Goal: Task Accomplishment & Management: Complete application form

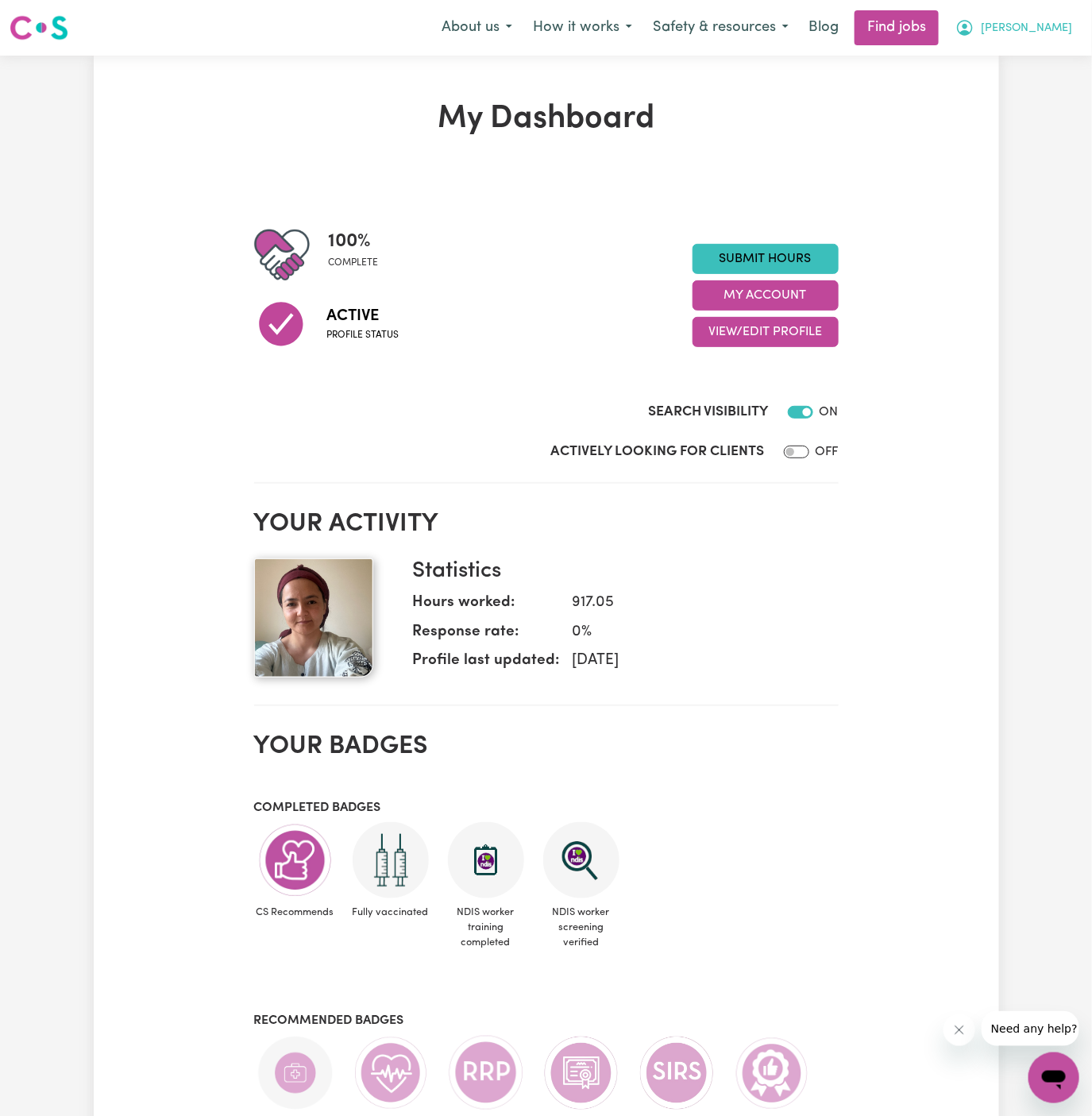
click at [1047, 31] on span "[PERSON_NAME]" at bounding box center [1026, 28] width 91 height 17
click at [1047, 57] on link "My Account" at bounding box center [1019, 61] width 125 height 30
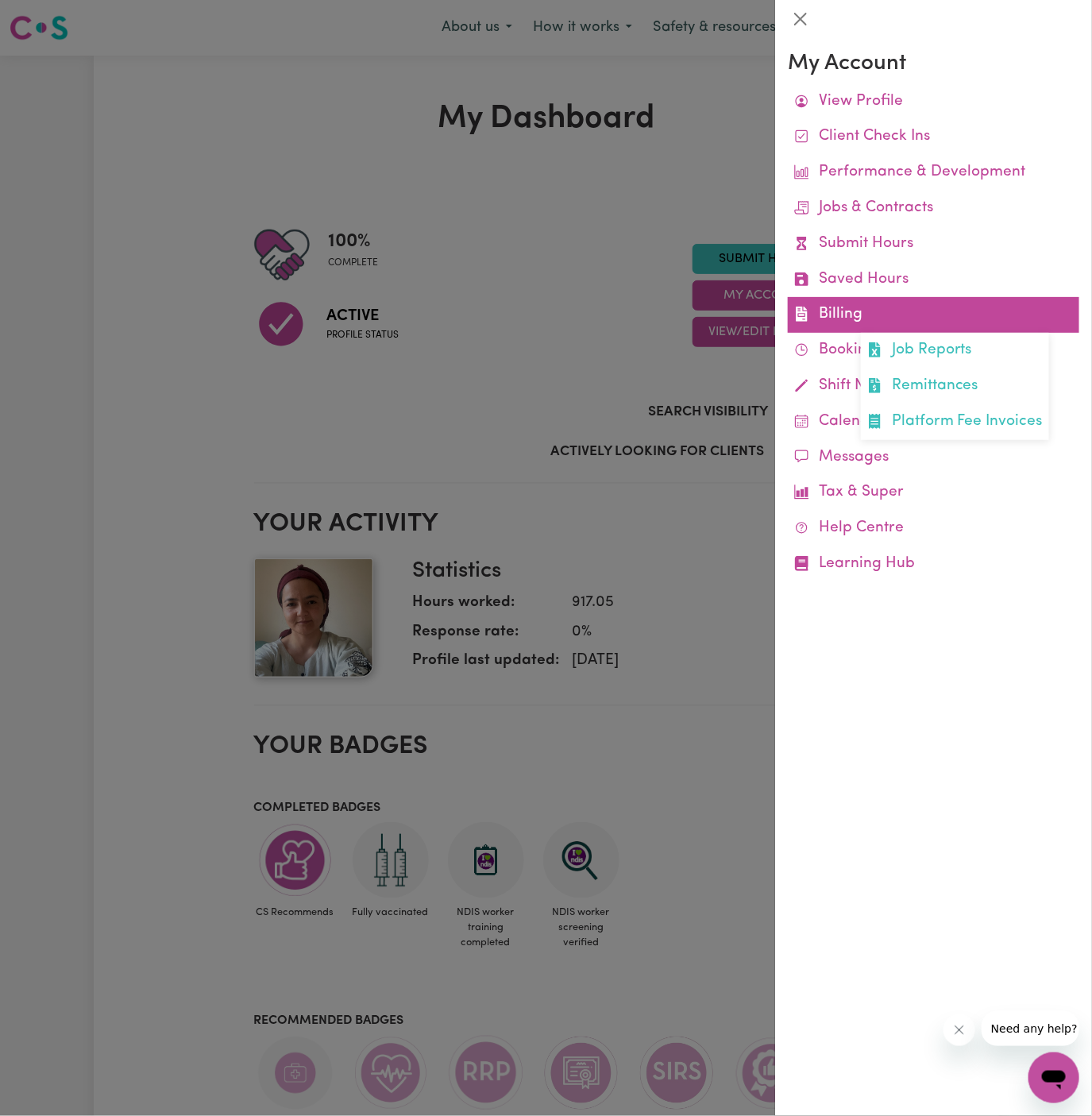
click at [839, 320] on link "Billing Job Reports Remittances Platform Fee Invoices" at bounding box center [934, 315] width 292 height 36
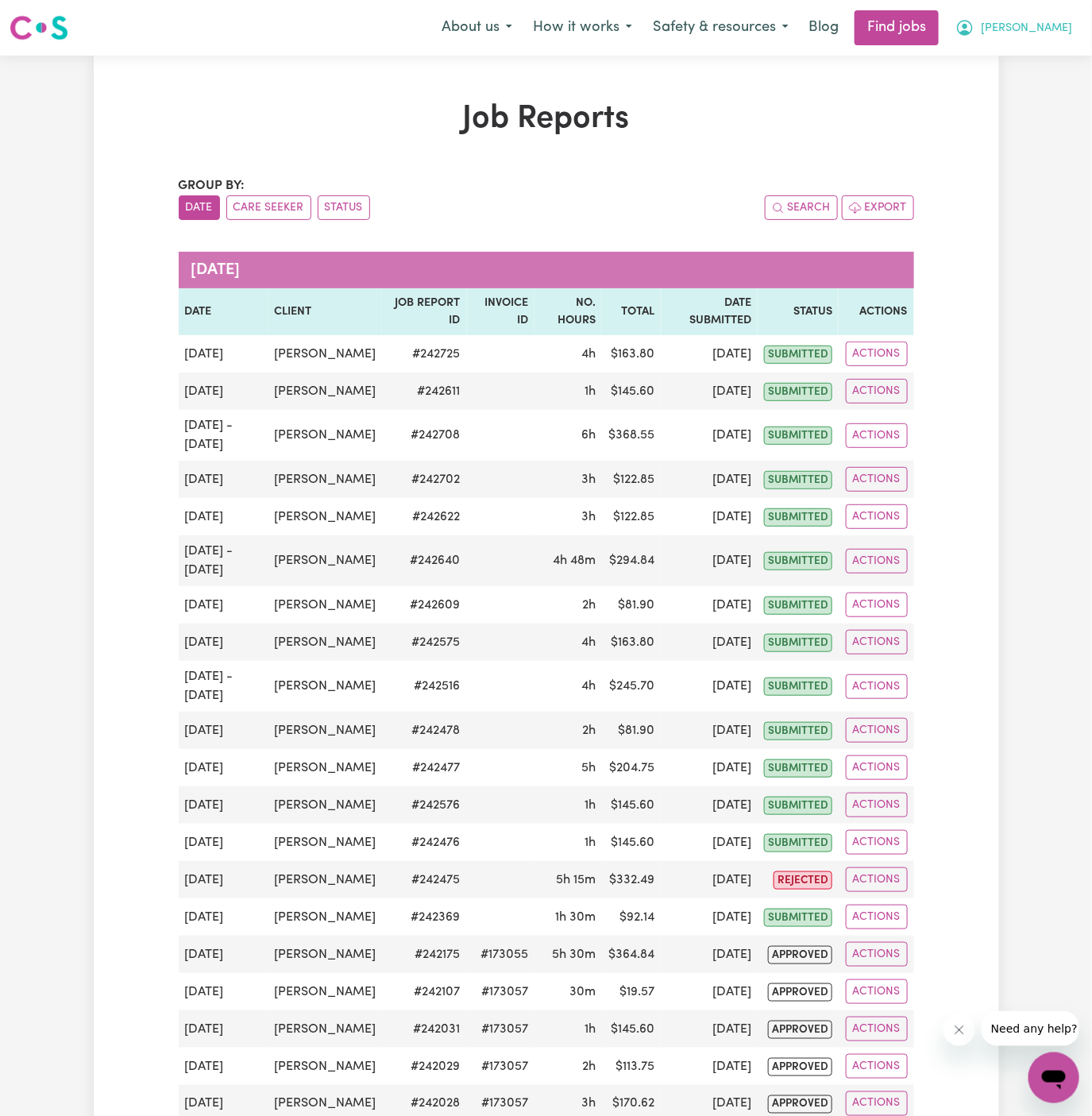
click at [1054, 28] on span "[PERSON_NAME]" at bounding box center [1026, 28] width 91 height 17
click at [1019, 60] on link "My Account" at bounding box center [1019, 61] width 125 height 30
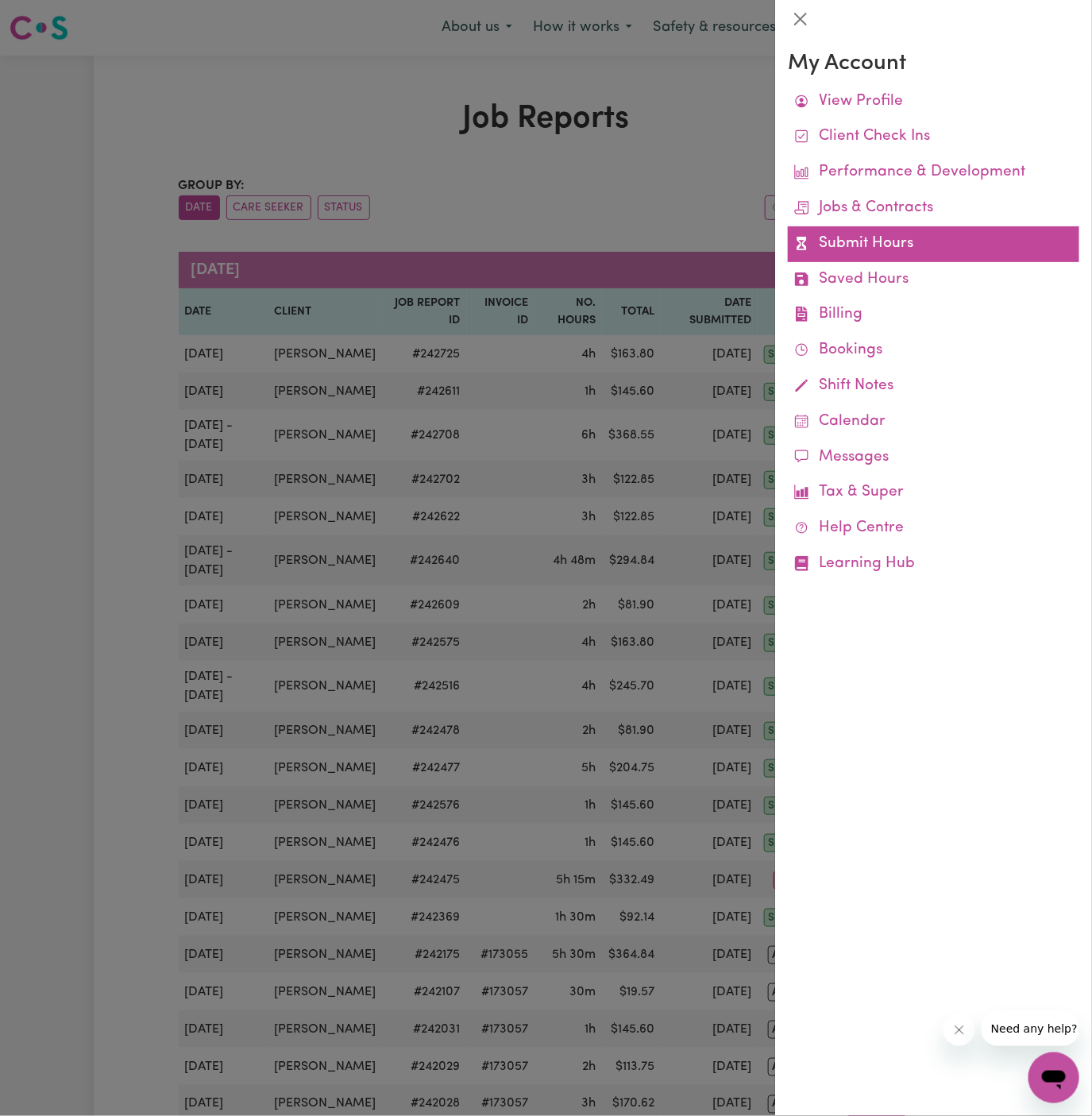
click at [852, 242] on link "Submit Hours" at bounding box center [934, 245] width 292 height 36
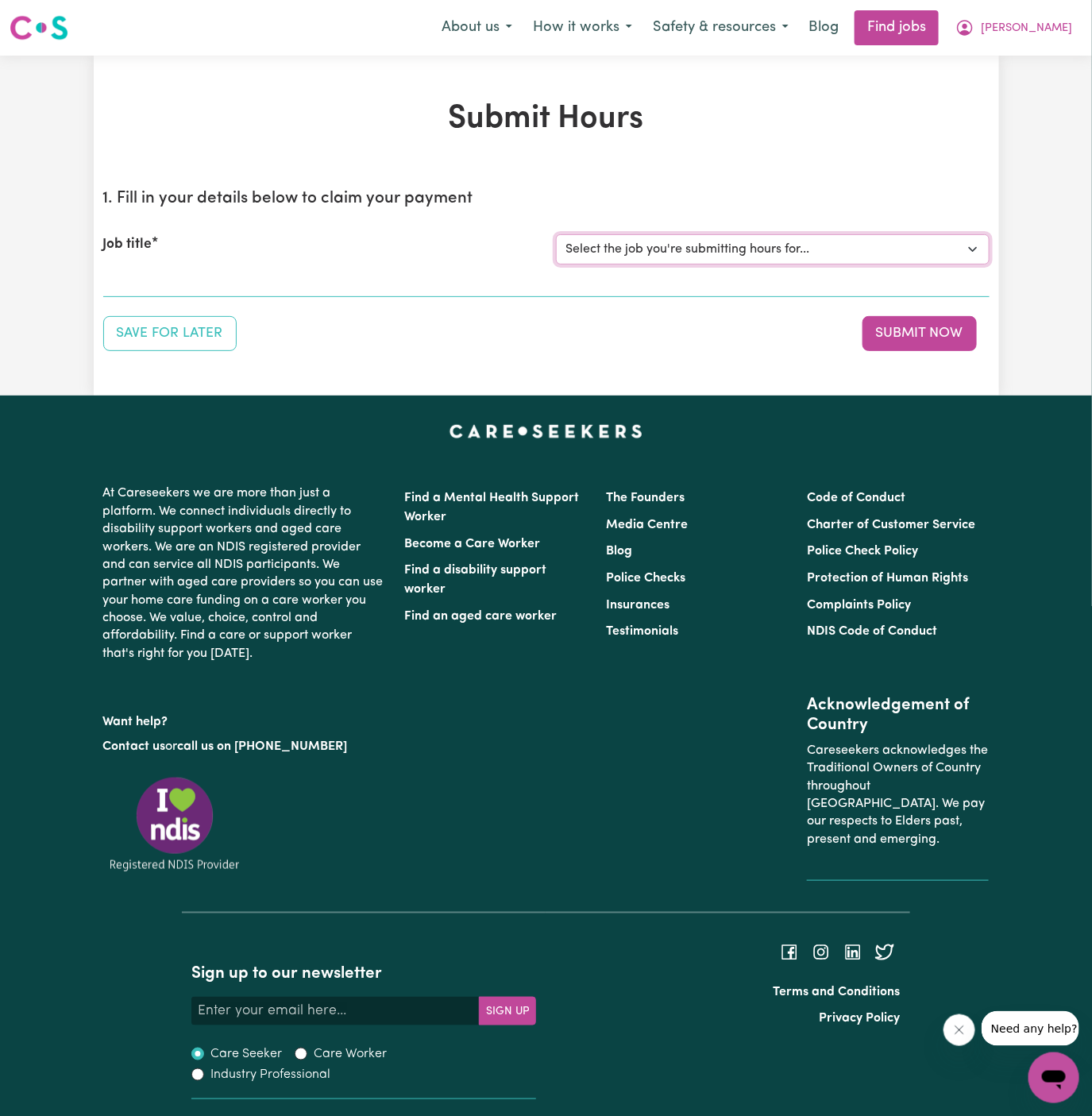
click at [685, 247] on select "Select the job you're submitting hours for... [[PERSON_NAME]] Support Worker Ne…" at bounding box center [773, 249] width 434 height 30
select select "14655"
click at [556, 234] on select "Select the job you're submitting hours for... [[PERSON_NAME]] Support Worker Ne…" at bounding box center [773, 249] width 434 height 30
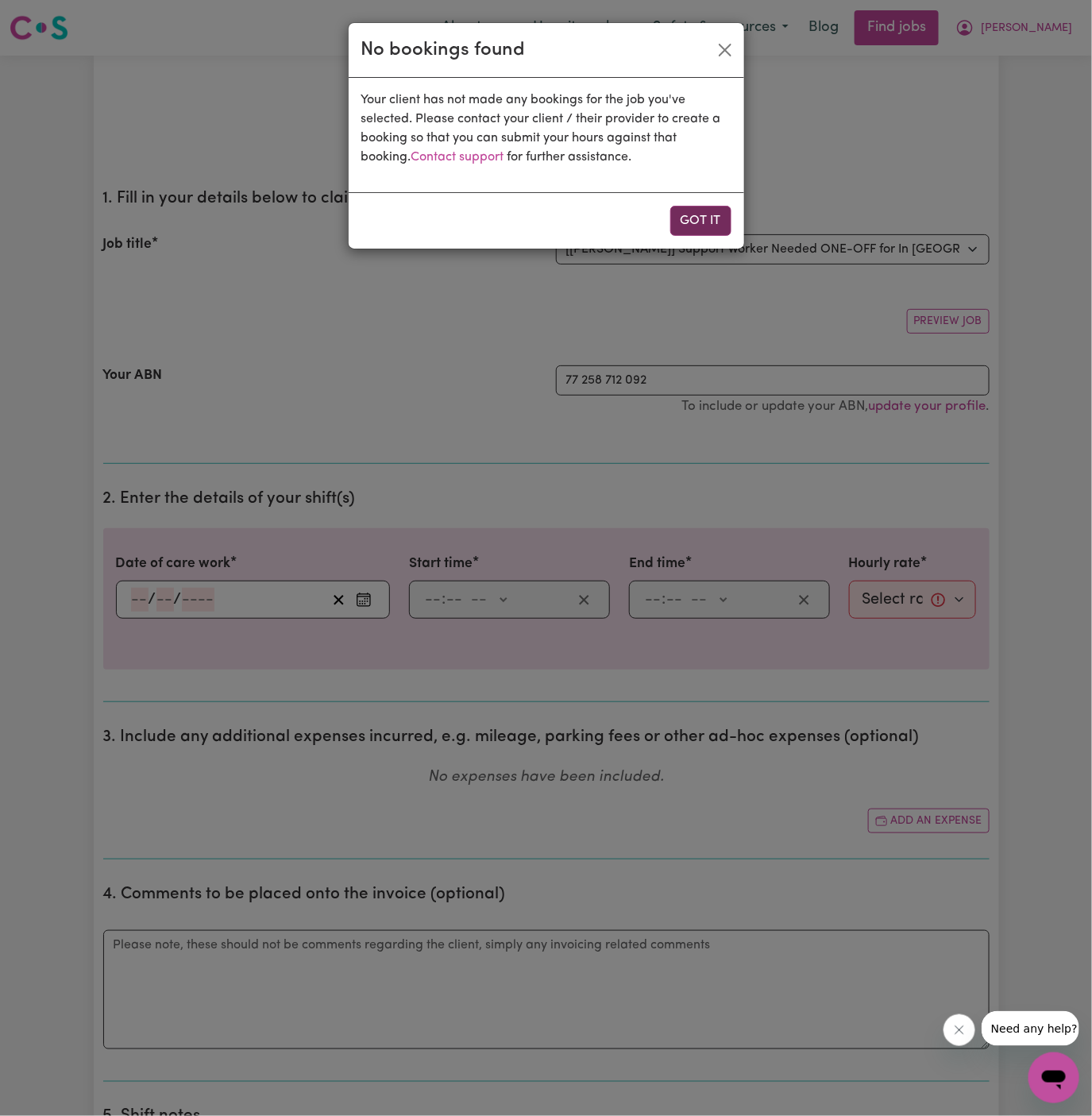
click at [696, 218] on button "Got it" at bounding box center [700, 220] width 61 height 30
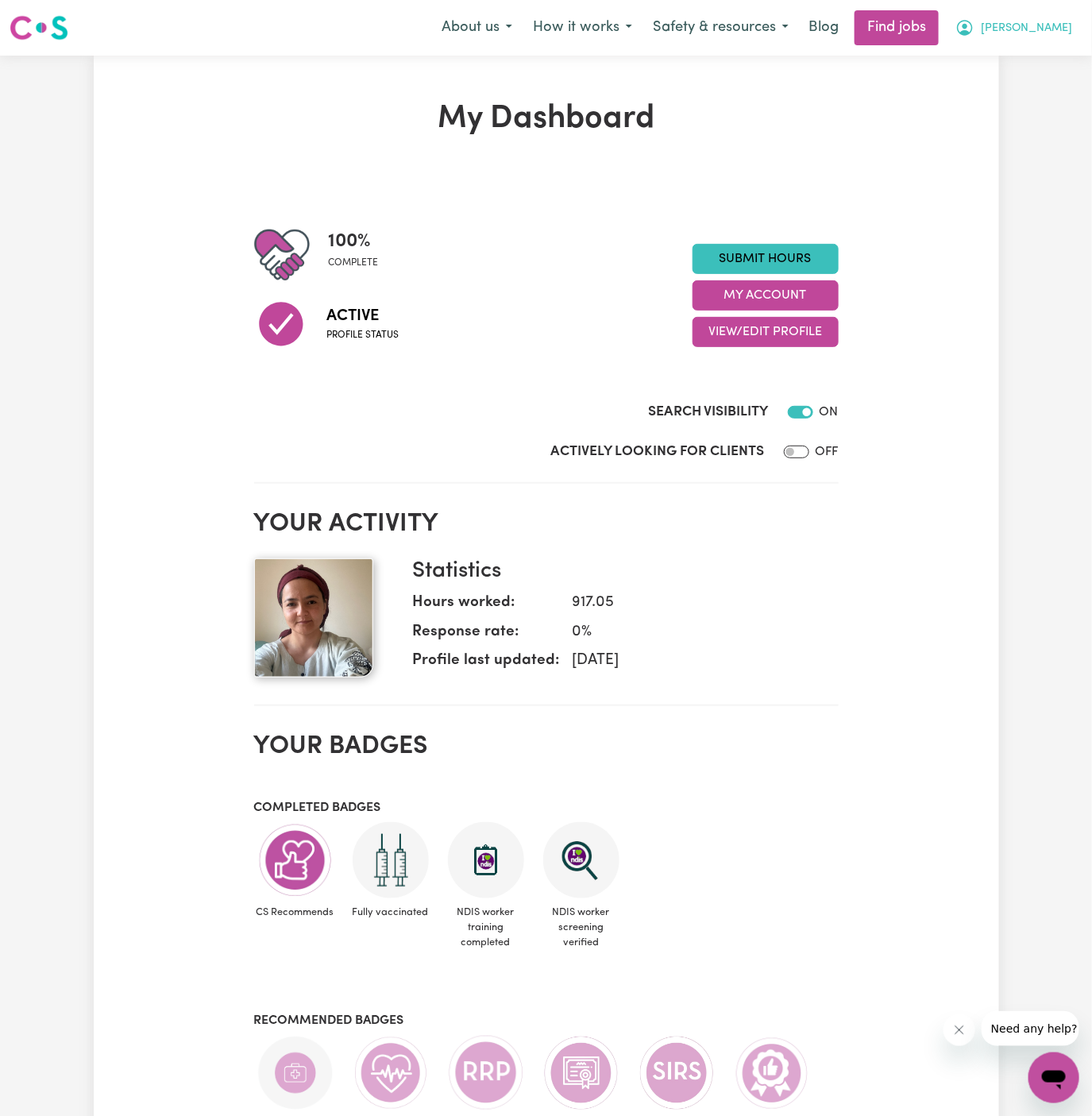
click at [1046, 28] on span "[PERSON_NAME]" at bounding box center [1026, 28] width 91 height 17
click at [1045, 60] on link "My Account" at bounding box center [1019, 61] width 125 height 30
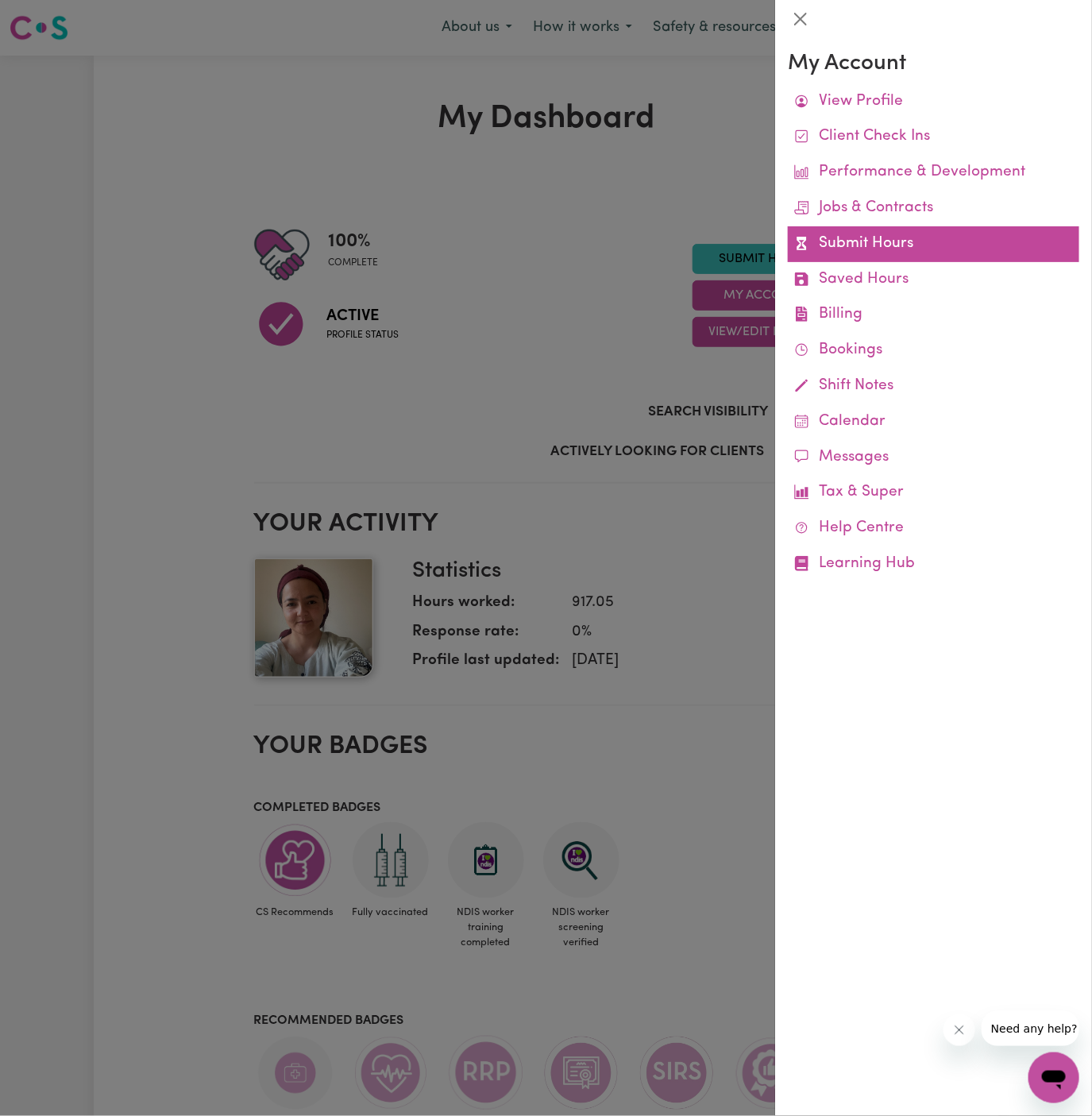
click at [883, 238] on link "Submit Hours" at bounding box center [934, 245] width 292 height 36
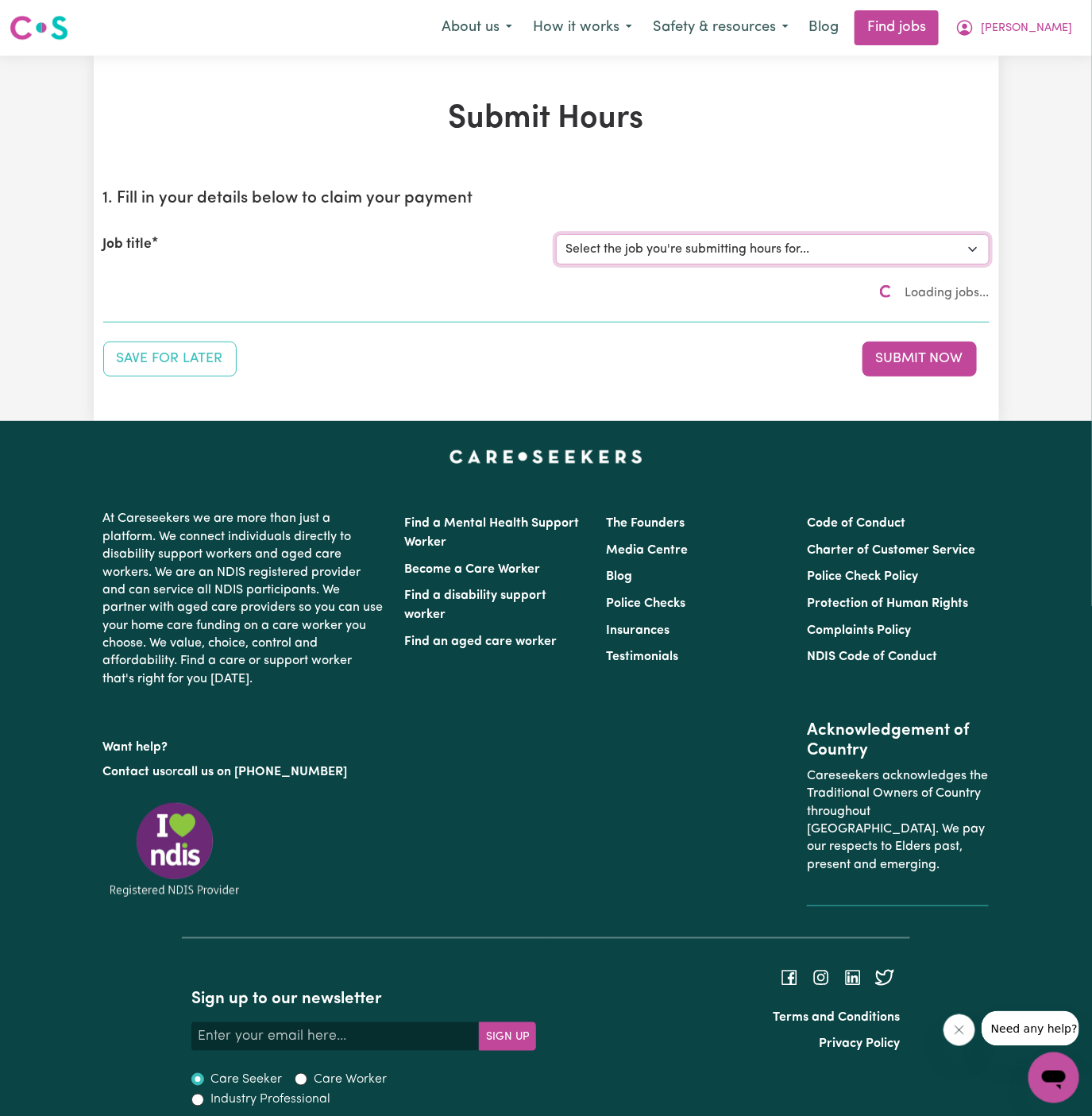
click at [722, 249] on select "Select the job you're submitting hours for... [[PERSON_NAME]] Support Worker Ne…" at bounding box center [773, 249] width 434 height 30
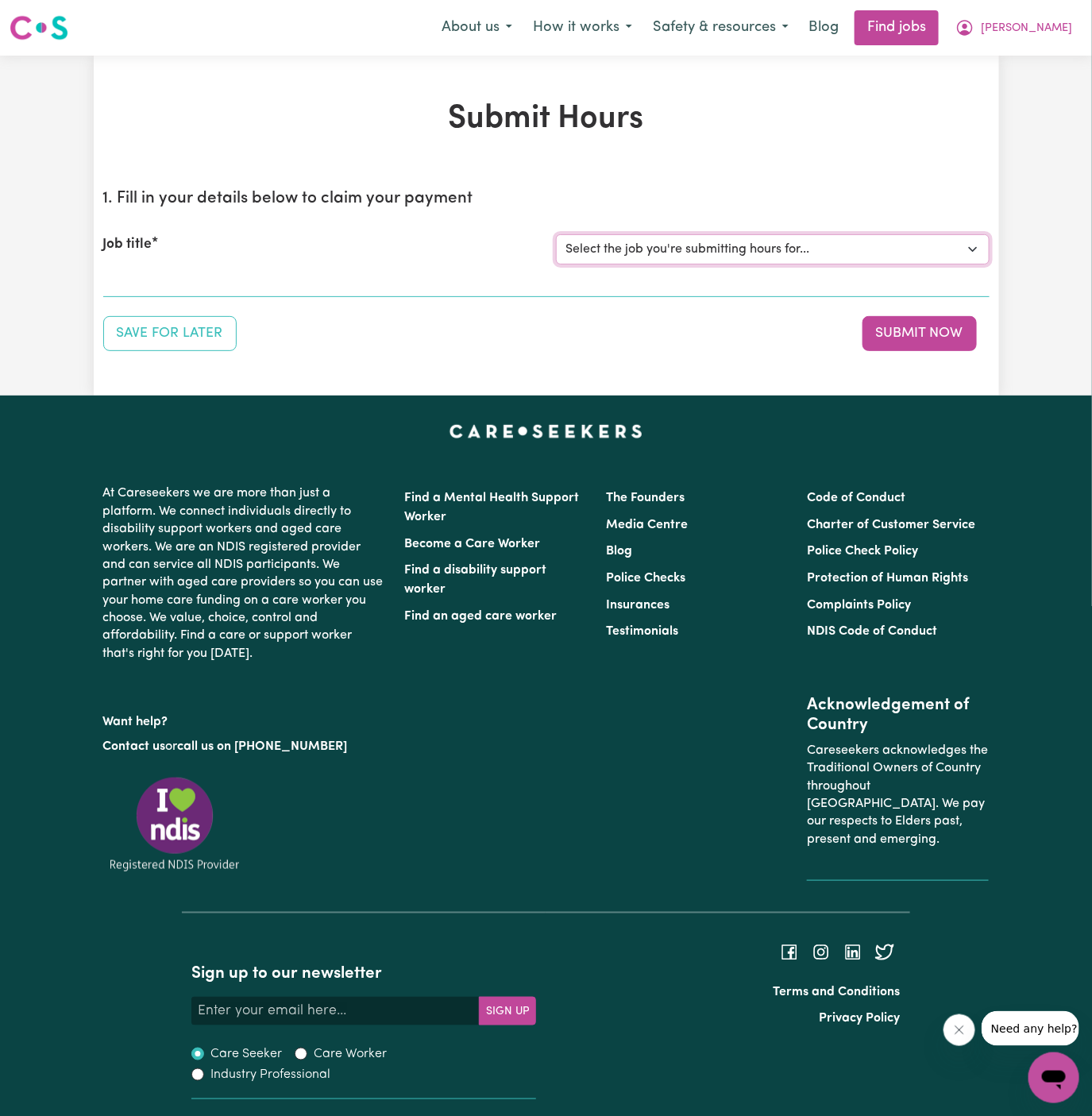
select select "14447"
click at [556, 234] on select "Select the job you're submitting hours for... [[PERSON_NAME]] Support Worker Ne…" at bounding box center [773, 249] width 434 height 30
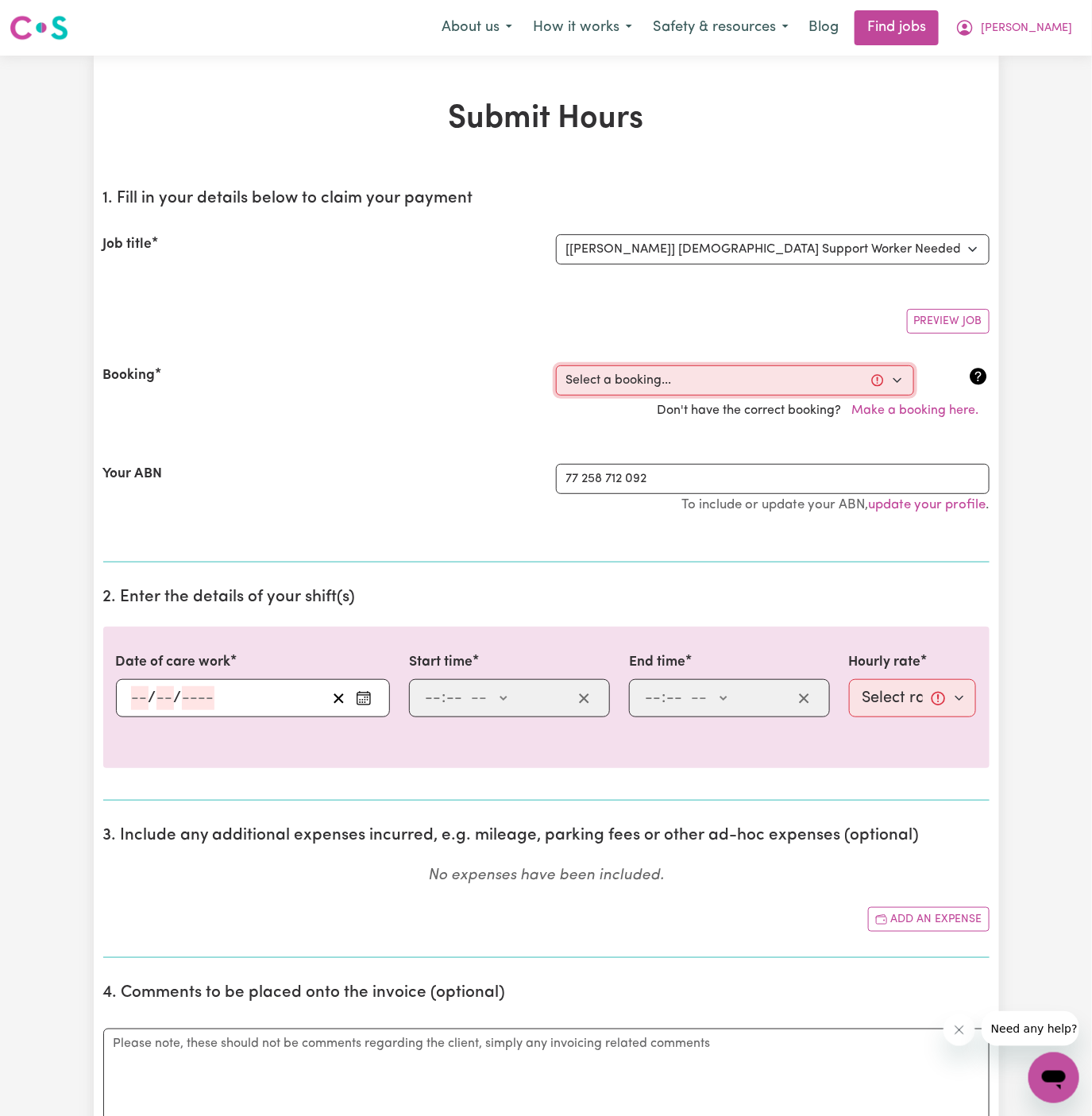
click at [602, 383] on select "Select a booking... [DATE] 05:00pm to 08:00pm (ONE-OFF) [DATE] 08:00pm to 10:00…" at bounding box center [734, 380] width 358 height 30
select select "364987"
click at [556, 365] on select "Select a booking... [DATE] 05:00pm to 08:00pm (ONE-OFF) [DATE] 08:00pm to 10:00…" at bounding box center [734, 380] width 358 height 30
type input "[DATE]"
type input "15"
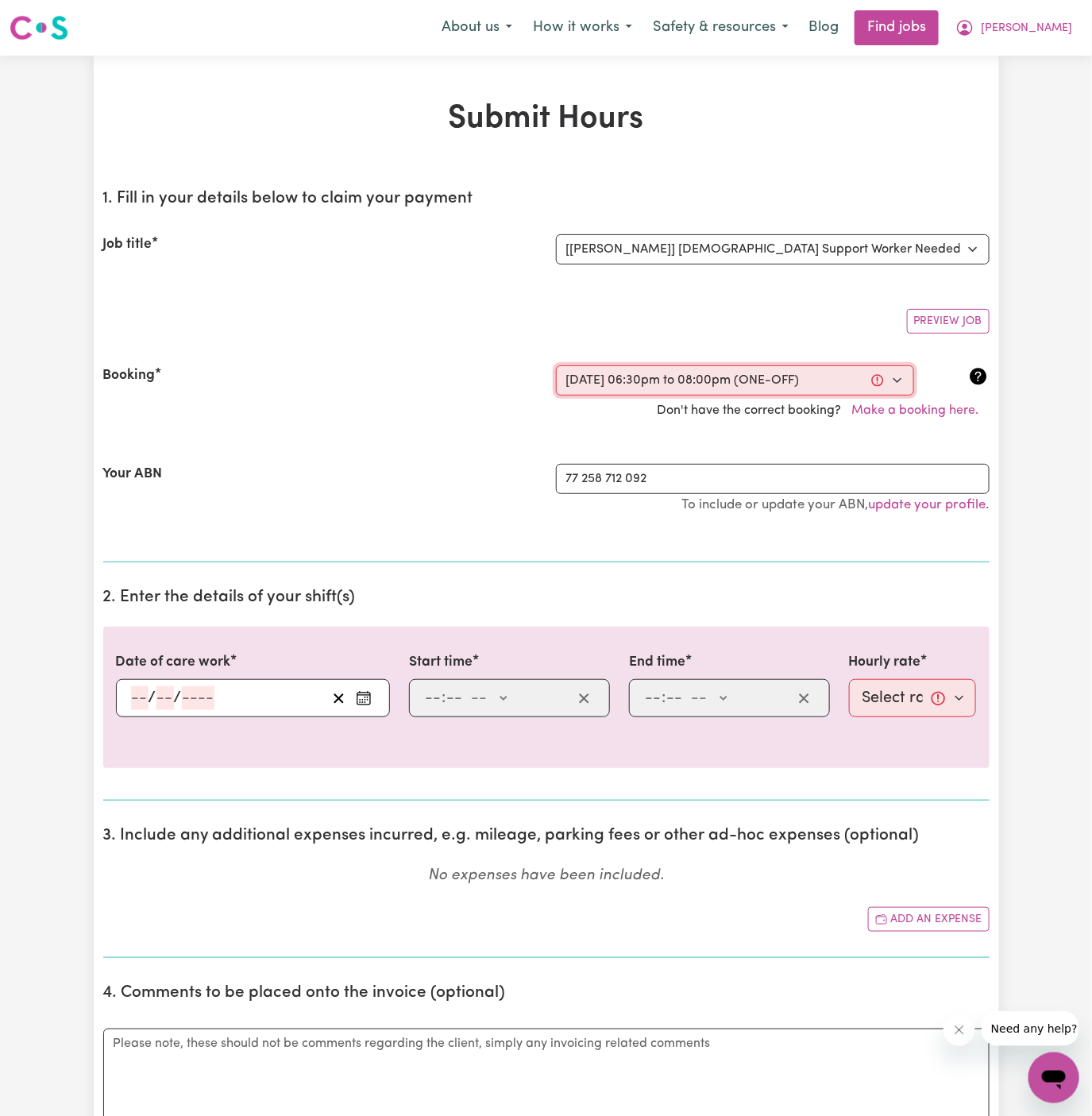
type input "9"
type input "2025"
type input "18:30"
type input "6"
type input "30"
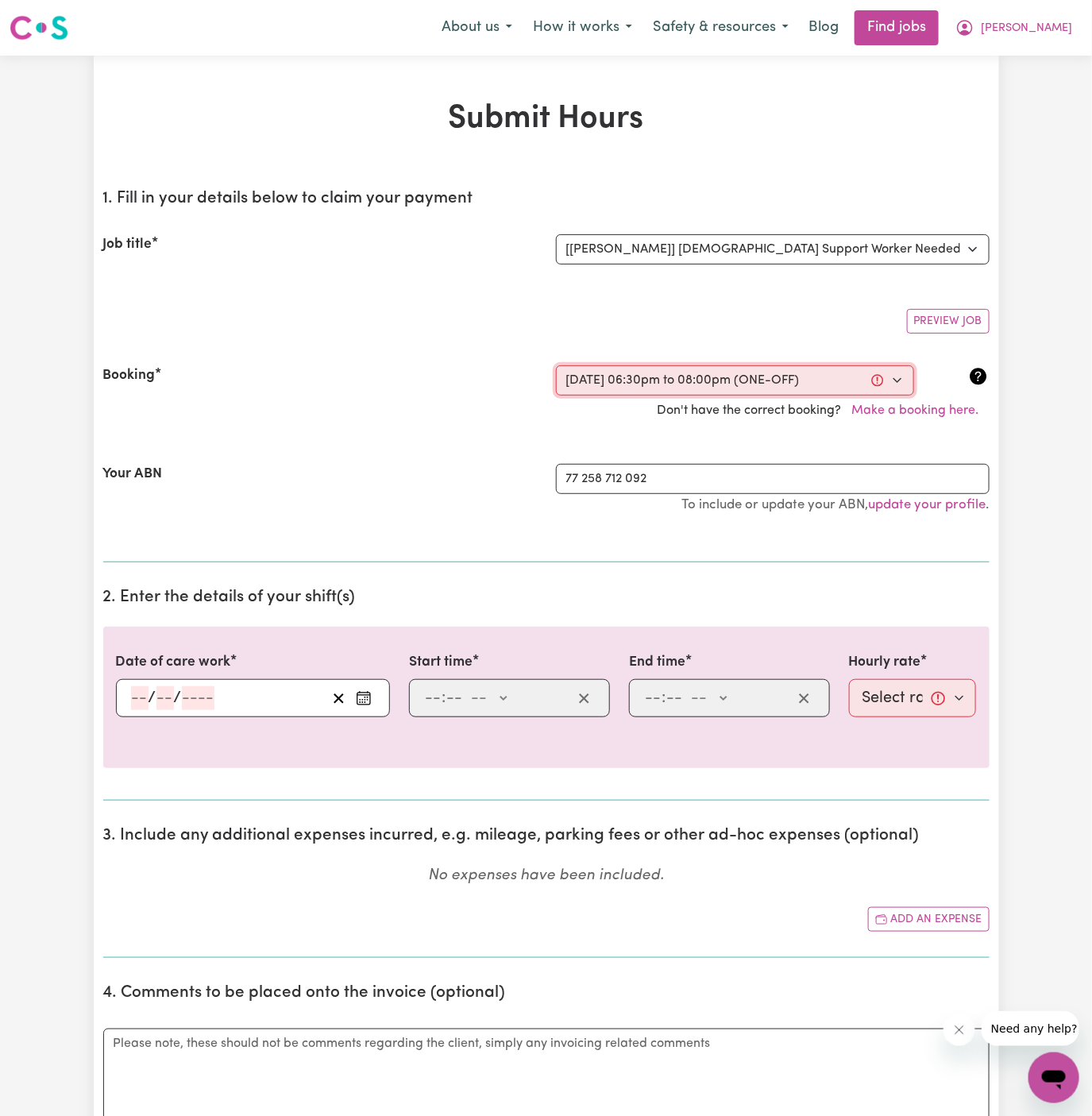
select select "pm"
type input "20:00"
type input "8"
type input "0"
select select "pm"
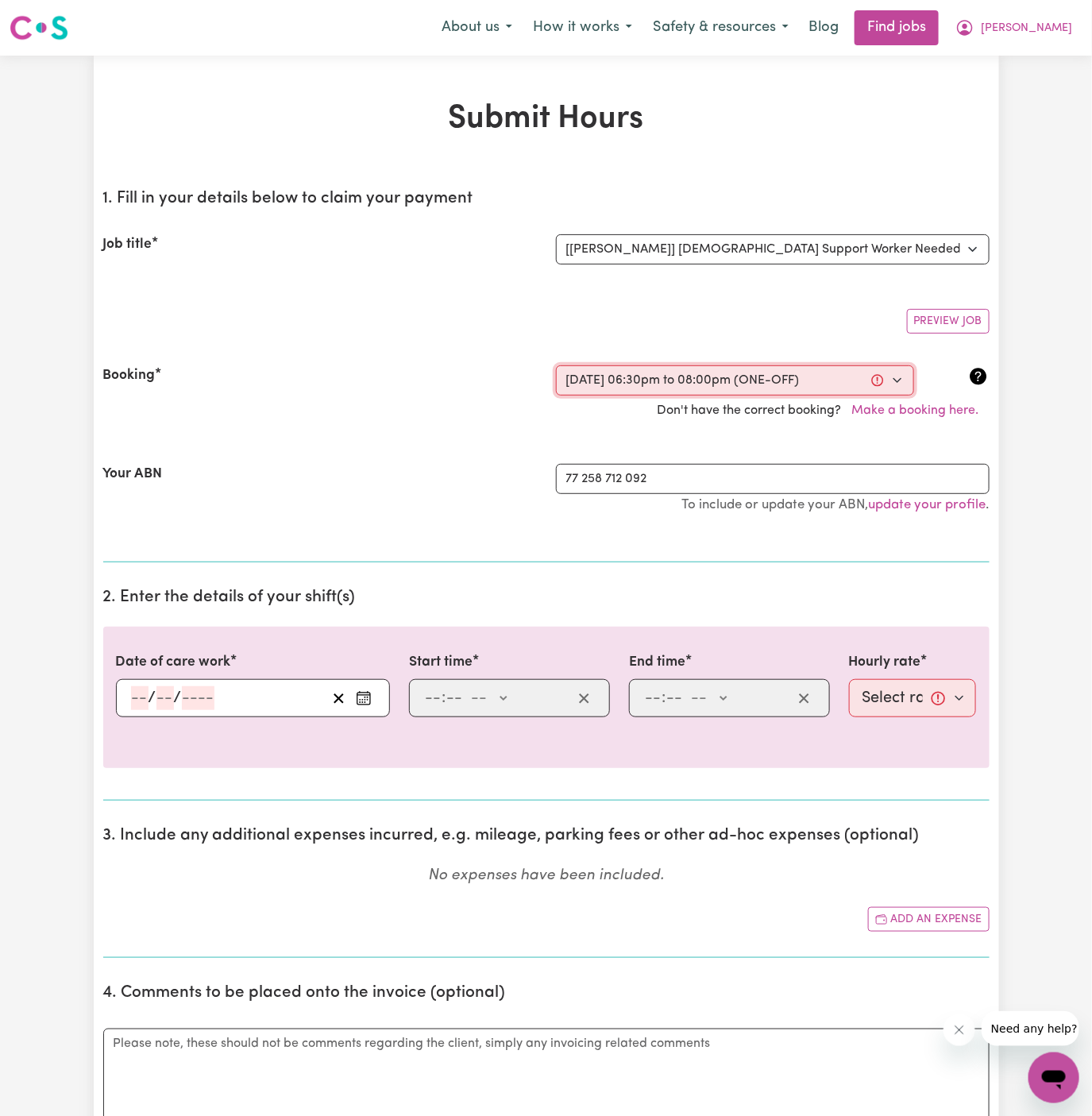
select select "45-Weekday"
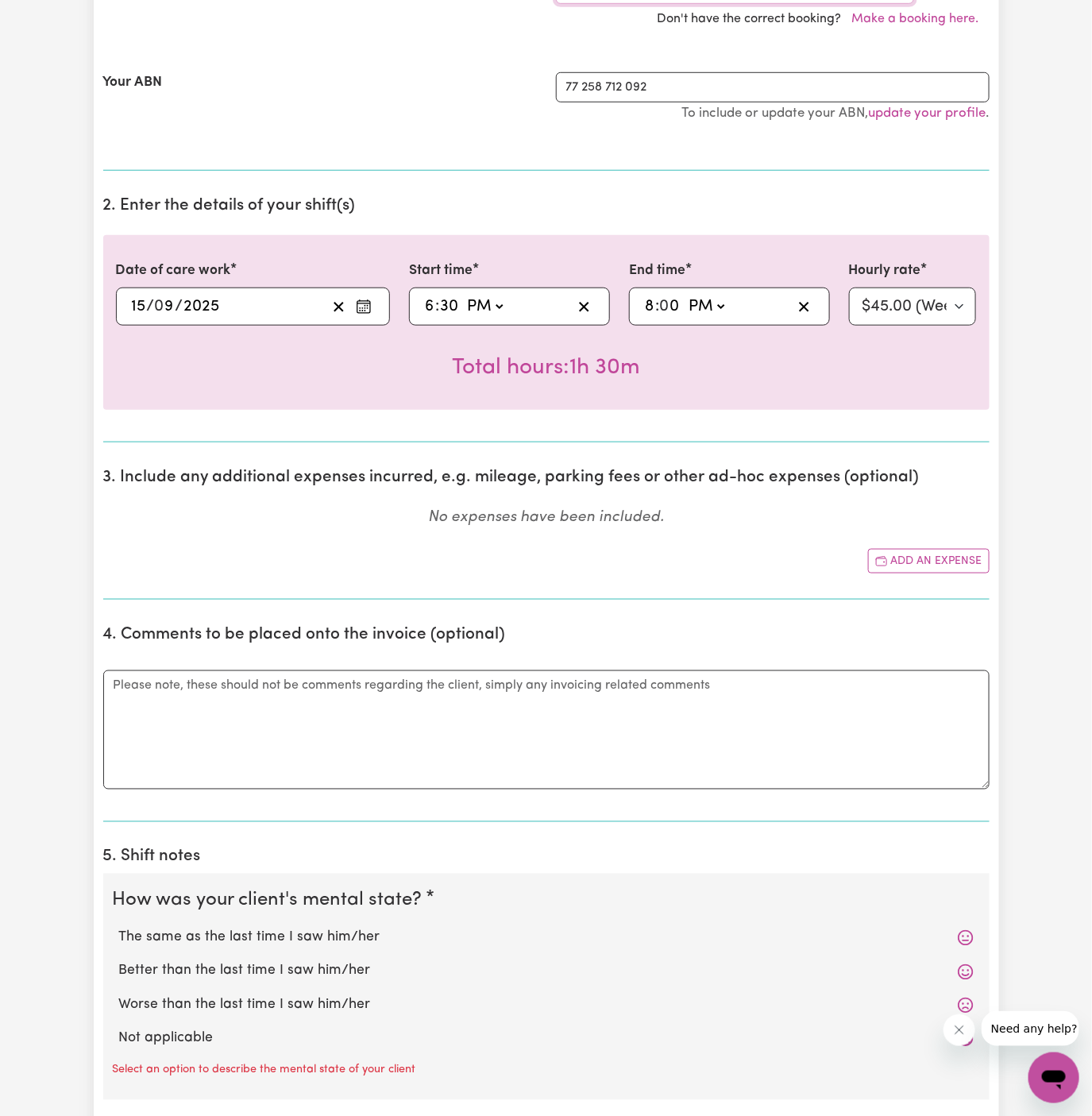
scroll to position [429, 0]
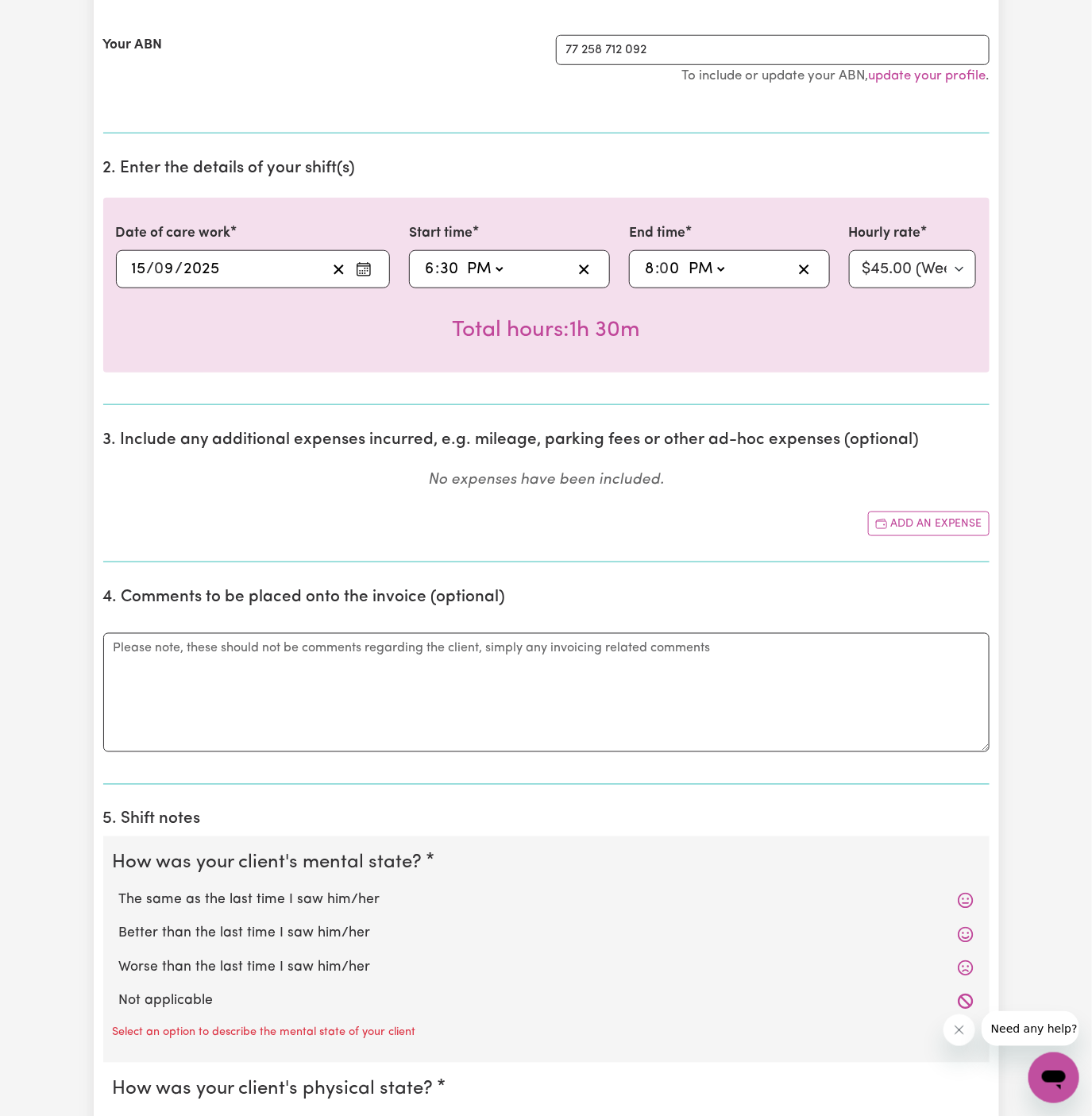
click at [213, 995] on label "Not applicable" at bounding box center [546, 1001] width 854 height 20
click at [119, 991] on input "Not applicable" at bounding box center [118, 990] width 1 height 1
radio input "true"
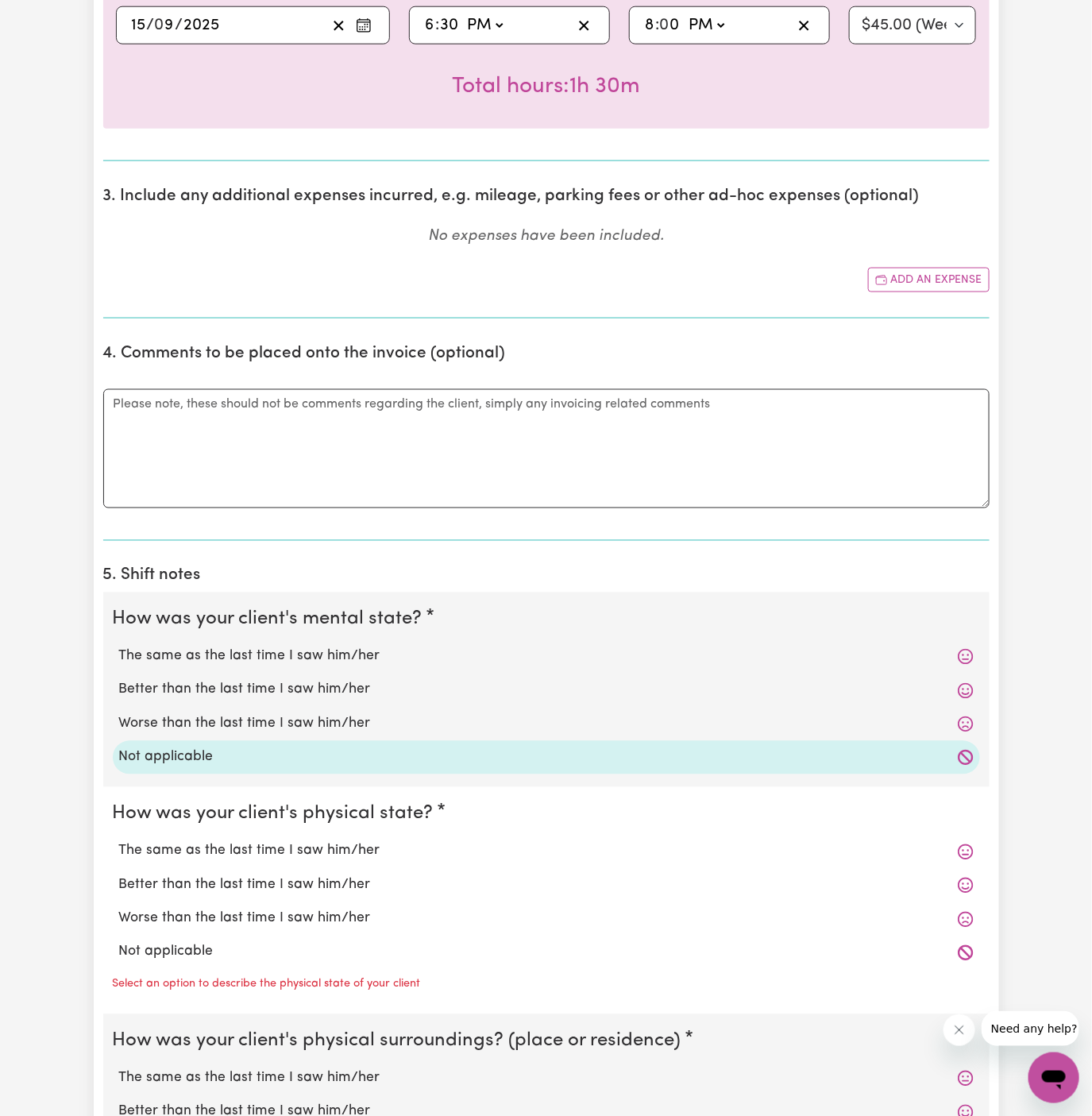
scroll to position [741, 0]
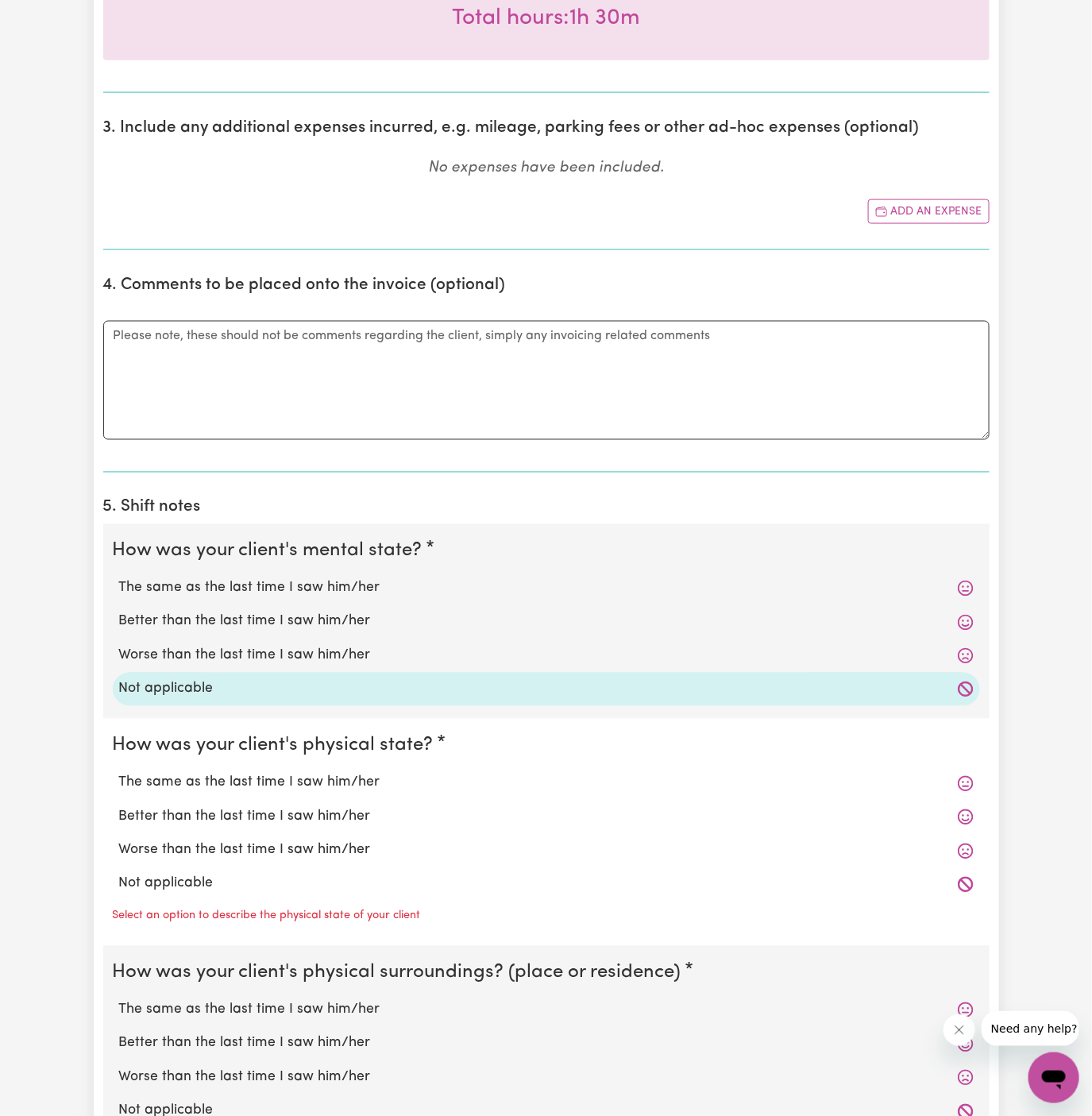
click at [243, 885] on label "Not applicable" at bounding box center [546, 884] width 854 height 20
click at [119, 874] on input "Not applicable" at bounding box center [118, 873] width 1 height 1
radio input "true"
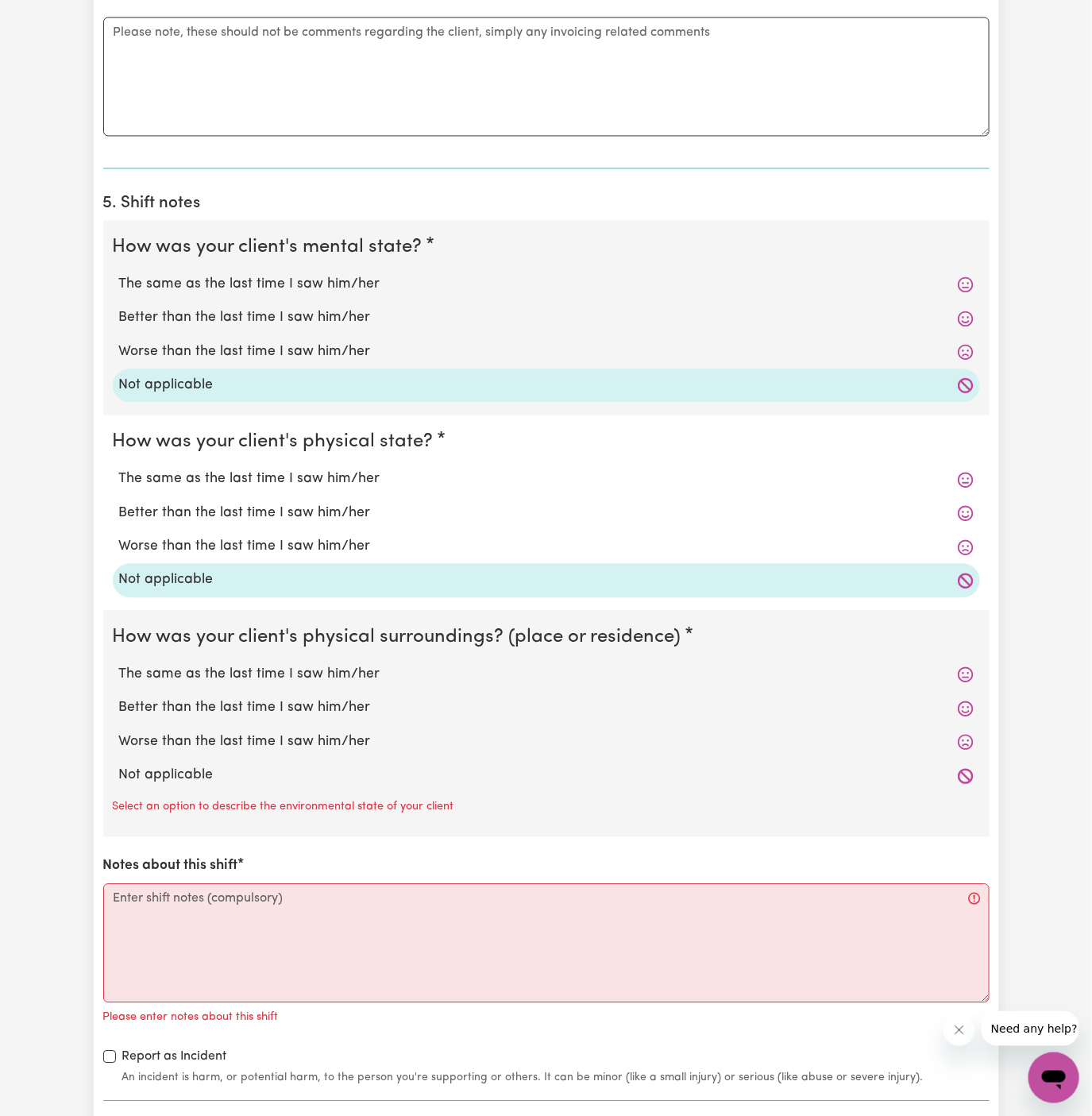
scroll to position [1100, 0]
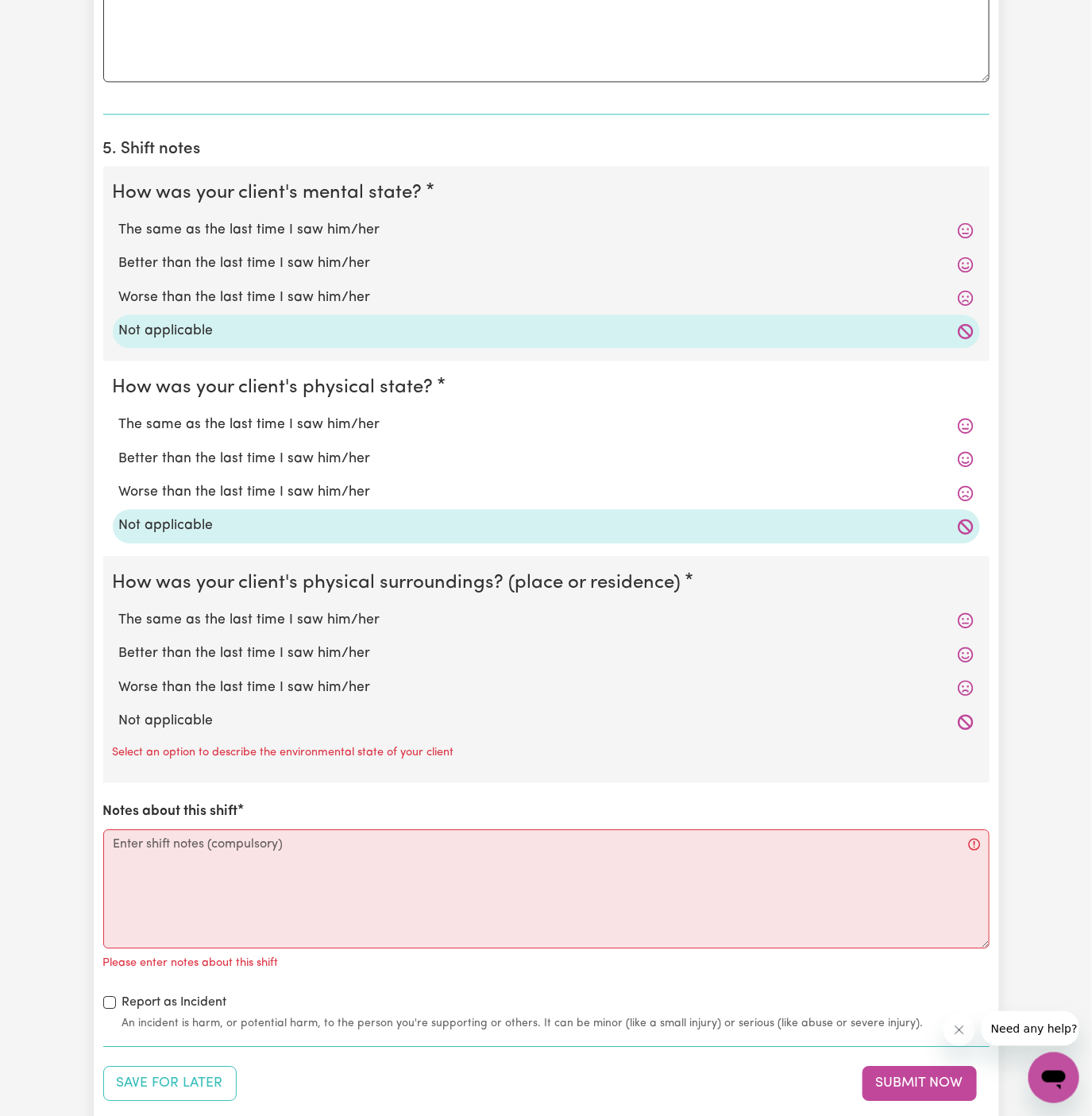
click at [253, 718] on label "Not applicable" at bounding box center [546, 721] width 854 height 20
click at [119, 711] on input "Not applicable" at bounding box center [118, 710] width 1 height 1
radio input "true"
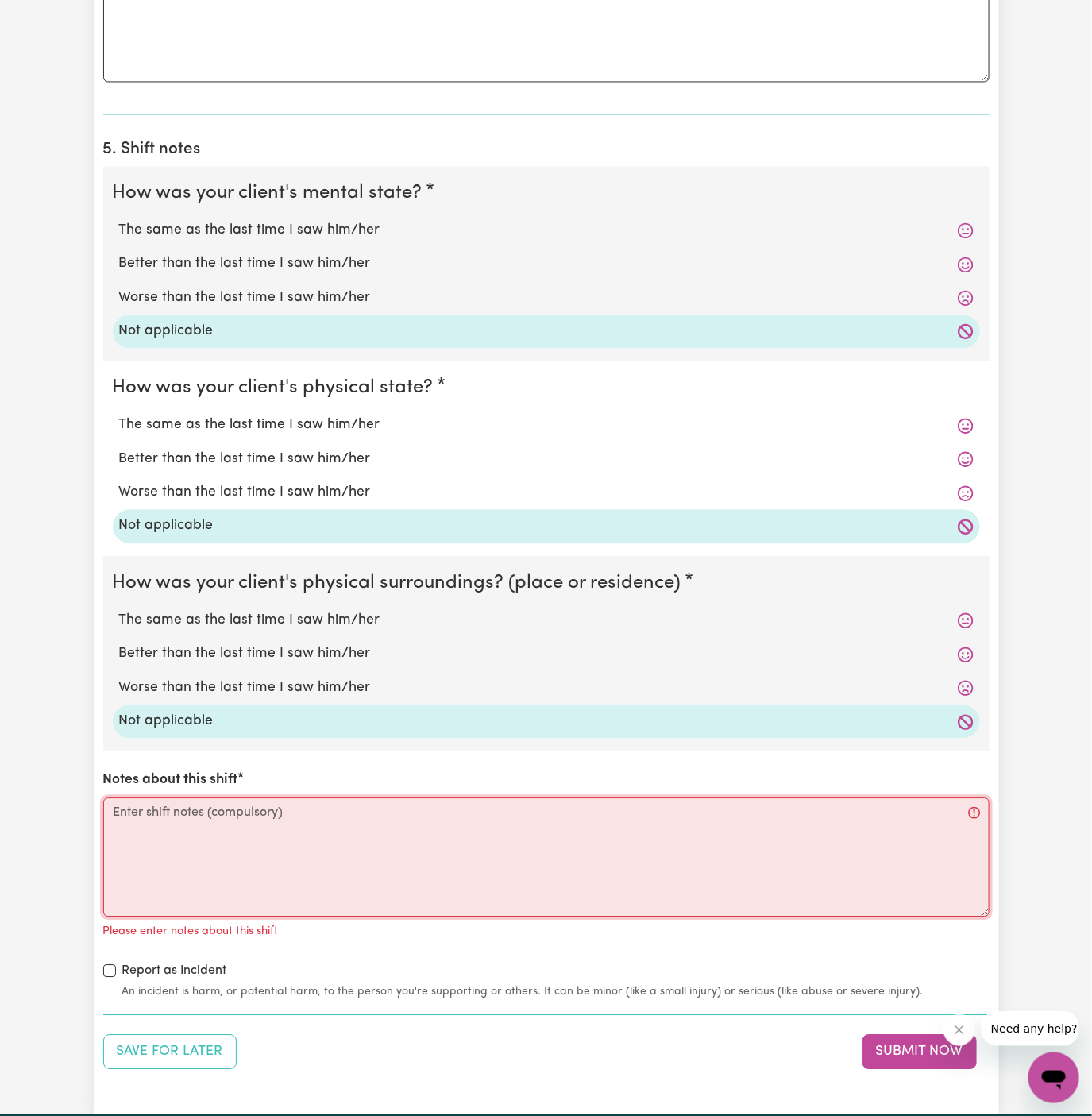
click at [267, 864] on textarea "Notes about this shift" at bounding box center [546, 857] width 886 height 119
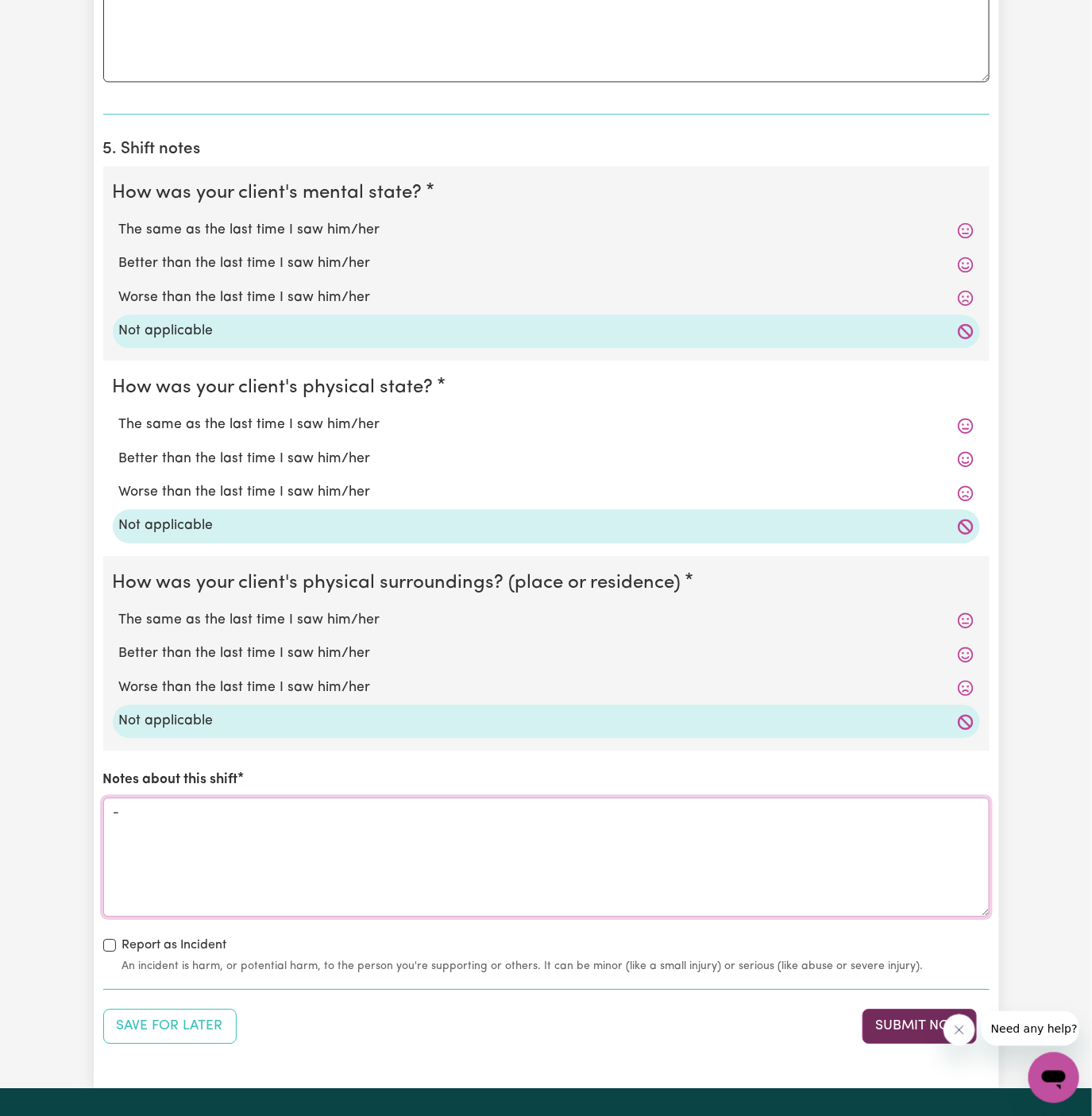
type textarea "-"
click at [890, 1019] on button "Submit Now" at bounding box center [919, 1026] width 114 height 35
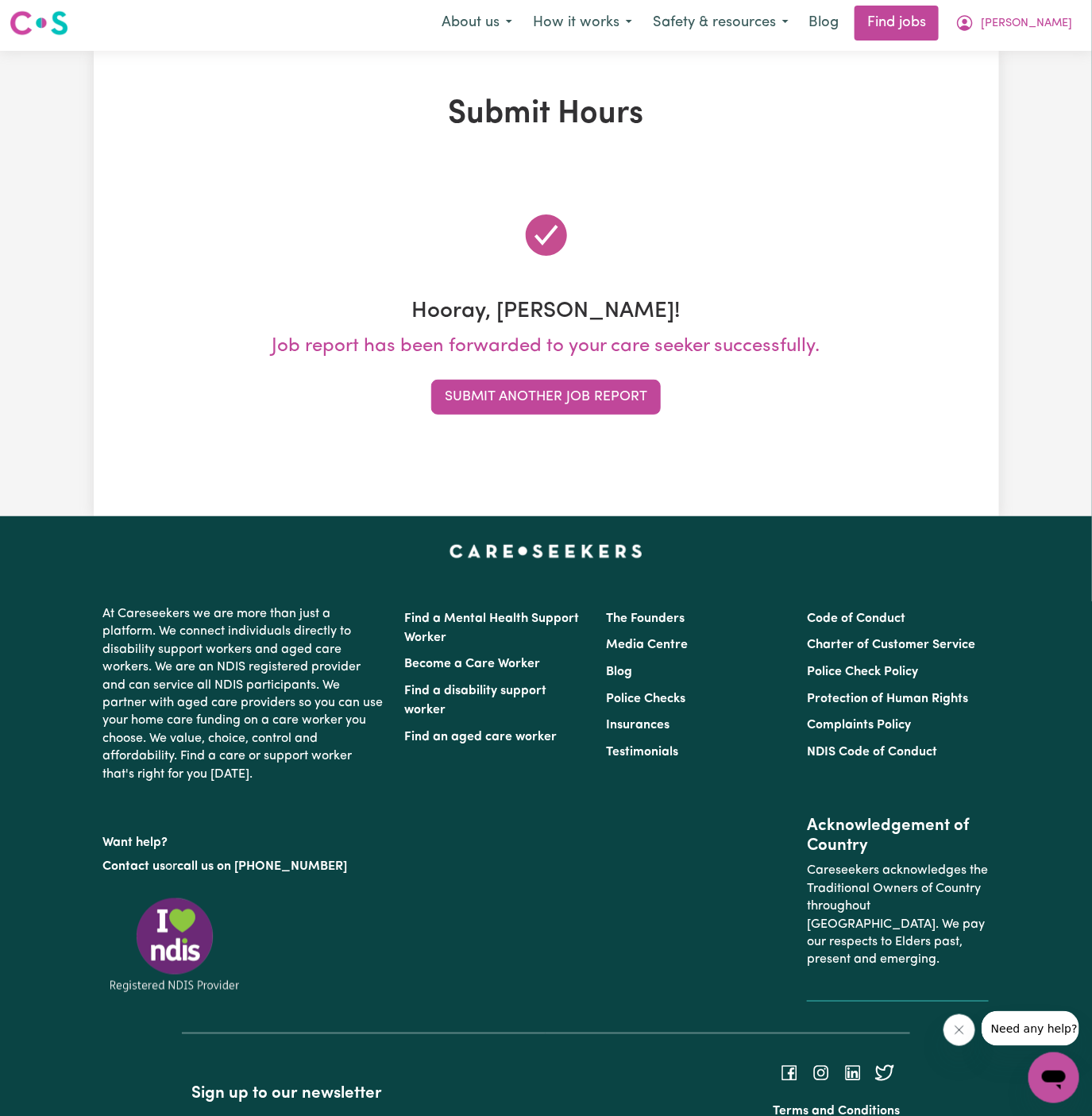
scroll to position [0, 0]
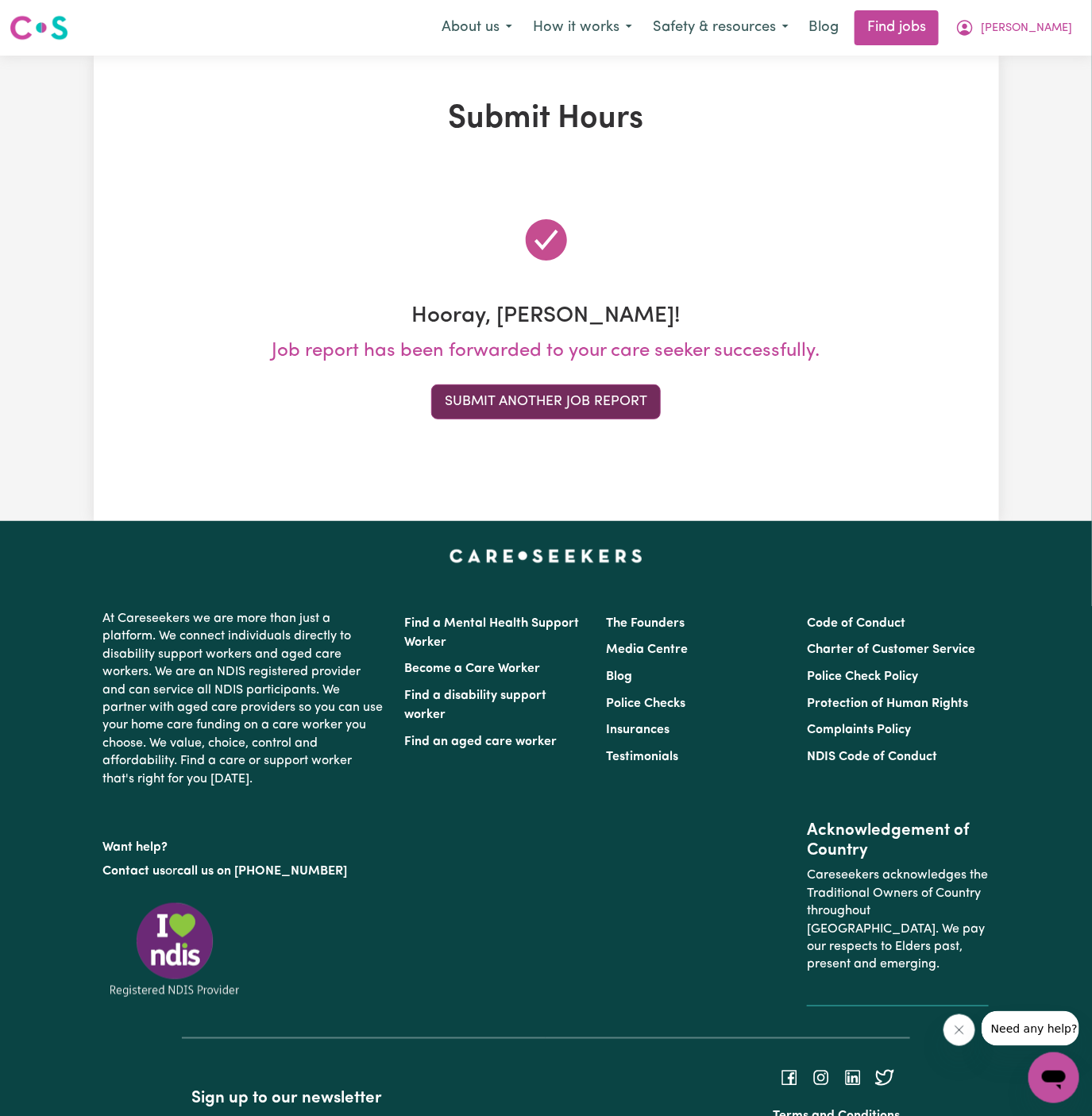
click at [597, 413] on button "Submit Another Job Report" at bounding box center [546, 402] width 230 height 35
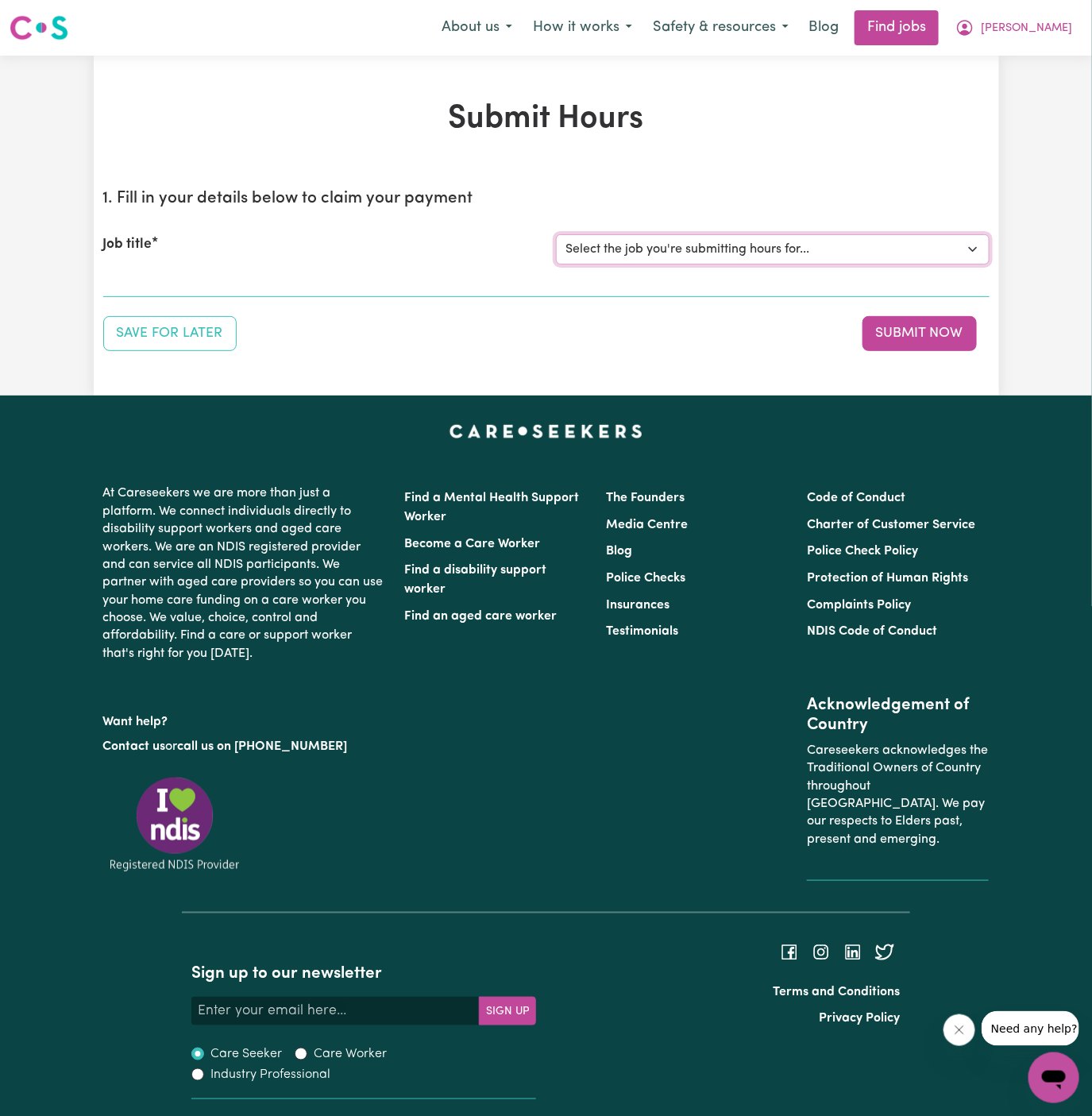
click at [808, 237] on select "Select the job you're submitting hours for... [[PERSON_NAME]] Support Worker Ne…" at bounding box center [773, 249] width 434 height 30
select select "14447"
click at [556, 234] on select "Select the job you're submitting hours for... [[PERSON_NAME]] Support Worker Ne…" at bounding box center [773, 249] width 434 height 30
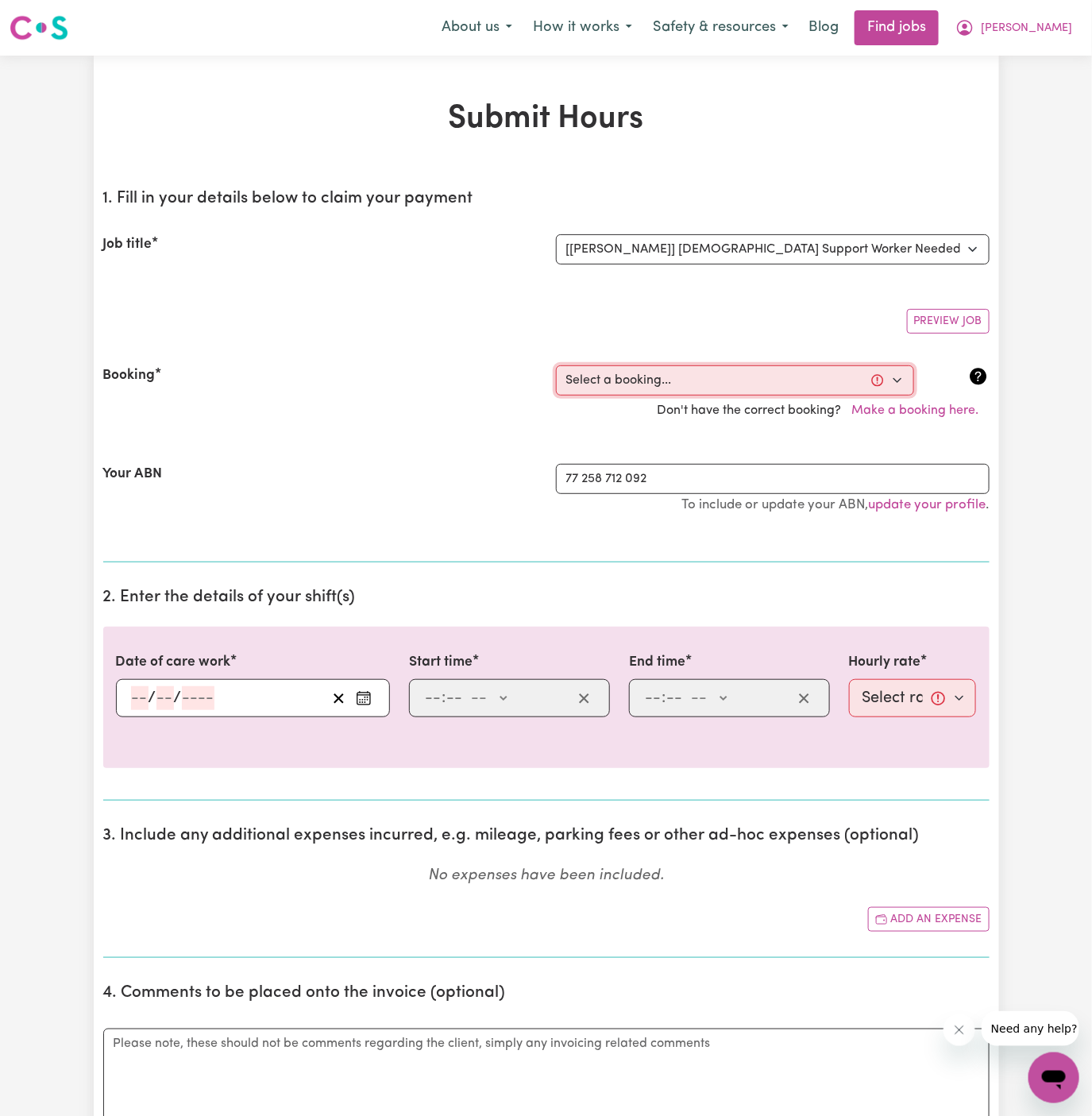
click at [774, 386] on select "Select a booking... [DATE] 05:00pm to 08:00pm (ONE-OFF) [DATE] 08:00pm to 10:00…" at bounding box center [734, 380] width 358 height 30
select select "364988"
click at [556, 365] on select "Select a booking... [DATE] 05:00pm to 08:00pm (ONE-OFF) [DATE] 08:00pm to 10:00…" at bounding box center [734, 380] width 358 height 30
type input "[DATE]"
type input "15"
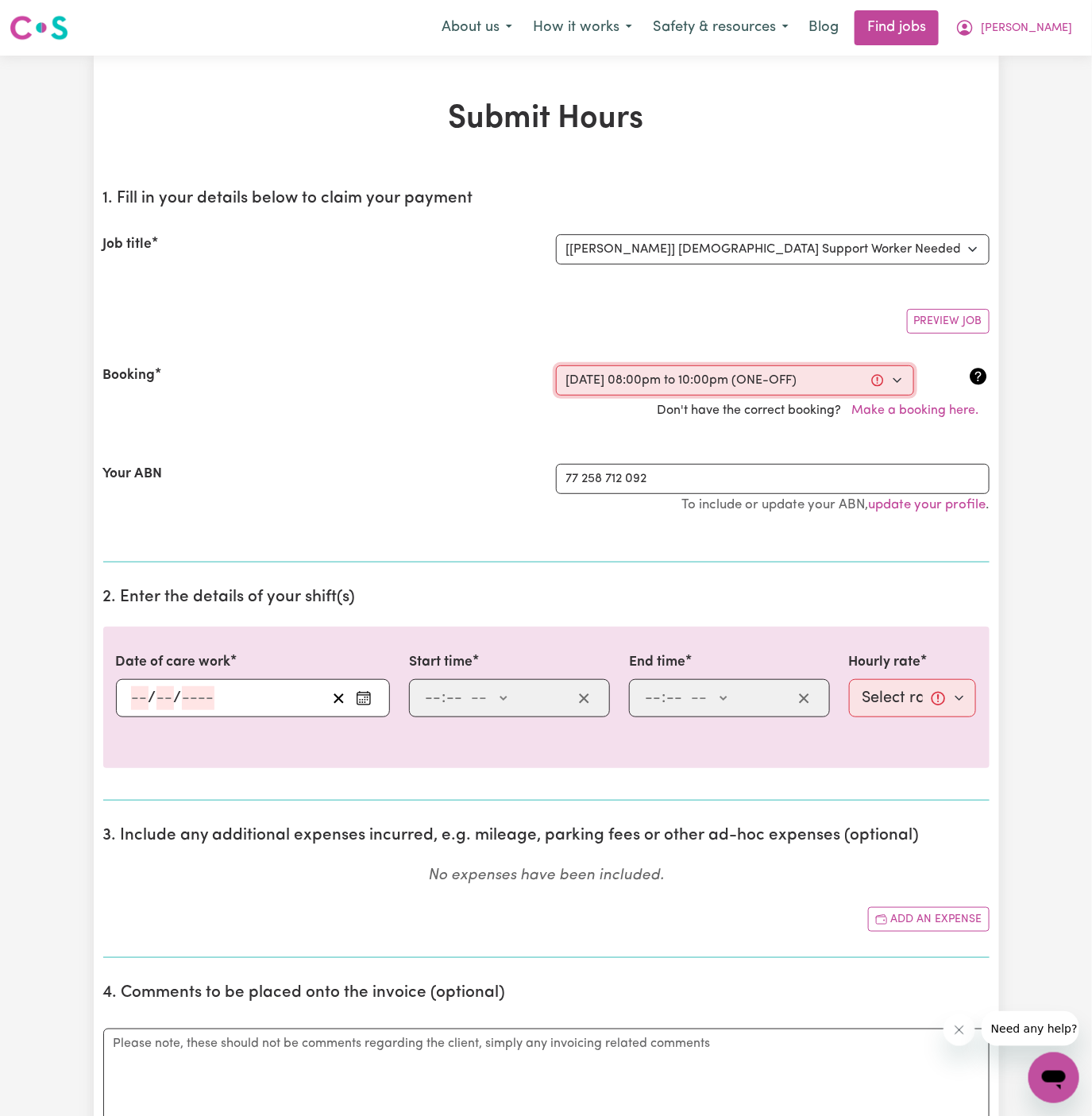
type input "9"
type input "2025"
type input "20:00"
type input "8"
type input "0"
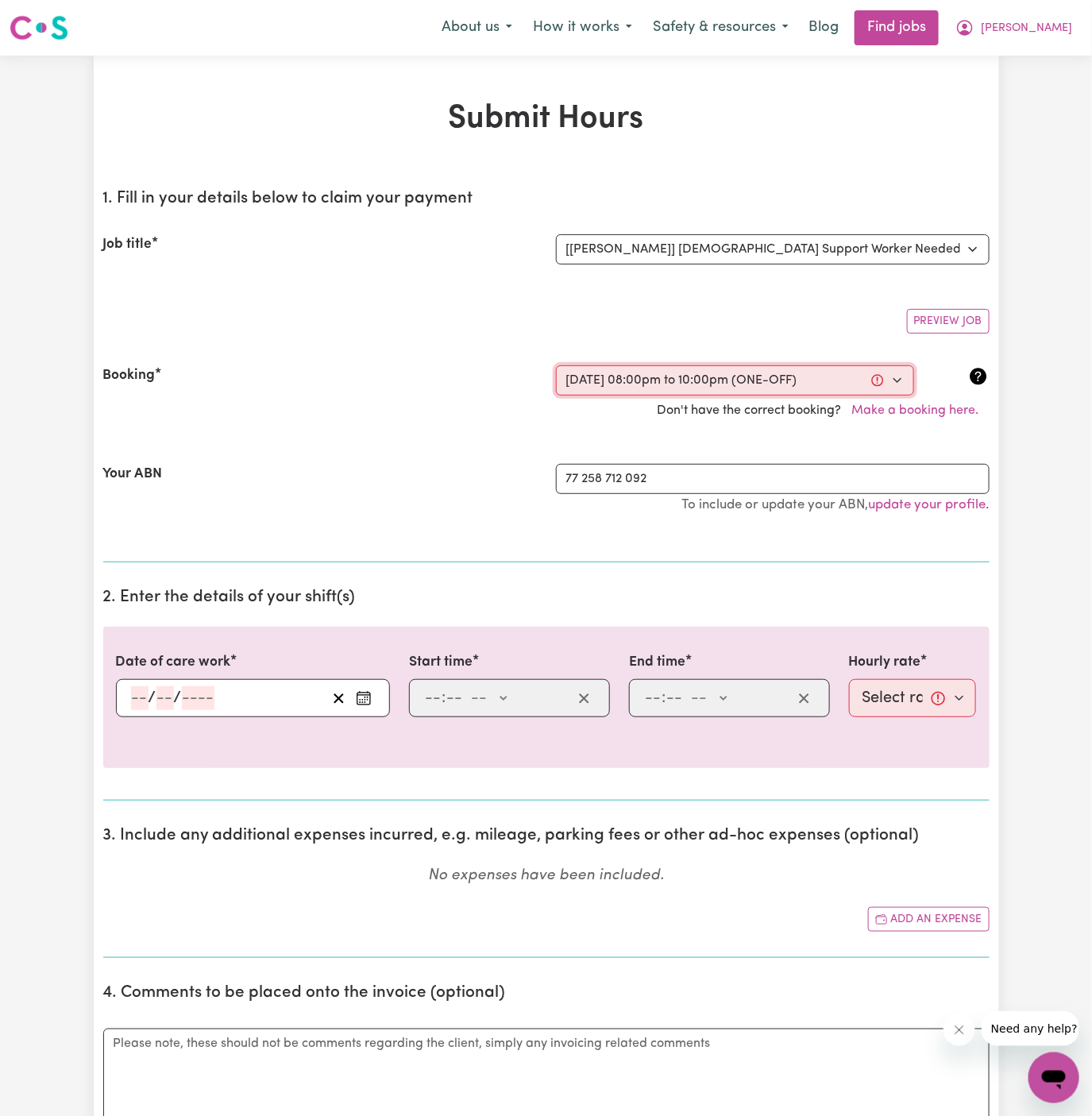
select select "pm"
type input "22:00"
type input "10"
type input "0"
select select "pm"
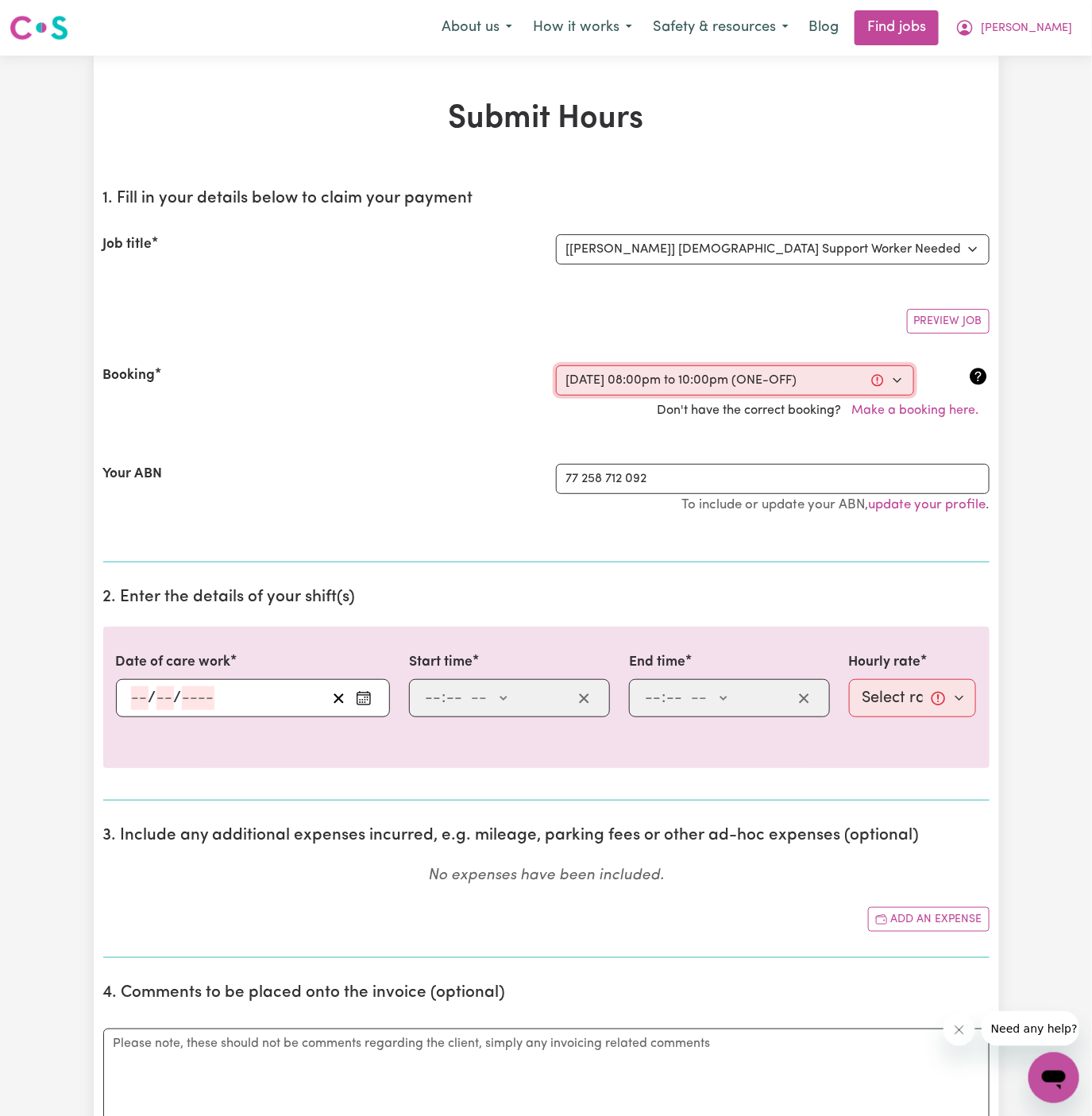
select select "45-Weekday"
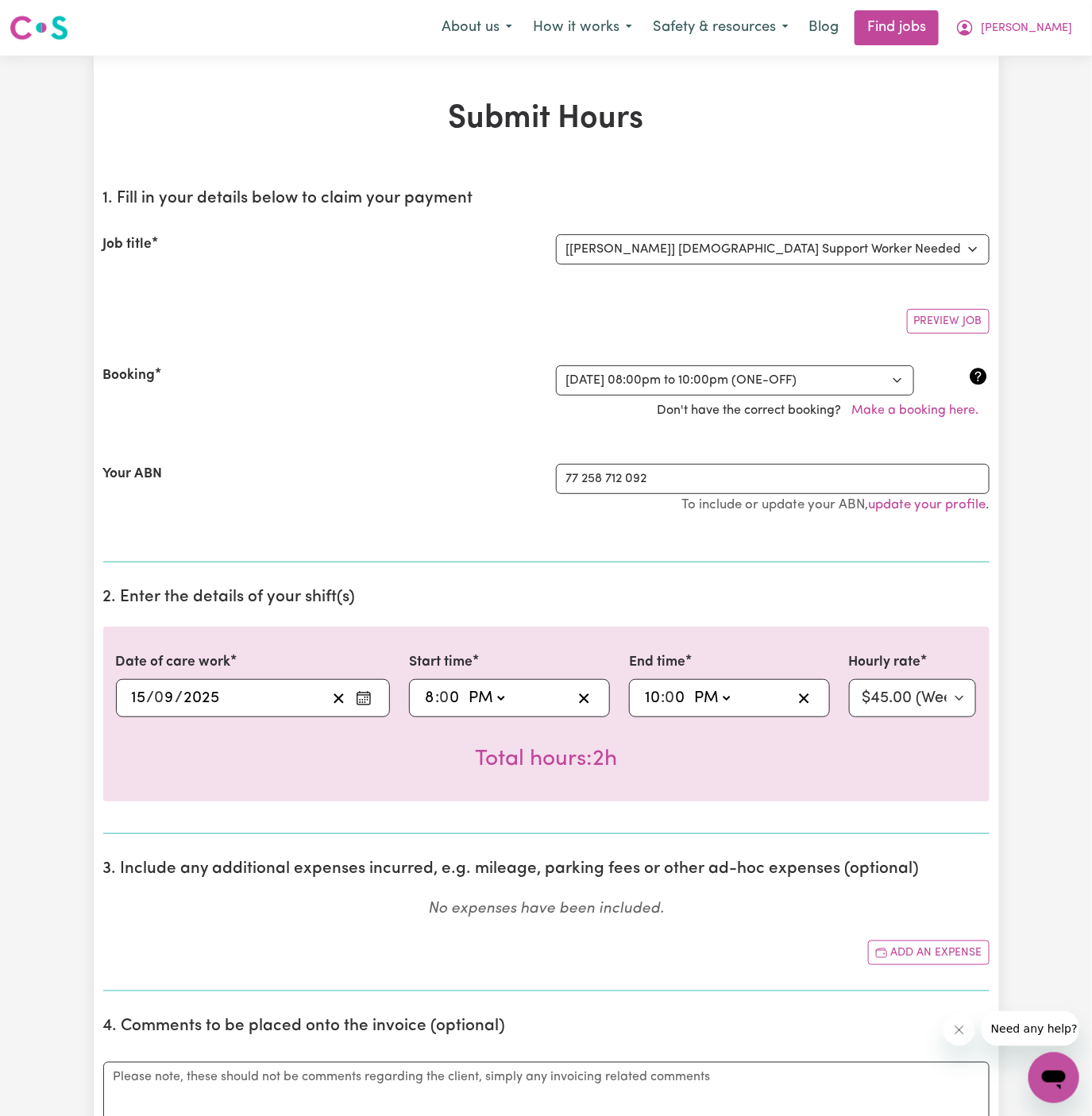
click at [656, 694] on input "10" at bounding box center [652, 698] width 16 height 24
type input "13:00"
type input "1"
type input "23:00"
type input "11"
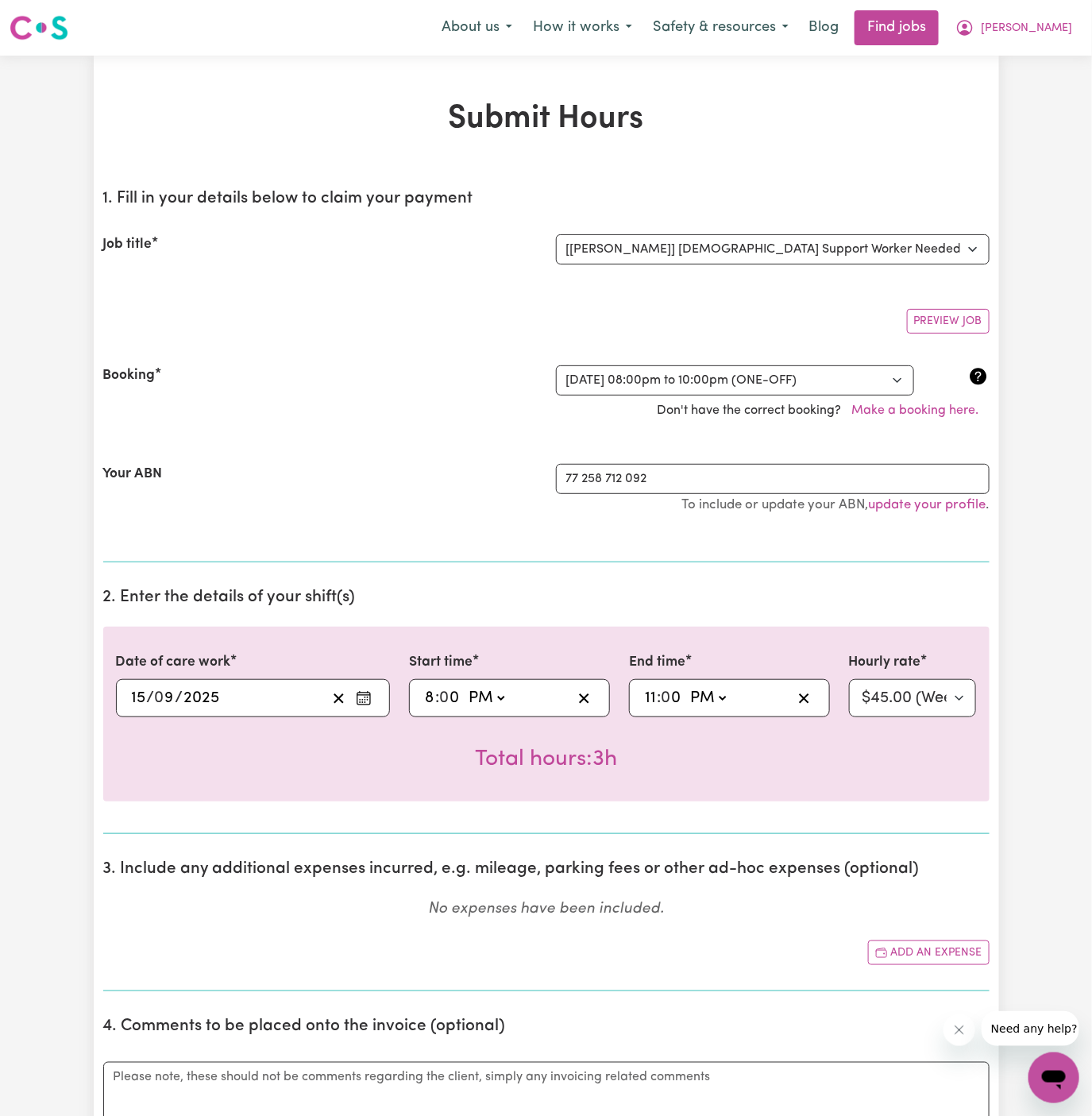
type input "23:04"
type input "4"
type input "23:45"
type input "45"
click at [903, 691] on select "Select rate... $45.00 (Weekday) $67.50 ([DATE]) $67.50 ([DATE]) $67.50 (Evening…" at bounding box center [913, 698] width 128 height 38
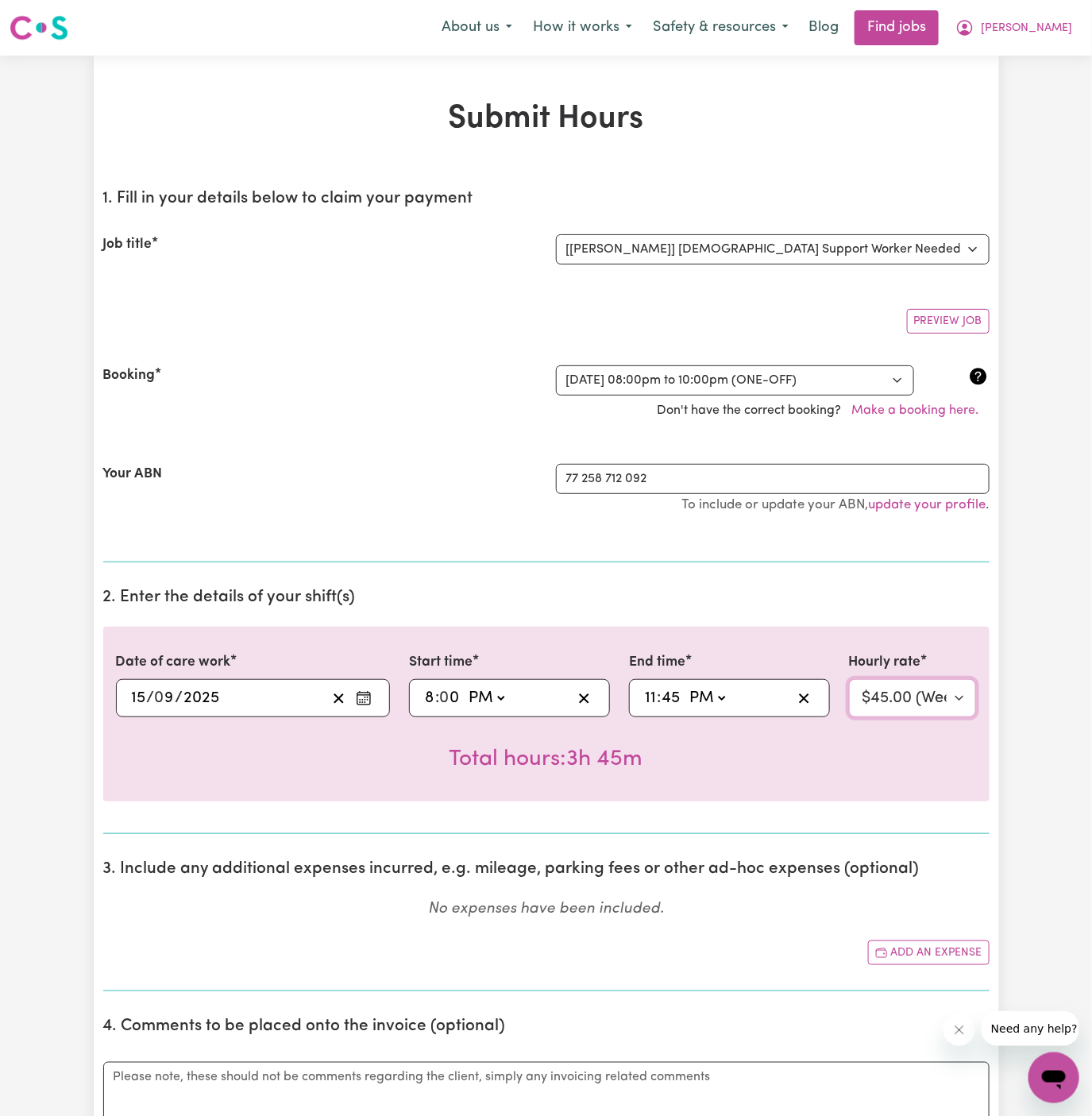
select select "67.5-EveningCare"
click at [849, 679] on select "Select rate... $45.00 (Weekday) $67.50 ([DATE]) $67.50 ([DATE]) $67.50 (Evening…" at bounding box center [913, 698] width 128 height 38
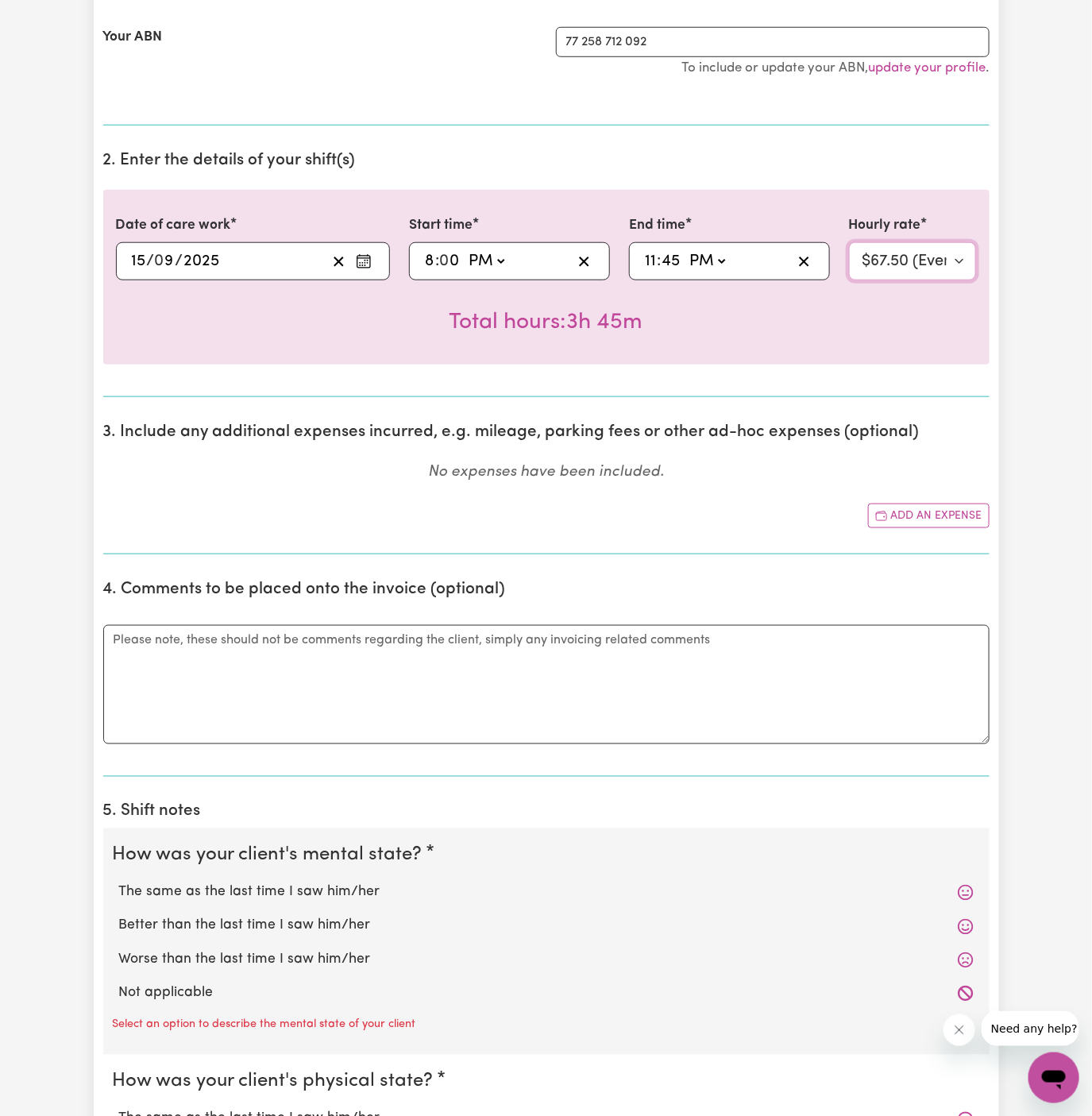
scroll to position [509, 0]
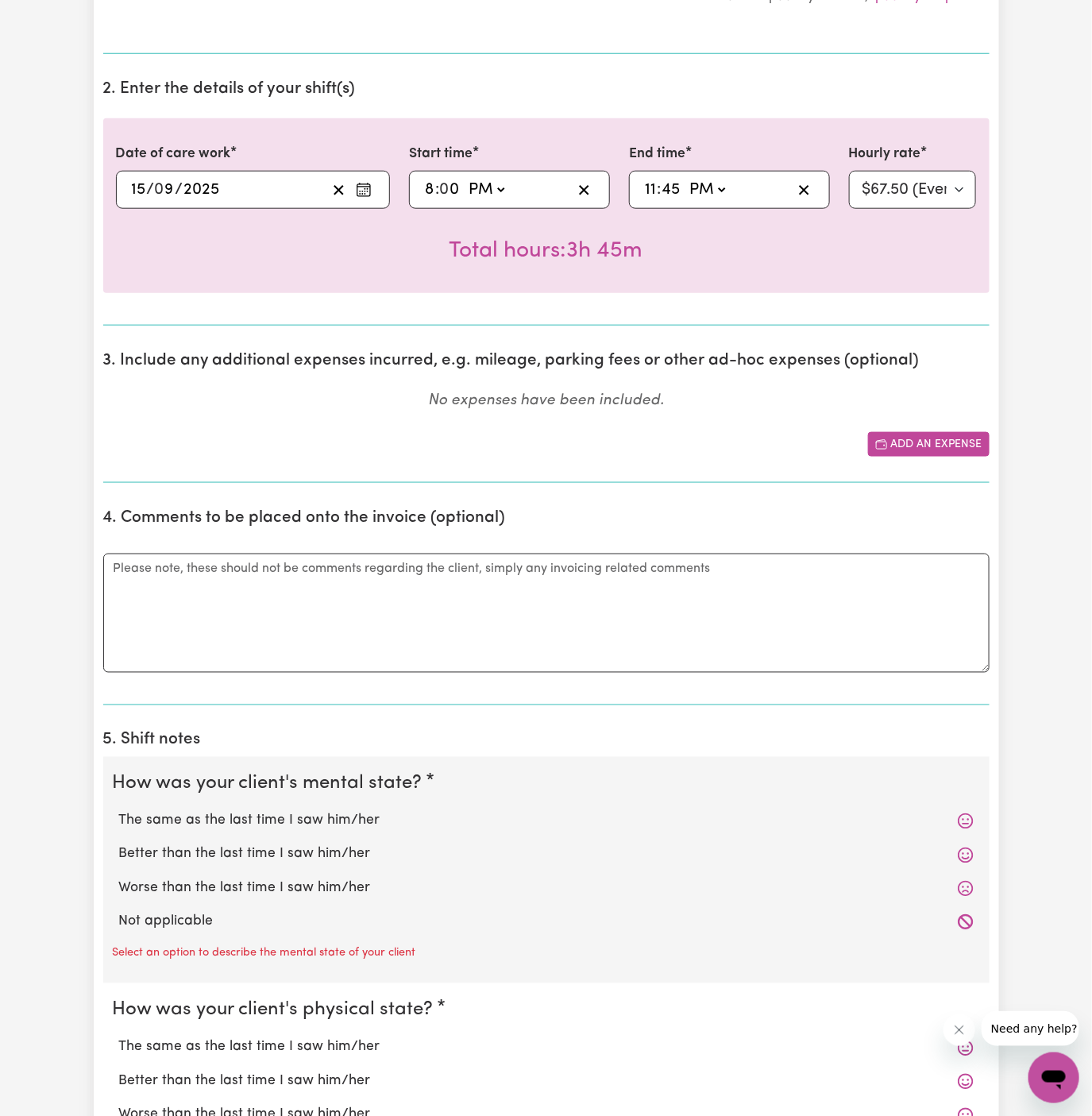
click at [940, 439] on button "Add an expense" at bounding box center [928, 444] width 121 height 24
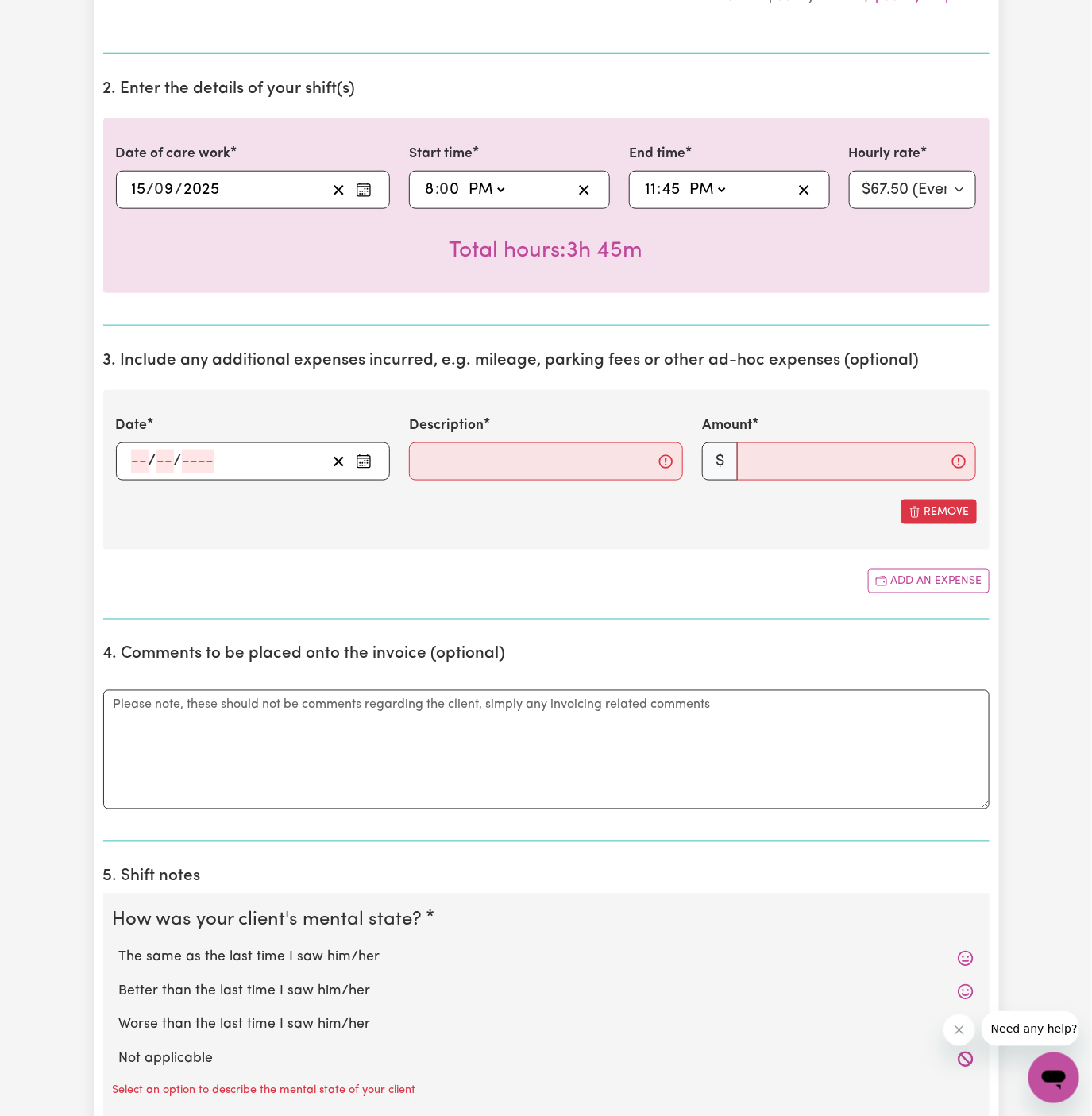
click at [136, 459] on input "number" at bounding box center [139, 461] width 17 height 24
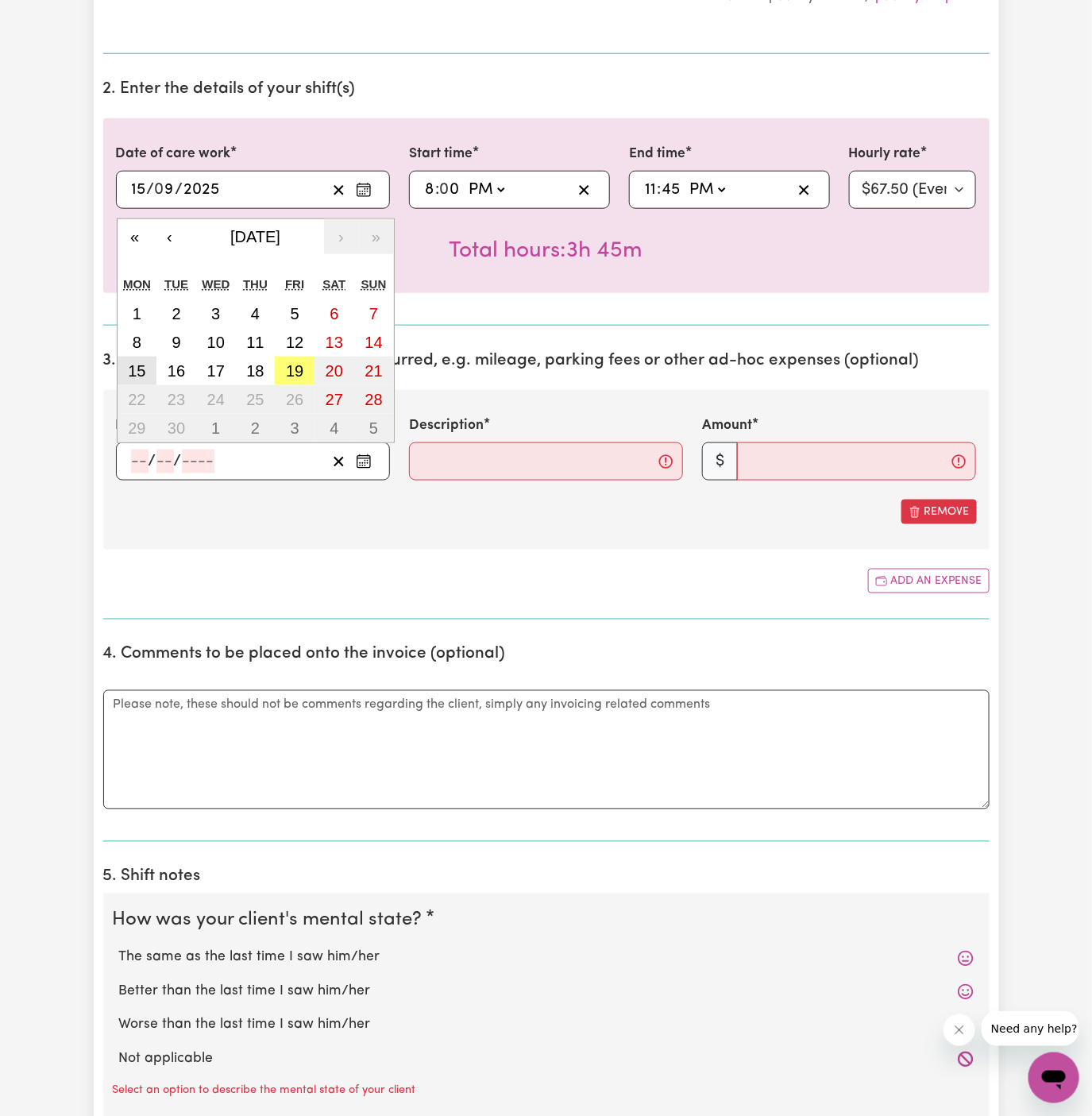
click at [142, 368] on abbr "15" at bounding box center [136, 370] width 17 height 17
type input "[DATE]"
type input "15"
type input "9"
type input "2025"
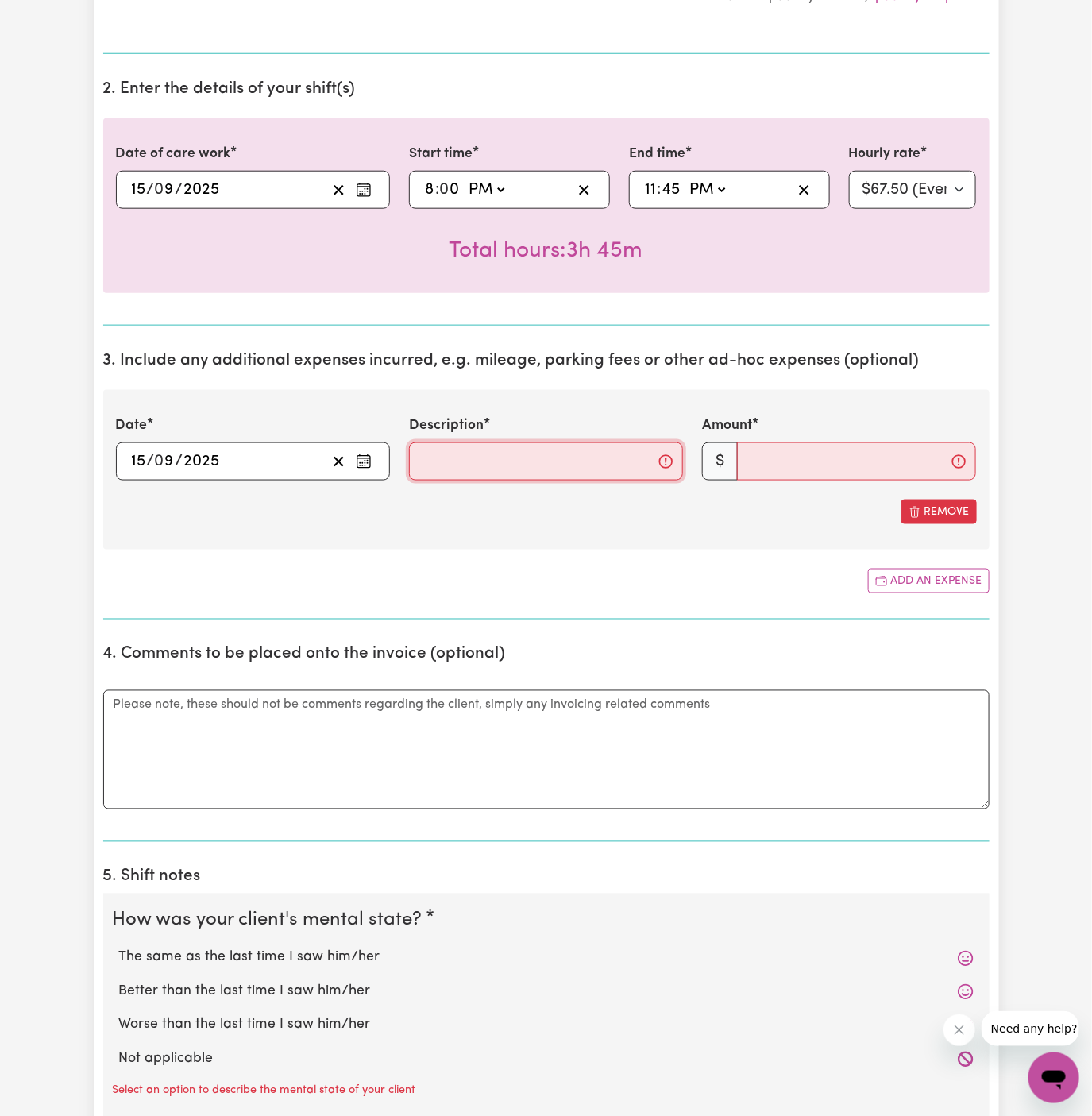
click at [457, 452] on input "Description" at bounding box center [546, 461] width 274 height 38
type input "Travel Expense $1/km"
click at [796, 479] on div "Date [DATE] 15 / 0 9 / 2025 « ‹ [DATE] › » Mon Tue Wed Thu Fri Sat Sun 1 2 3 4 …" at bounding box center [546, 470] width 886 height 160
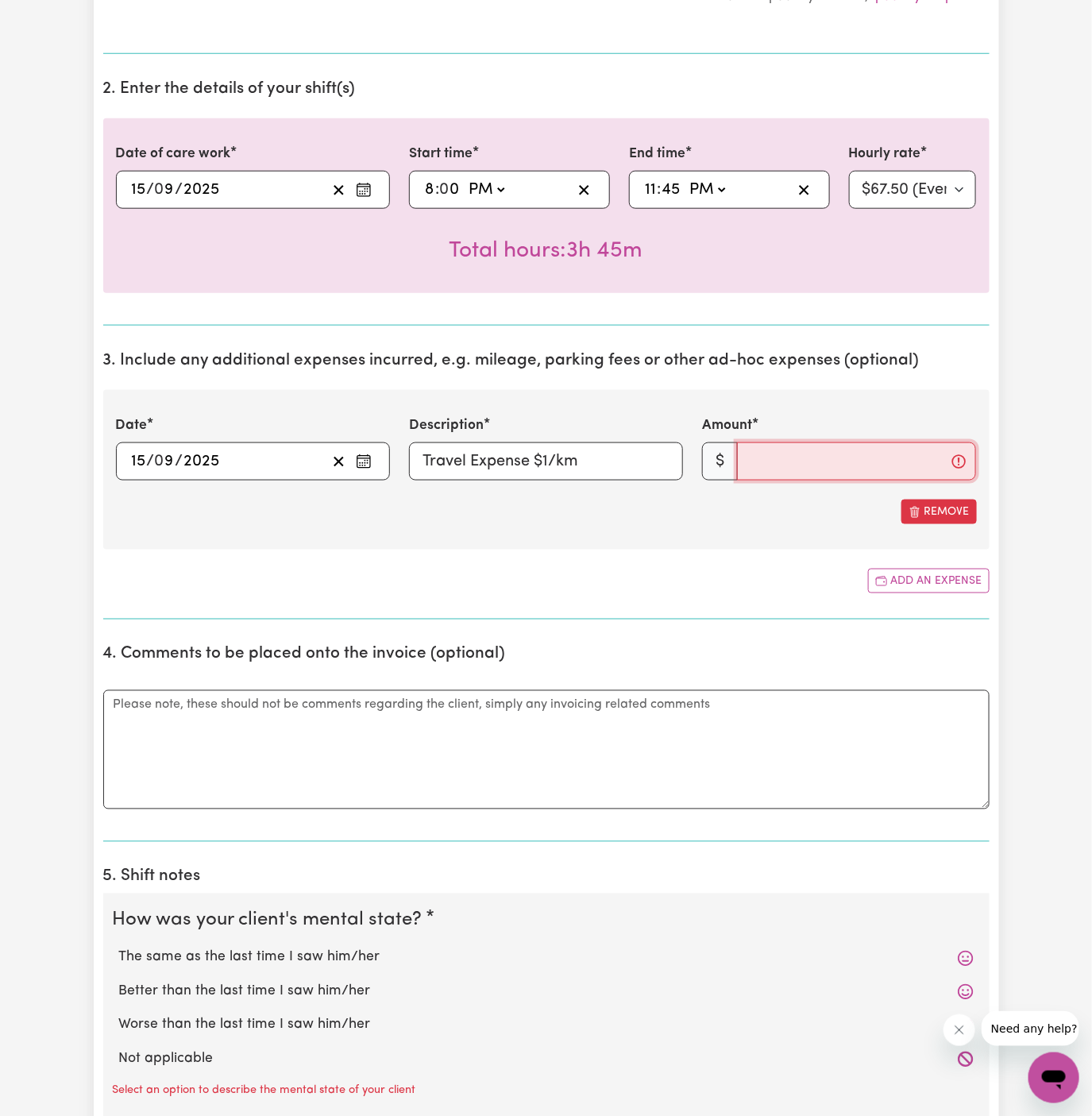
click at [796, 472] on input "Amount" at bounding box center [856, 461] width 239 height 38
type input "10"
click at [787, 520] on div "Remove" at bounding box center [546, 512] width 861 height 24
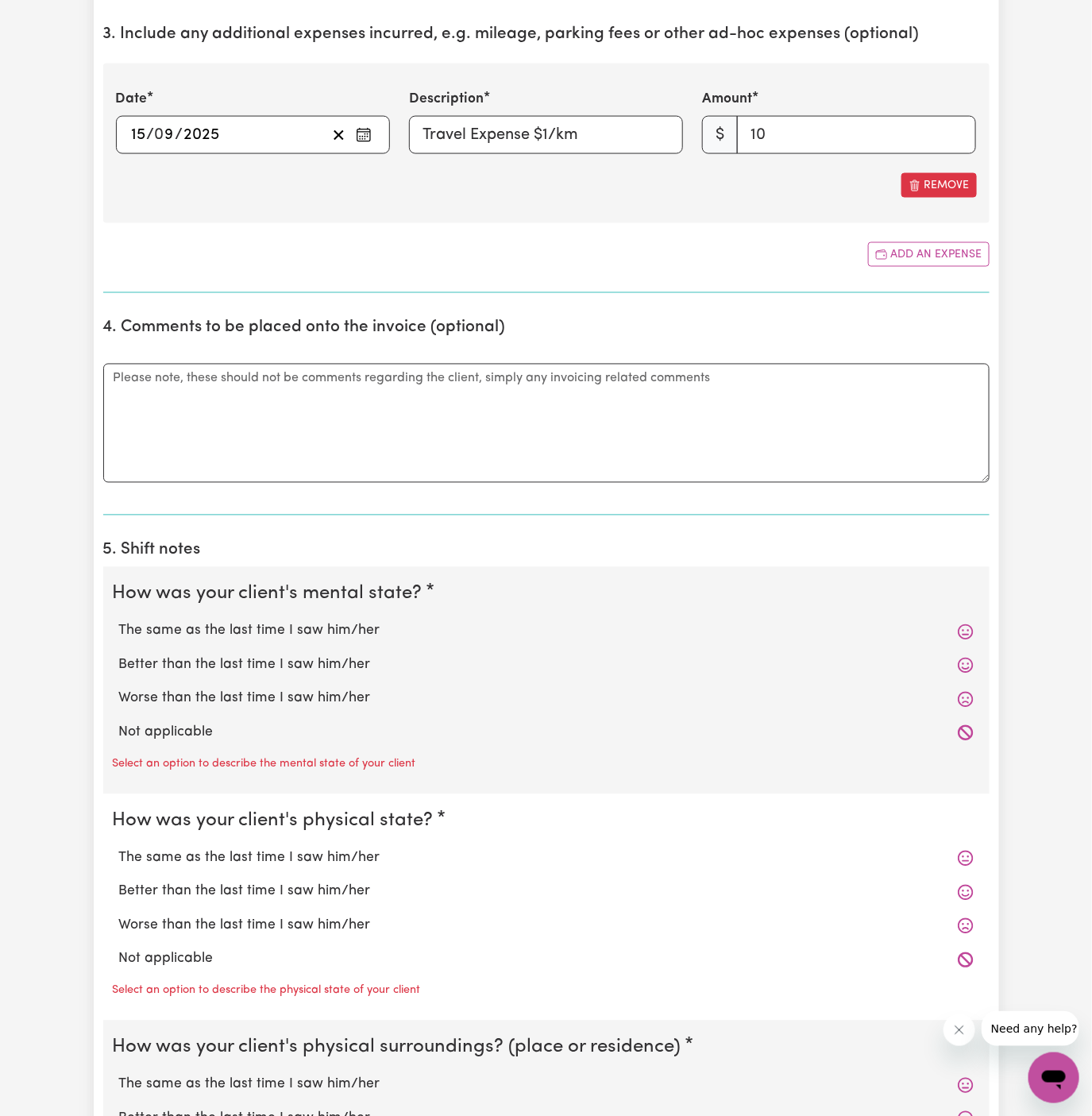
scroll to position [847, 0]
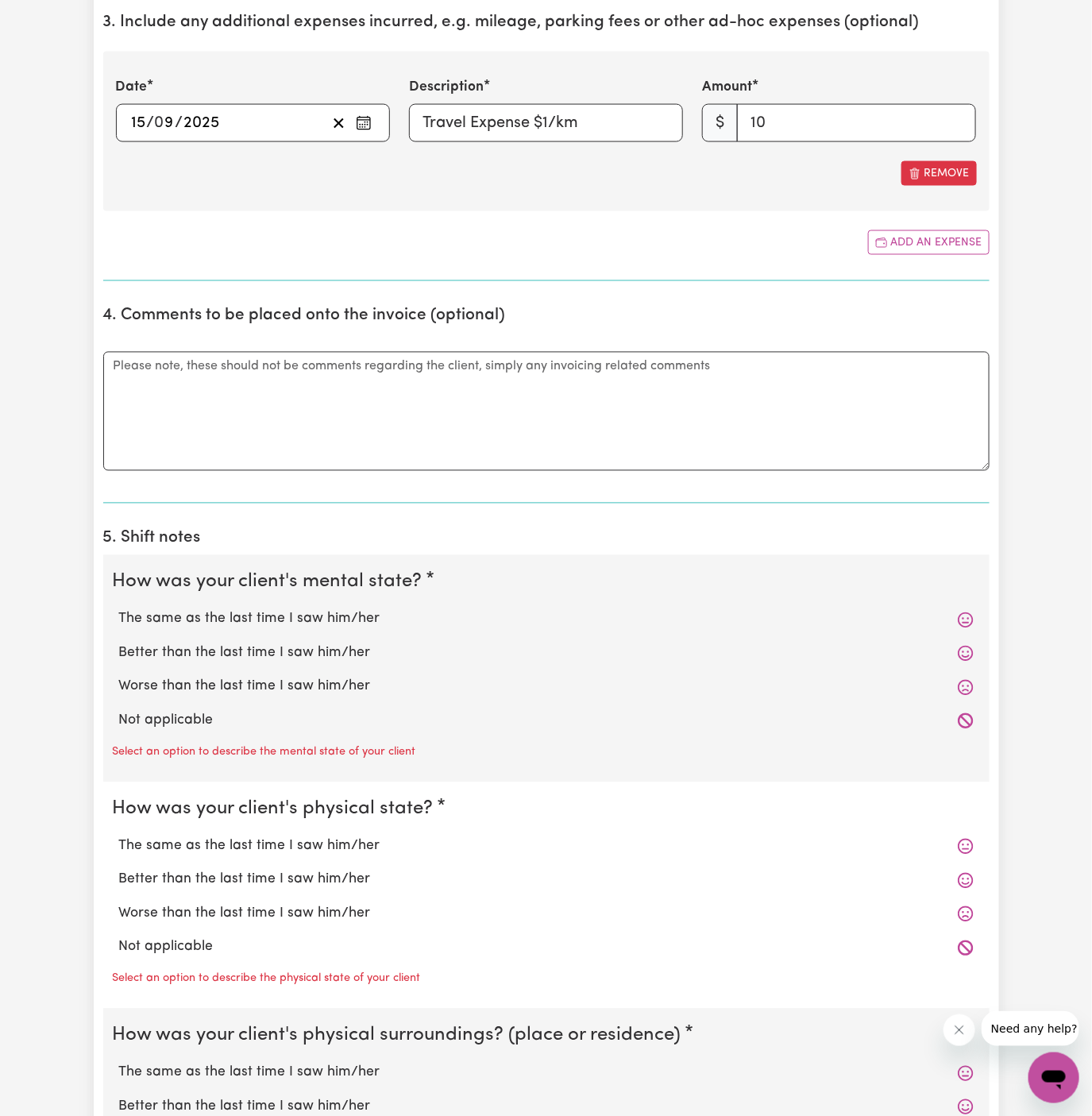
click at [386, 738] on div "Select an option to describe the mental state of your client" at bounding box center [546, 750] width 867 height 25
click at [194, 713] on label "Not applicable" at bounding box center [546, 721] width 854 height 20
click at [119, 711] on input "Not applicable" at bounding box center [118, 710] width 1 height 1
radio input "true"
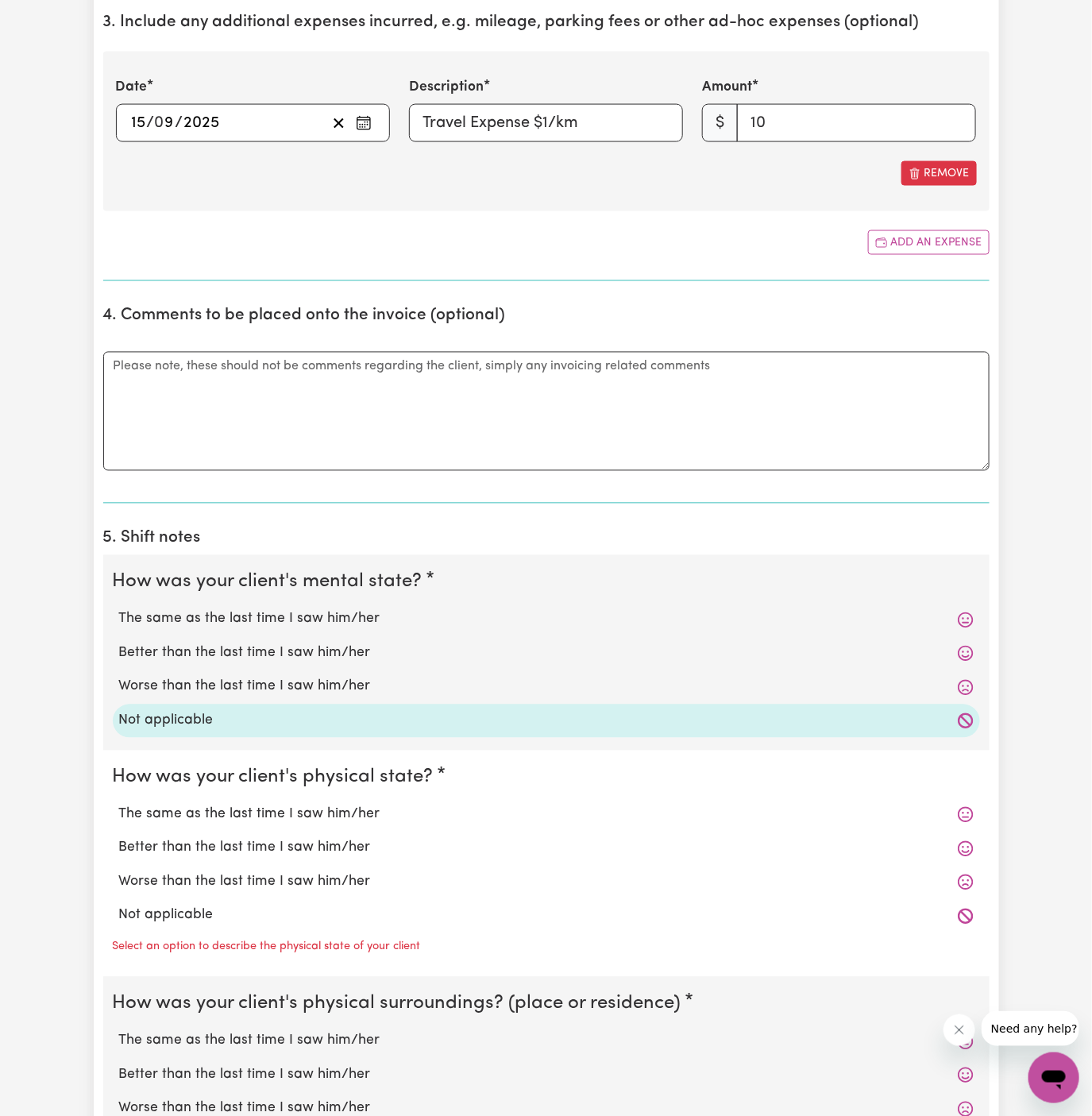
click at [196, 906] on label "Not applicable" at bounding box center [546, 915] width 854 height 20
click at [119, 906] on input "Not applicable" at bounding box center [118, 905] width 1 height 1
radio input "true"
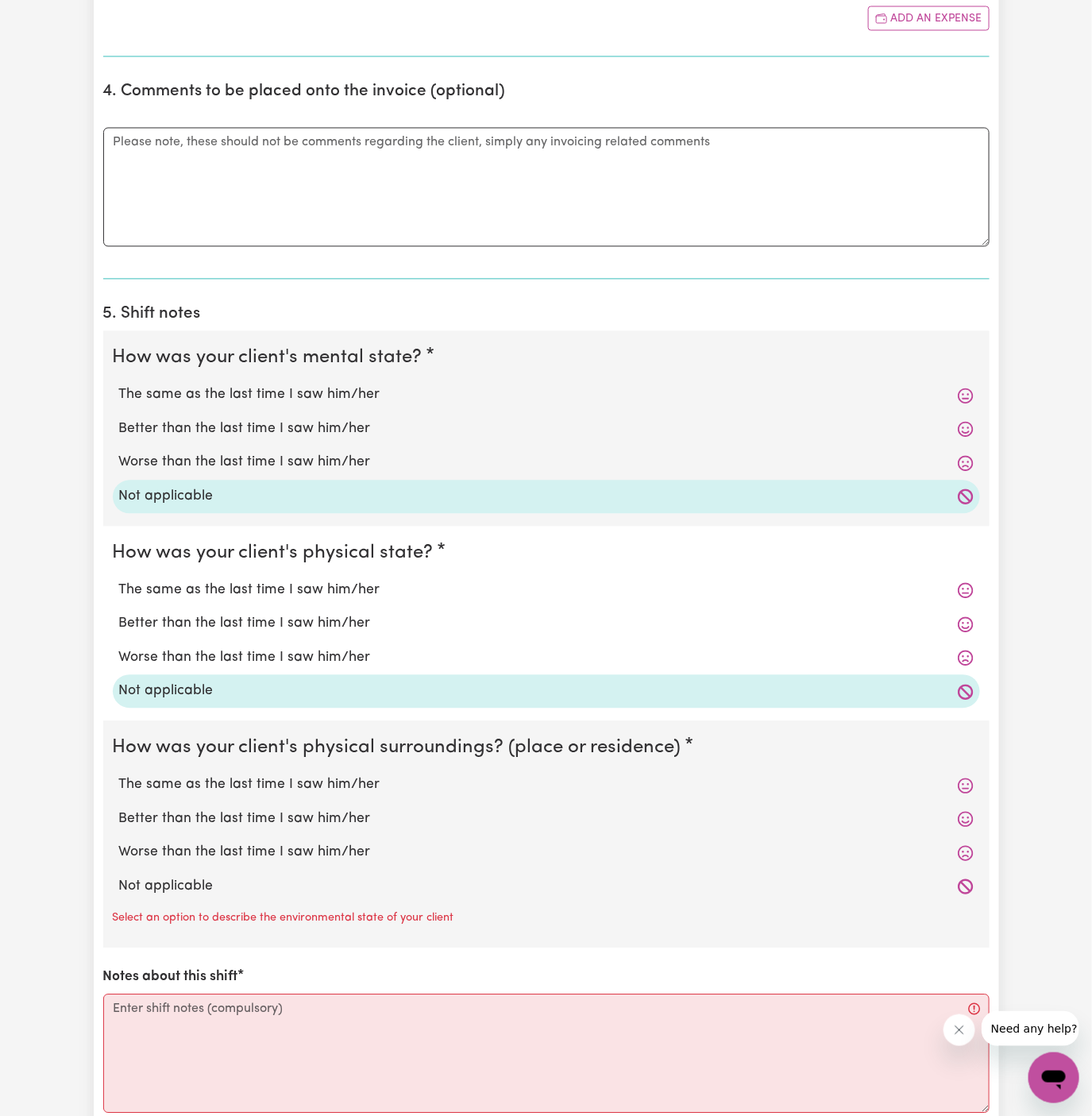
scroll to position [1092, 0]
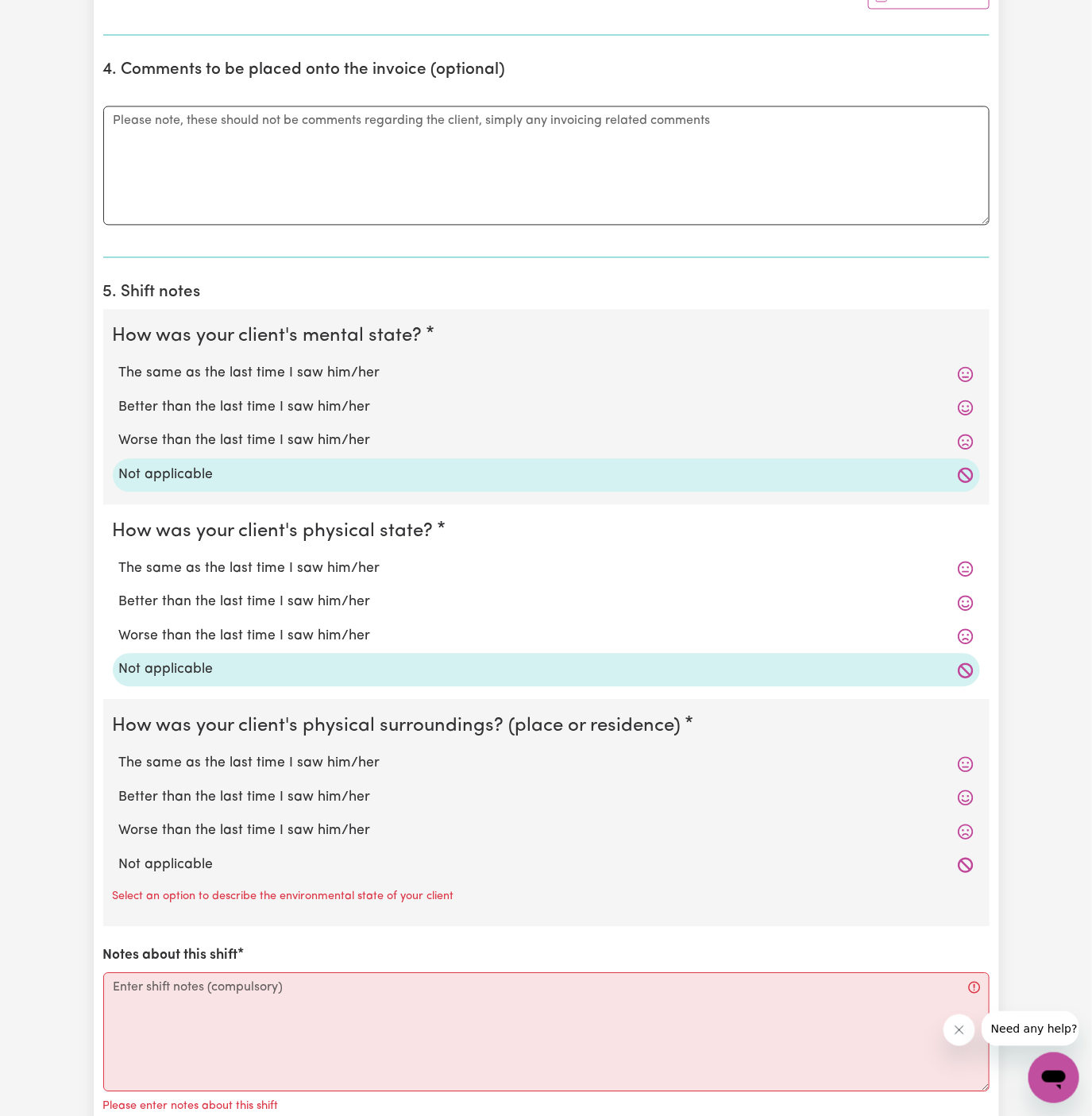
click at [222, 874] on div "Not applicable" at bounding box center [546, 866] width 867 height 33
click at [297, 862] on label "Not applicable" at bounding box center [546, 865] width 854 height 20
click at [119, 855] on input "Not applicable" at bounding box center [118, 854] width 1 height 1
radio input "true"
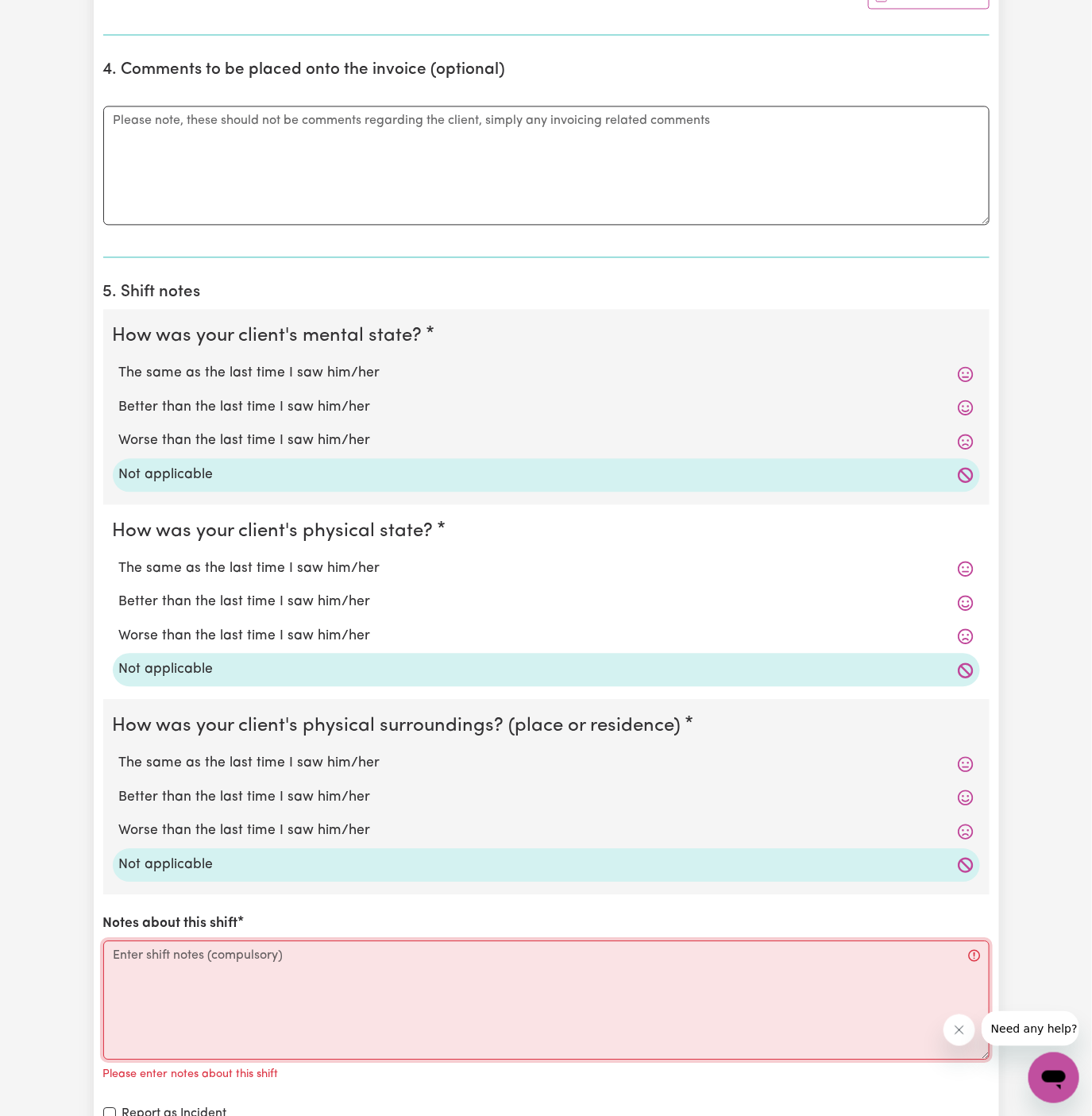
click at [341, 995] on textarea "Notes about this shift" at bounding box center [546, 1001] width 886 height 119
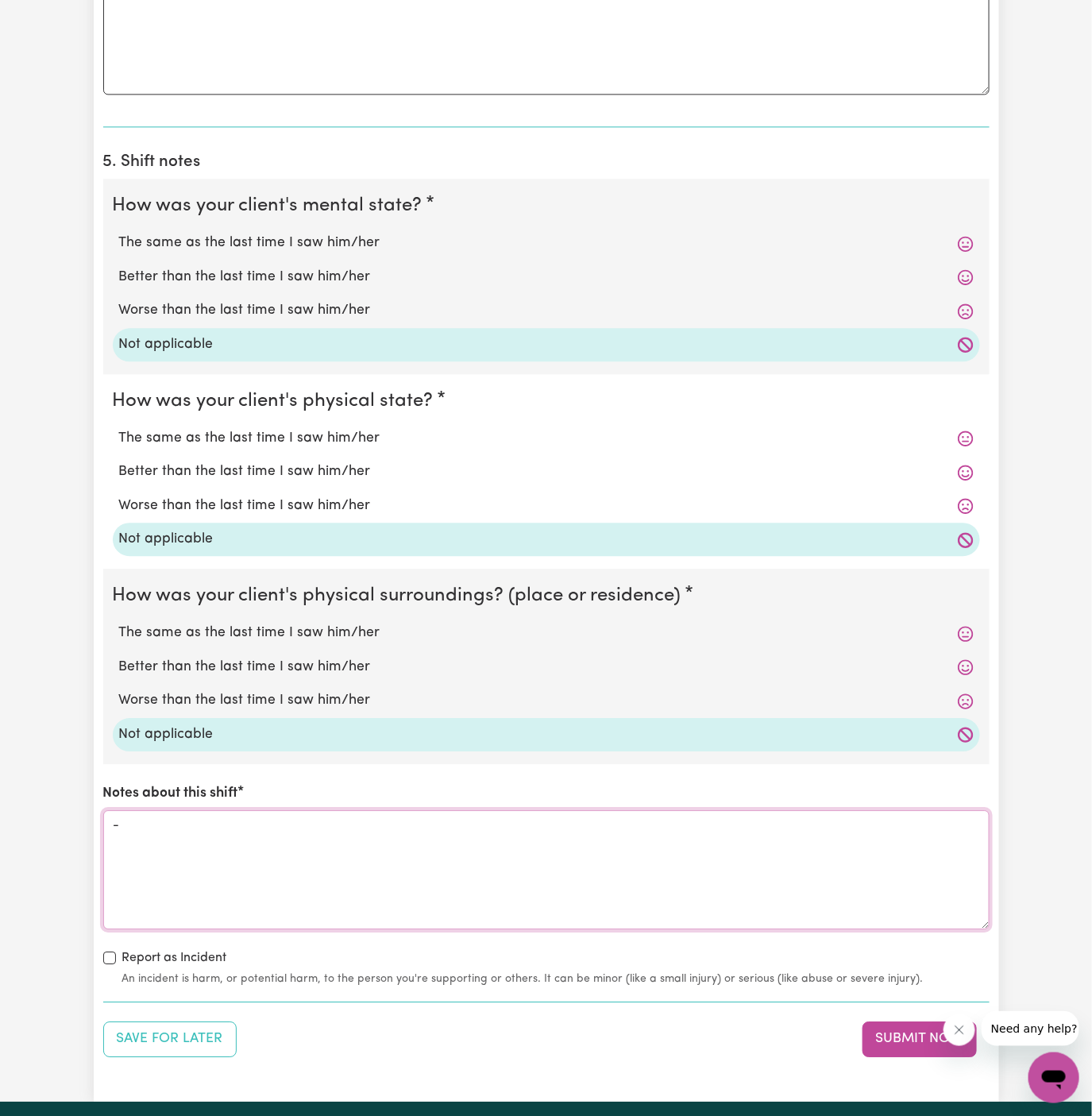
scroll to position [1415, 0]
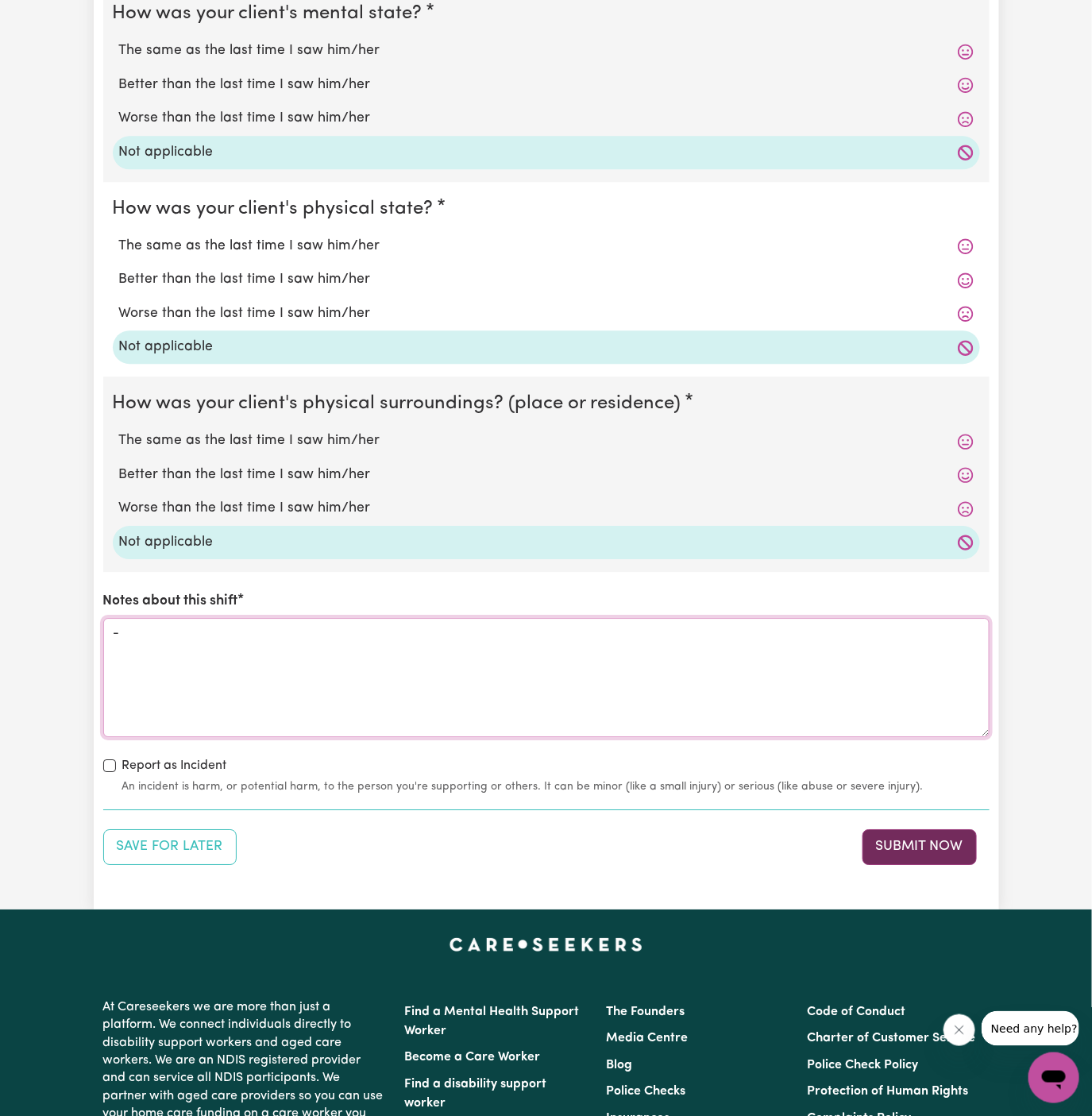
type textarea "-"
click at [919, 845] on button "Submit Now" at bounding box center [919, 846] width 114 height 35
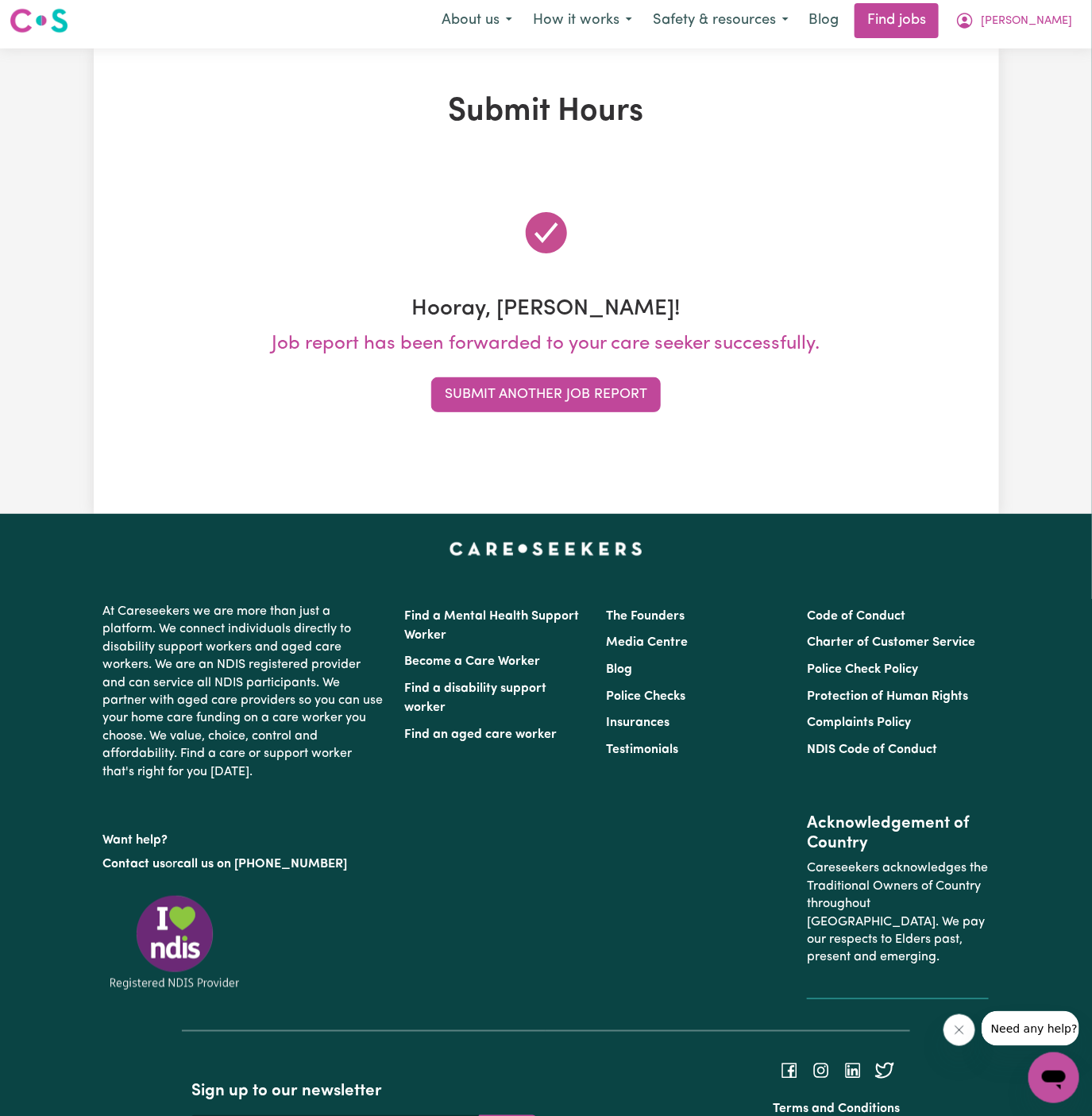
scroll to position [0, 0]
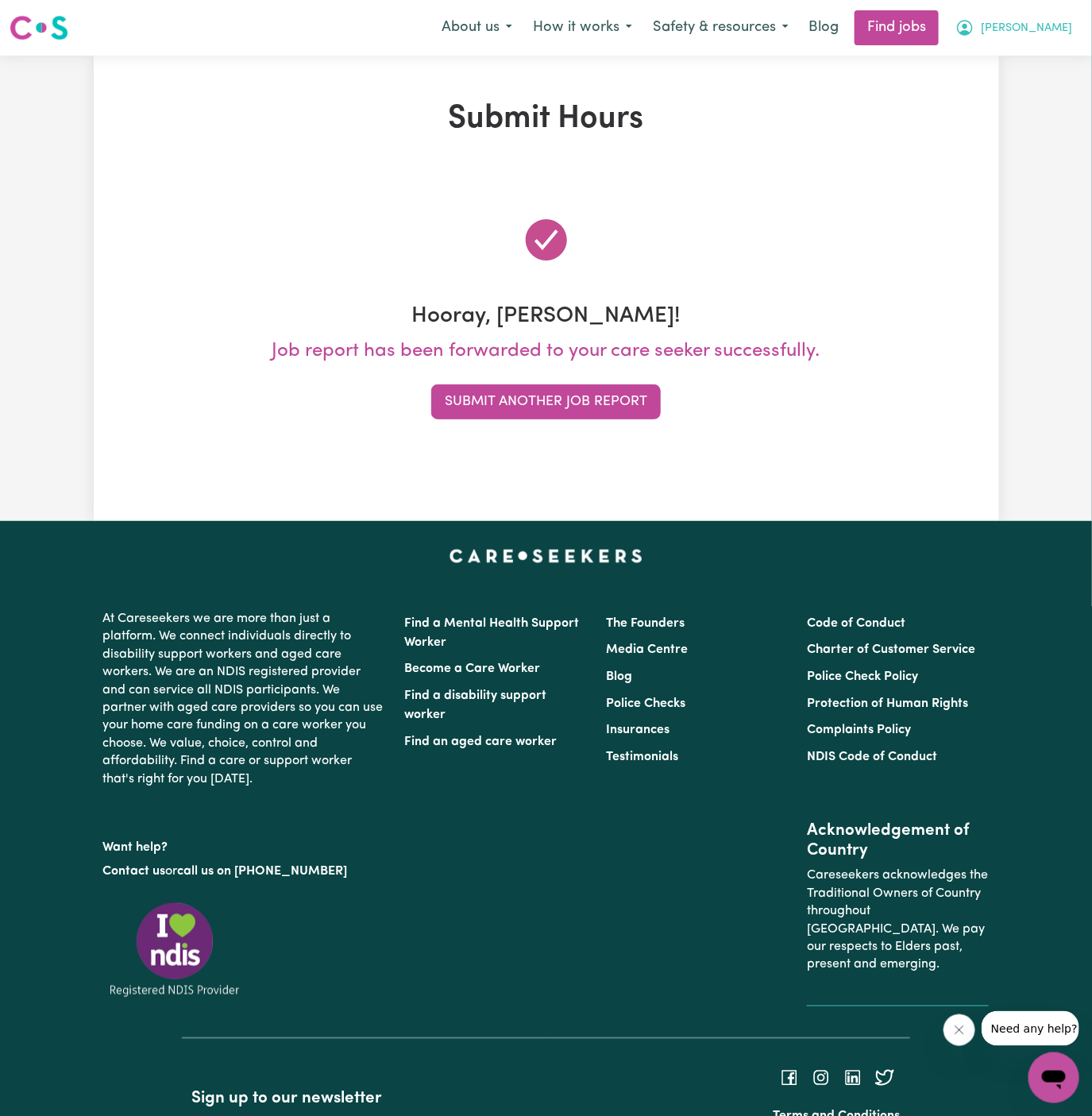
click at [1055, 30] on span "[PERSON_NAME]" at bounding box center [1026, 28] width 91 height 17
click at [1035, 56] on link "My Account" at bounding box center [1019, 61] width 125 height 30
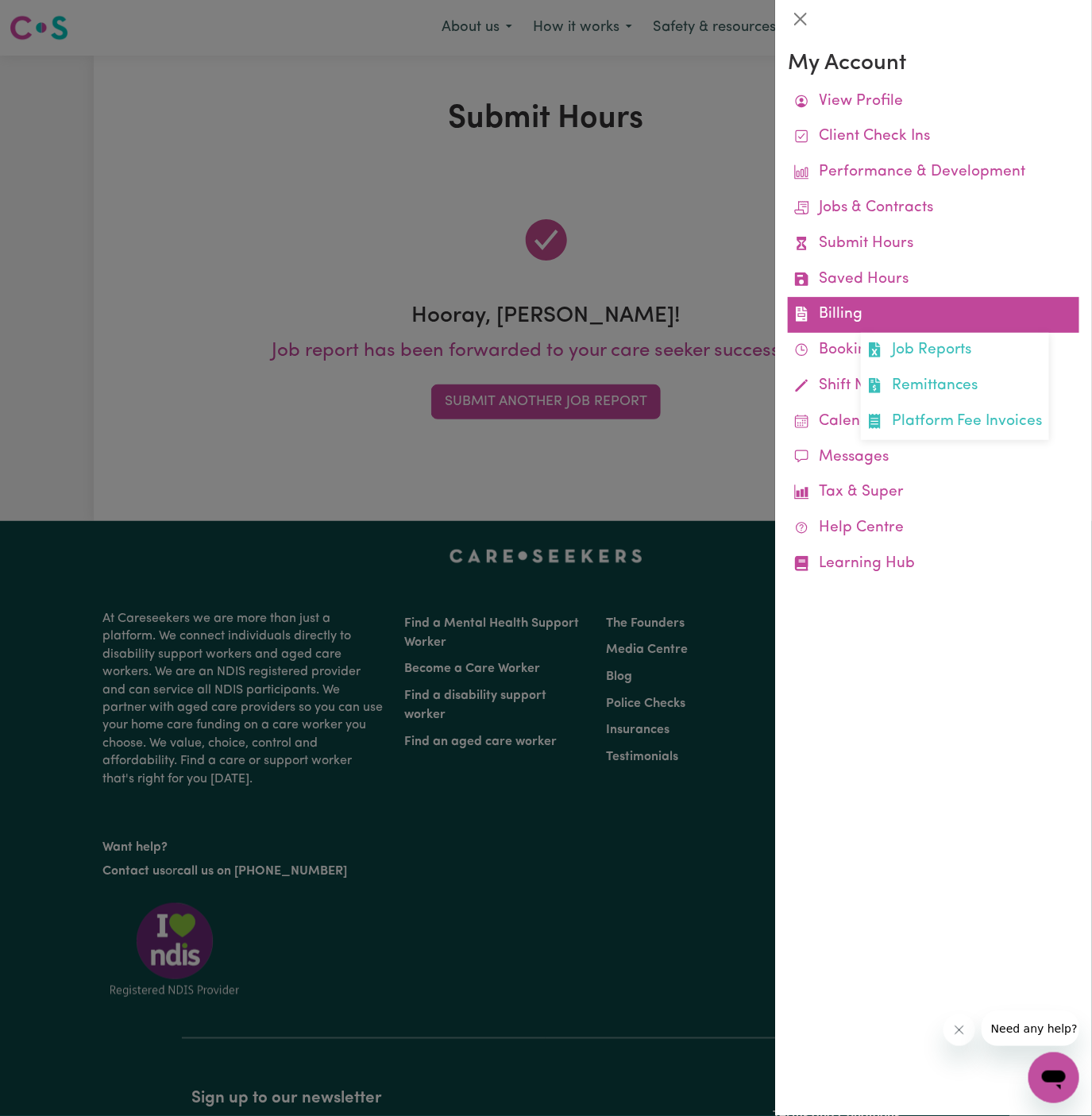
click at [840, 320] on link "Billing Job Reports Remittances Platform Fee Invoices" at bounding box center [934, 315] width 292 height 36
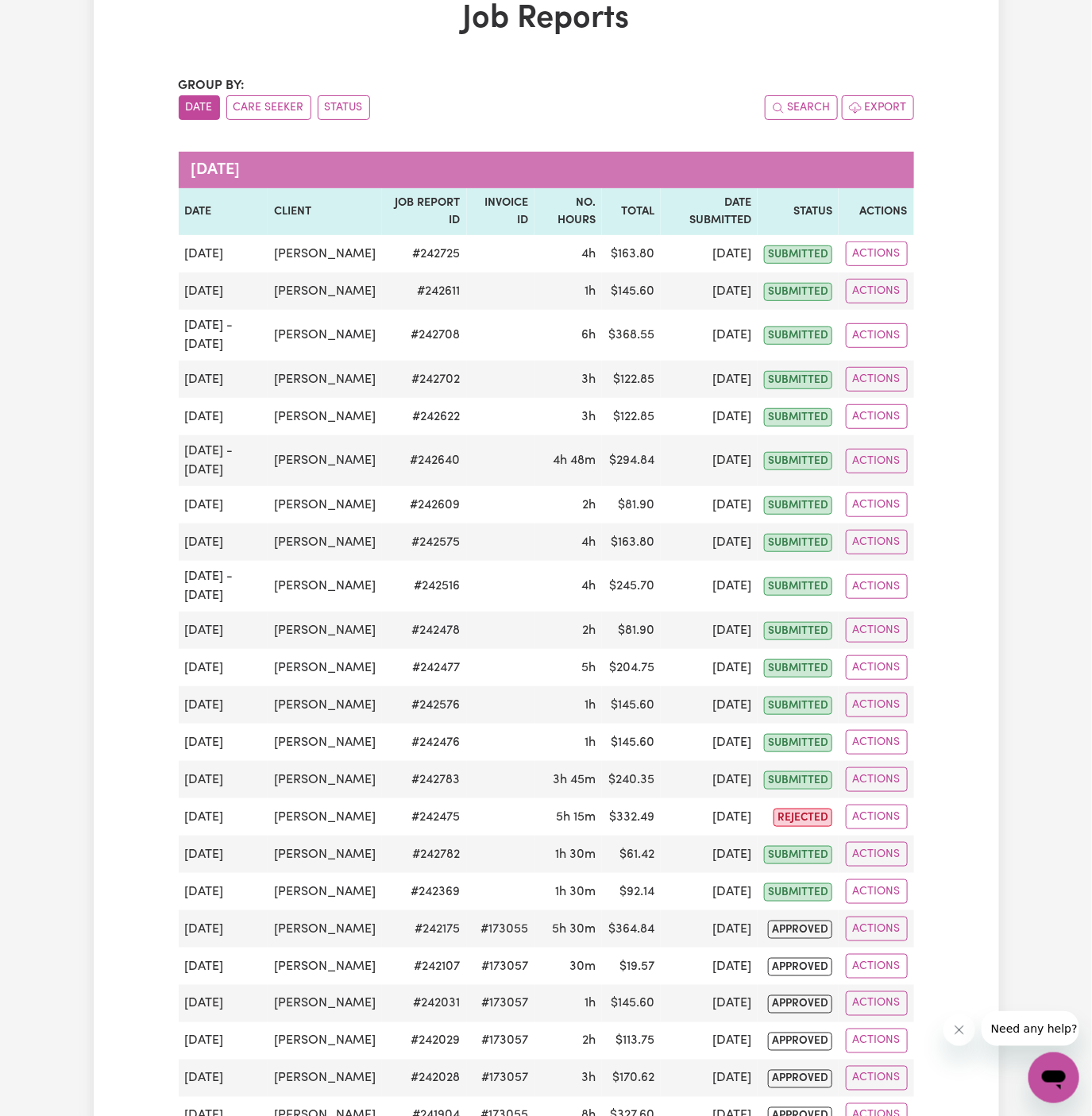
scroll to position [106, 0]
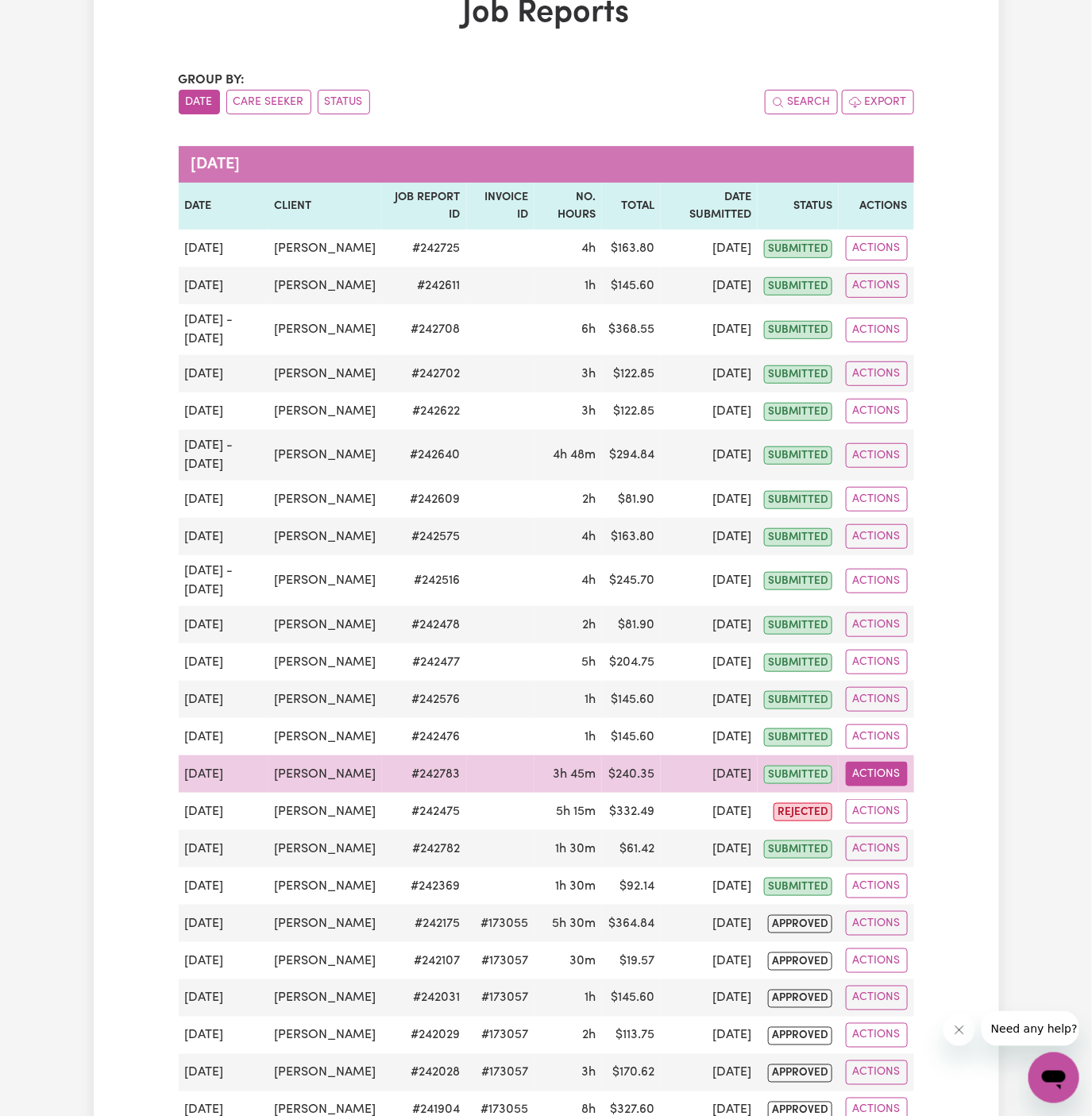
click at [898, 775] on button "Actions" at bounding box center [877, 774] width 62 height 24
click at [940, 796] on link "View Job Report" at bounding box center [914, 809] width 136 height 32
select select "pm"
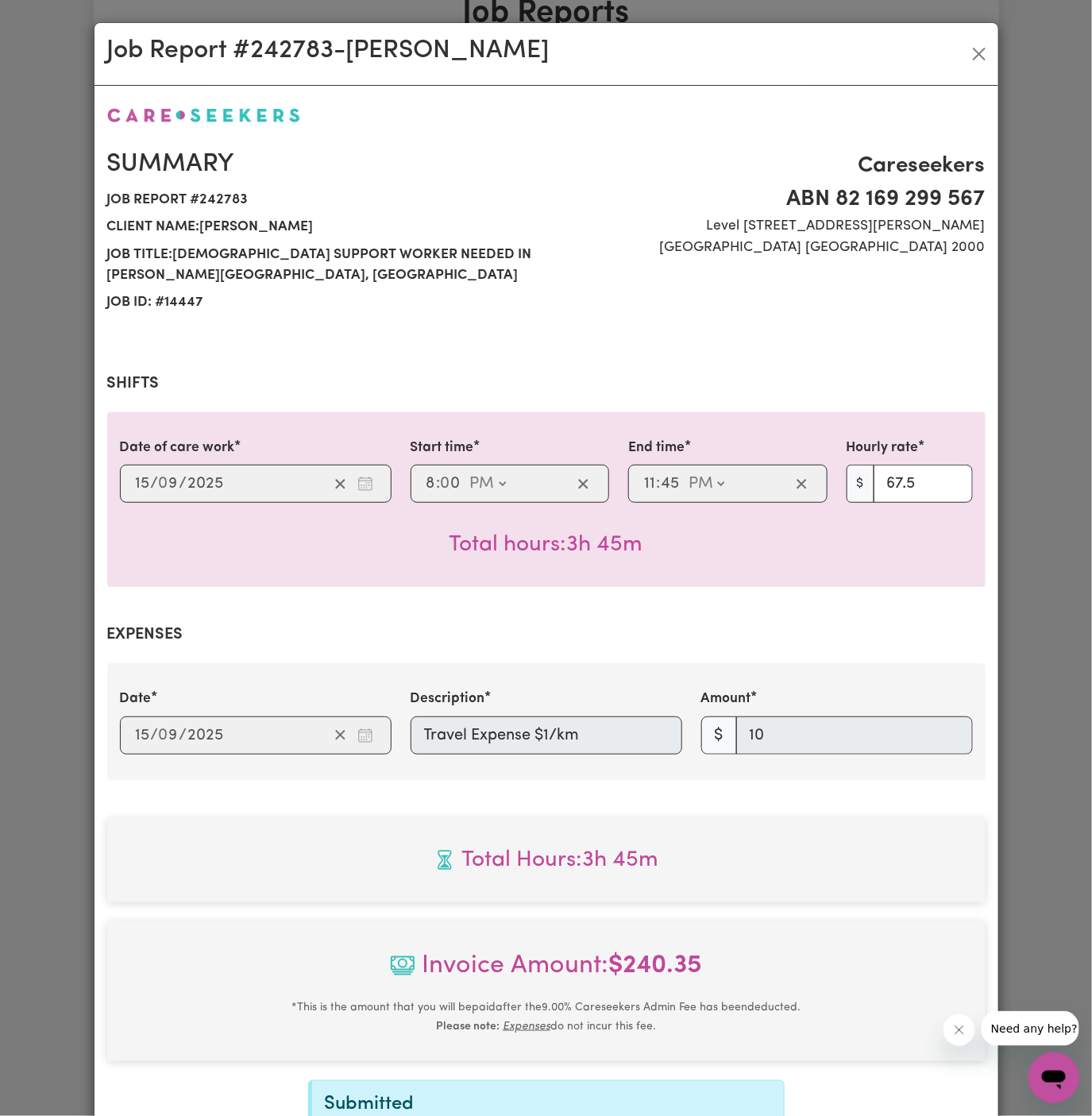
select select "67.5-EveningCare"
click at [216, 205] on span "Job report # 242783" at bounding box center [322, 200] width 429 height 27
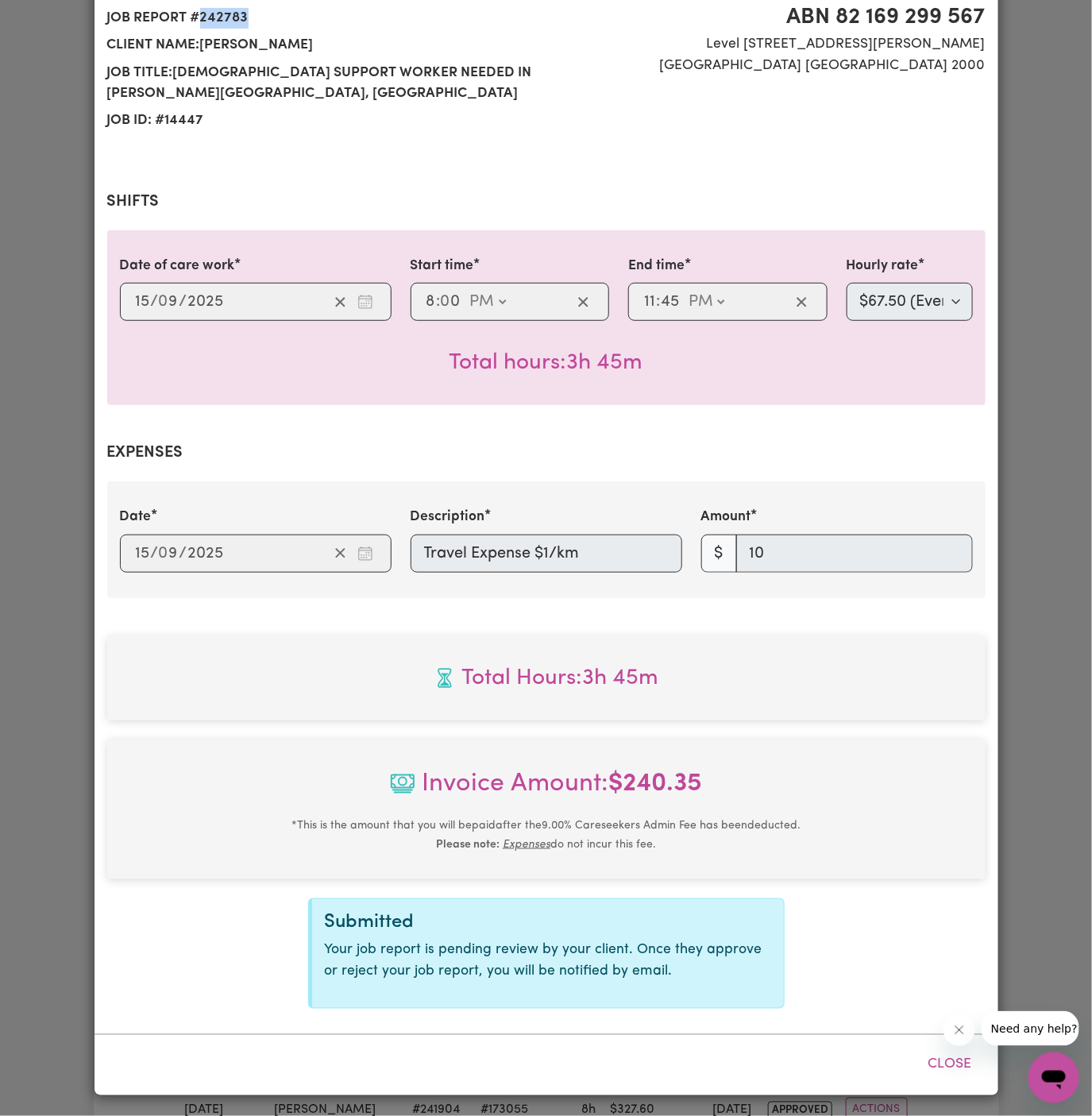
scroll to position [109, 0]
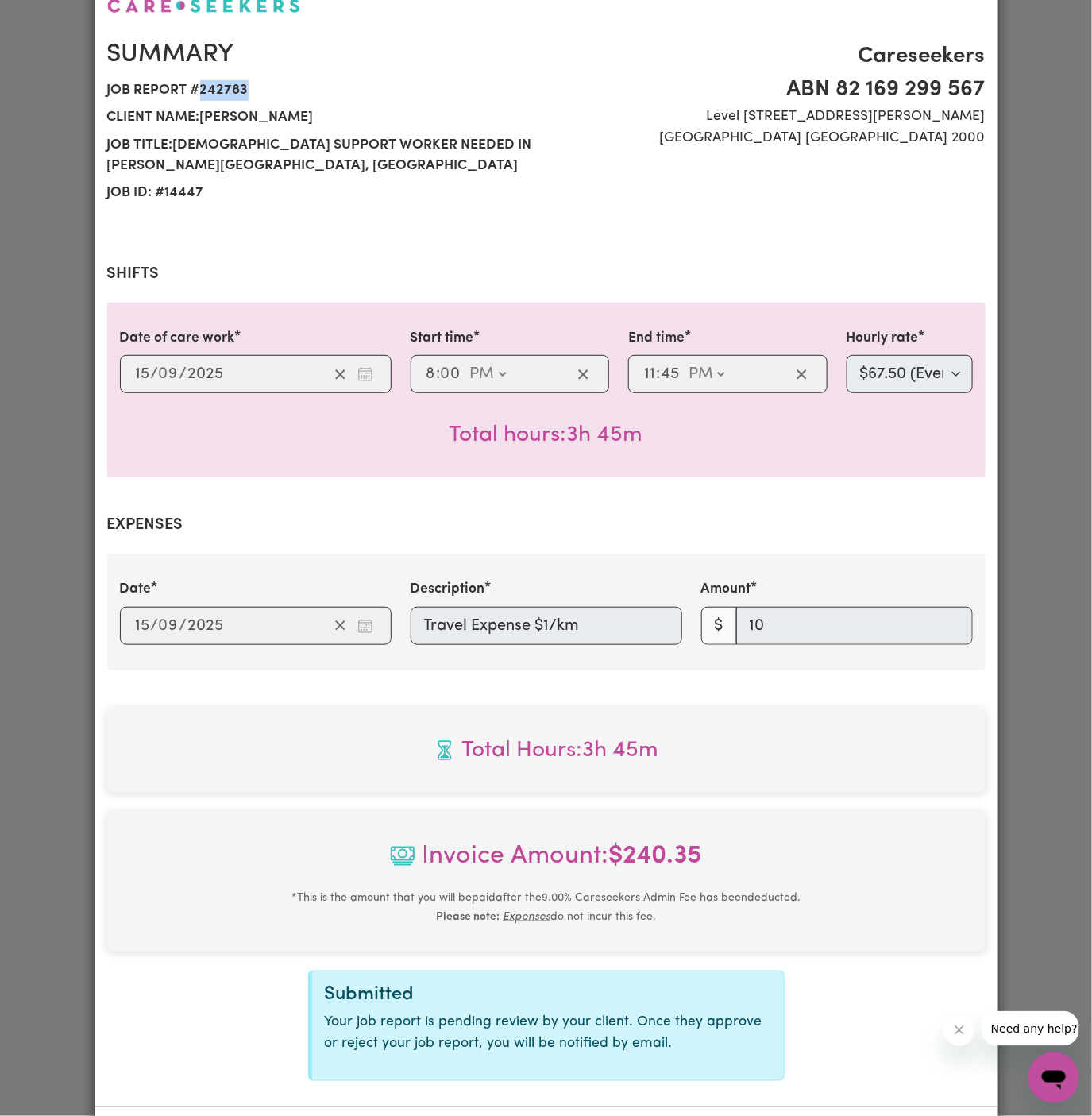
copy span "242783"
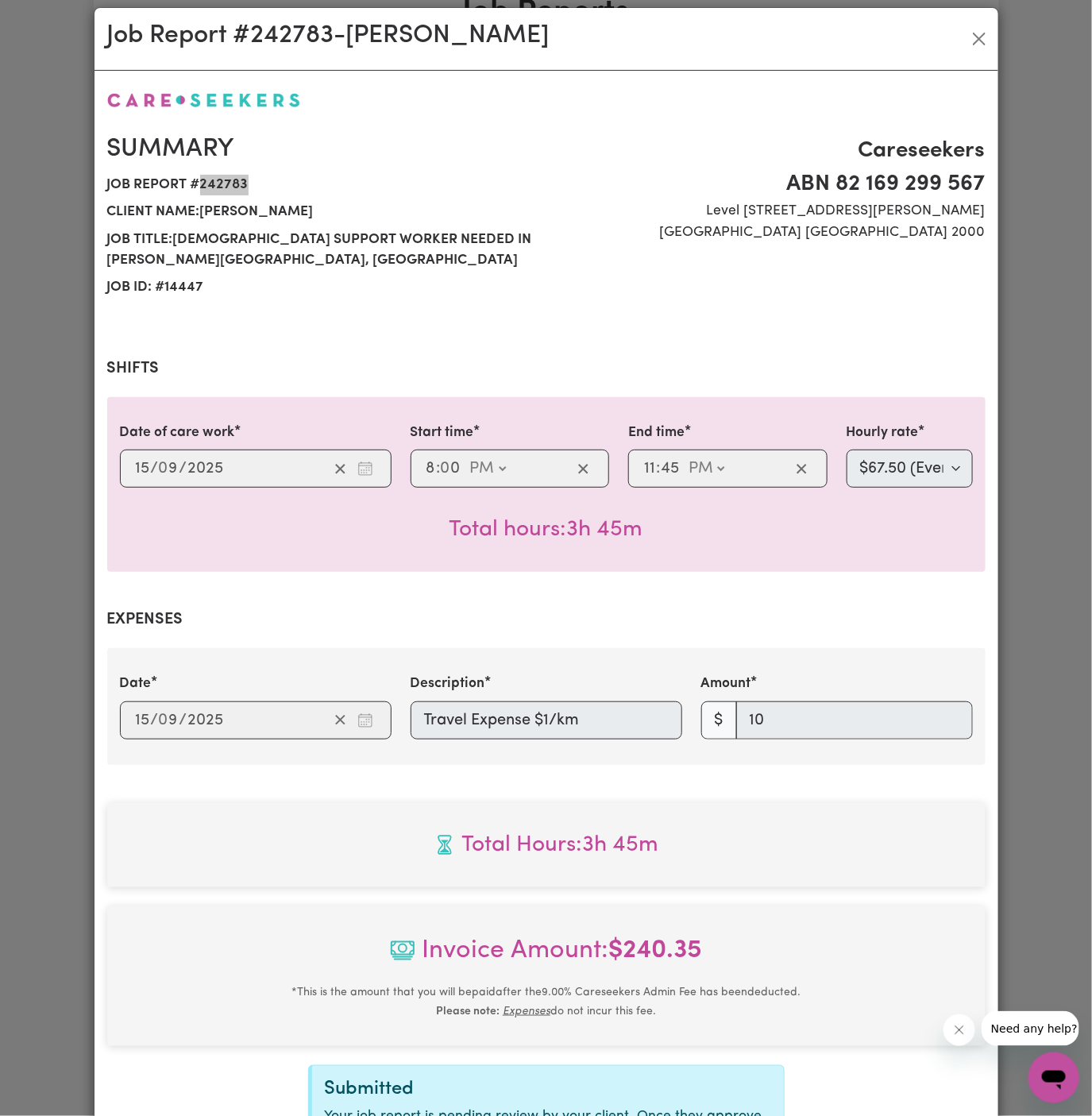
scroll to position [10, 0]
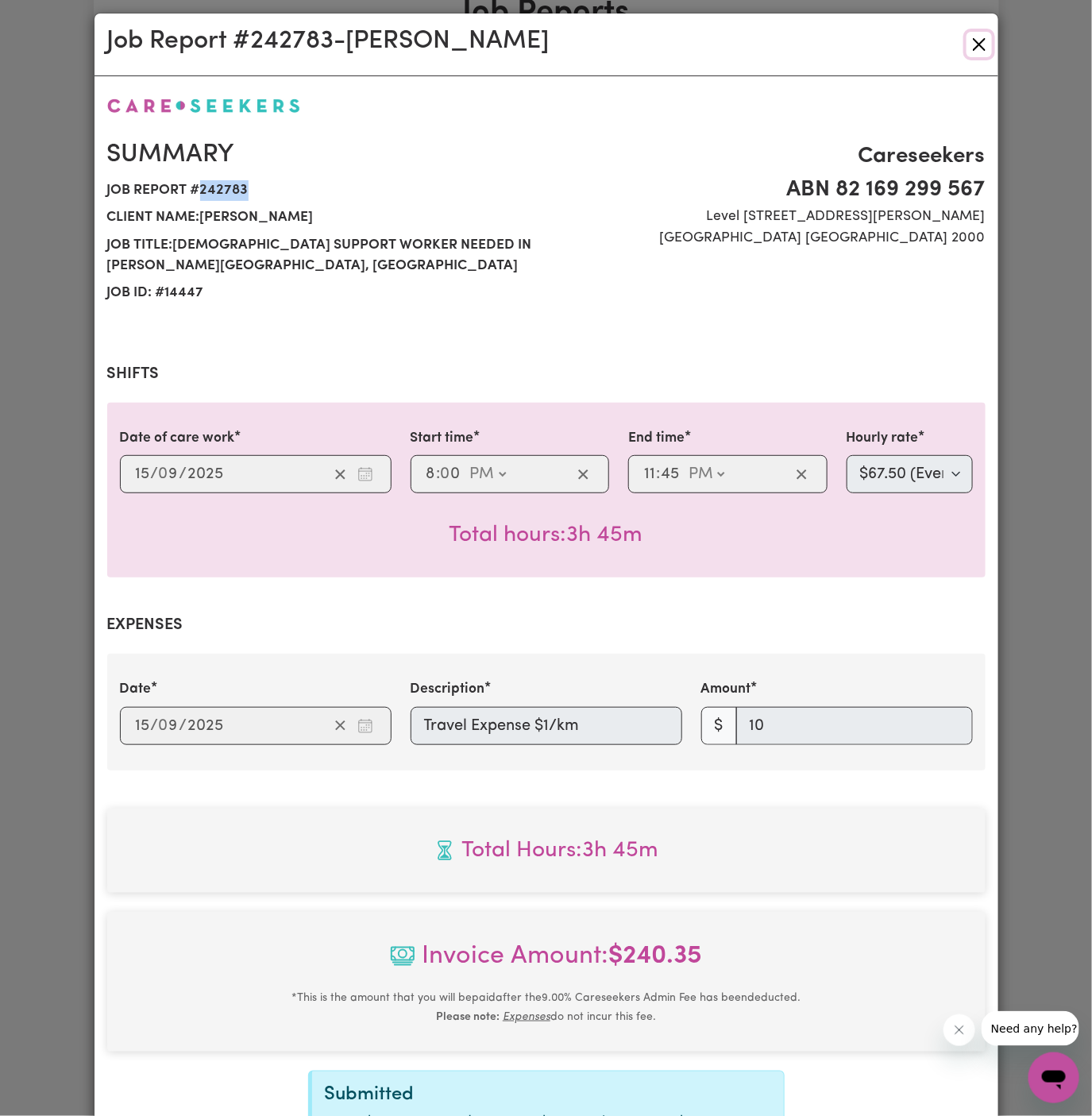
click at [975, 53] on button "Close" at bounding box center [979, 44] width 25 height 25
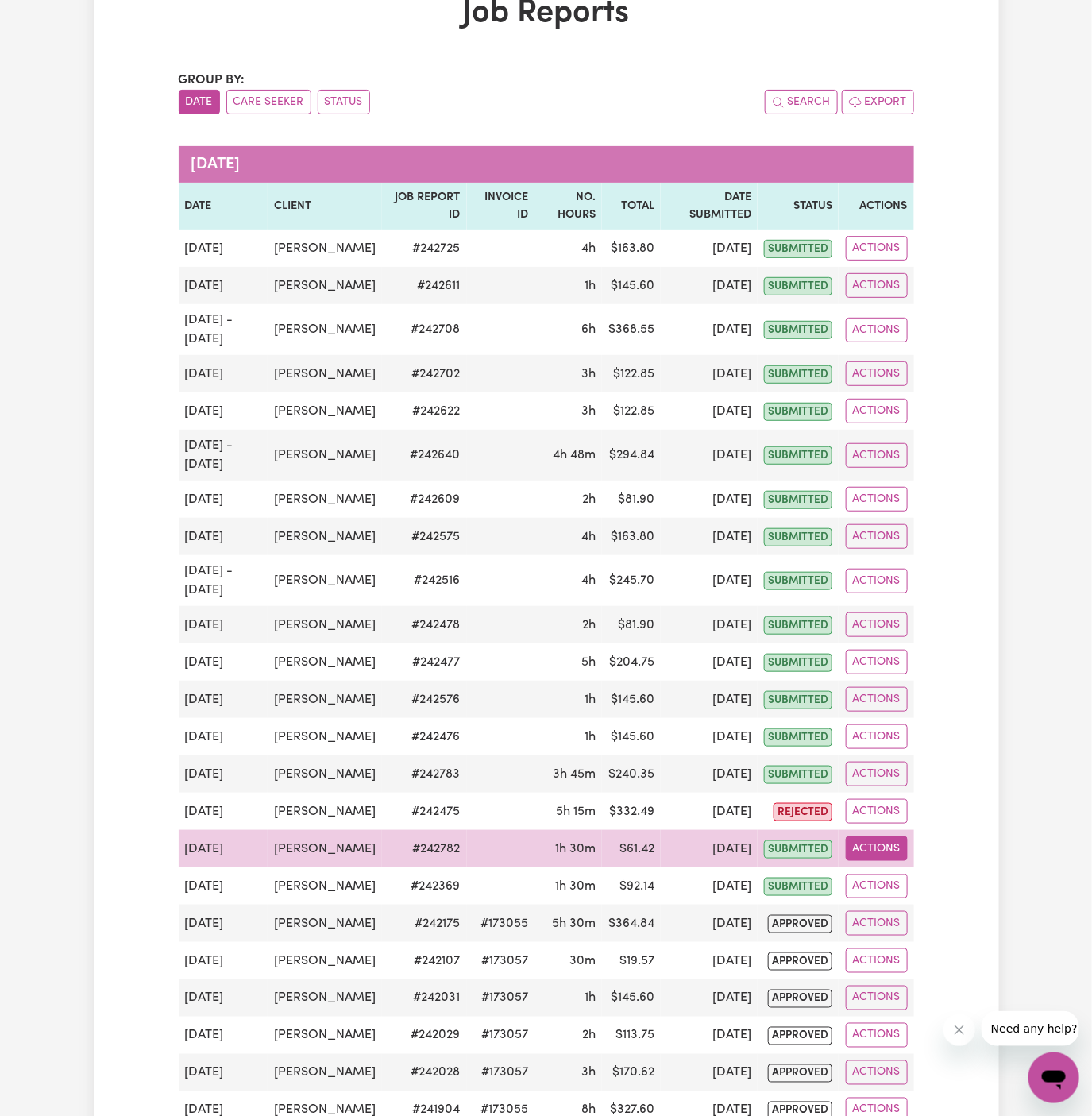
click at [870, 842] on button "Actions" at bounding box center [877, 849] width 62 height 24
click at [904, 873] on link "View Job Report" at bounding box center [914, 884] width 136 height 32
select select "pm"
select select "45-Weekday"
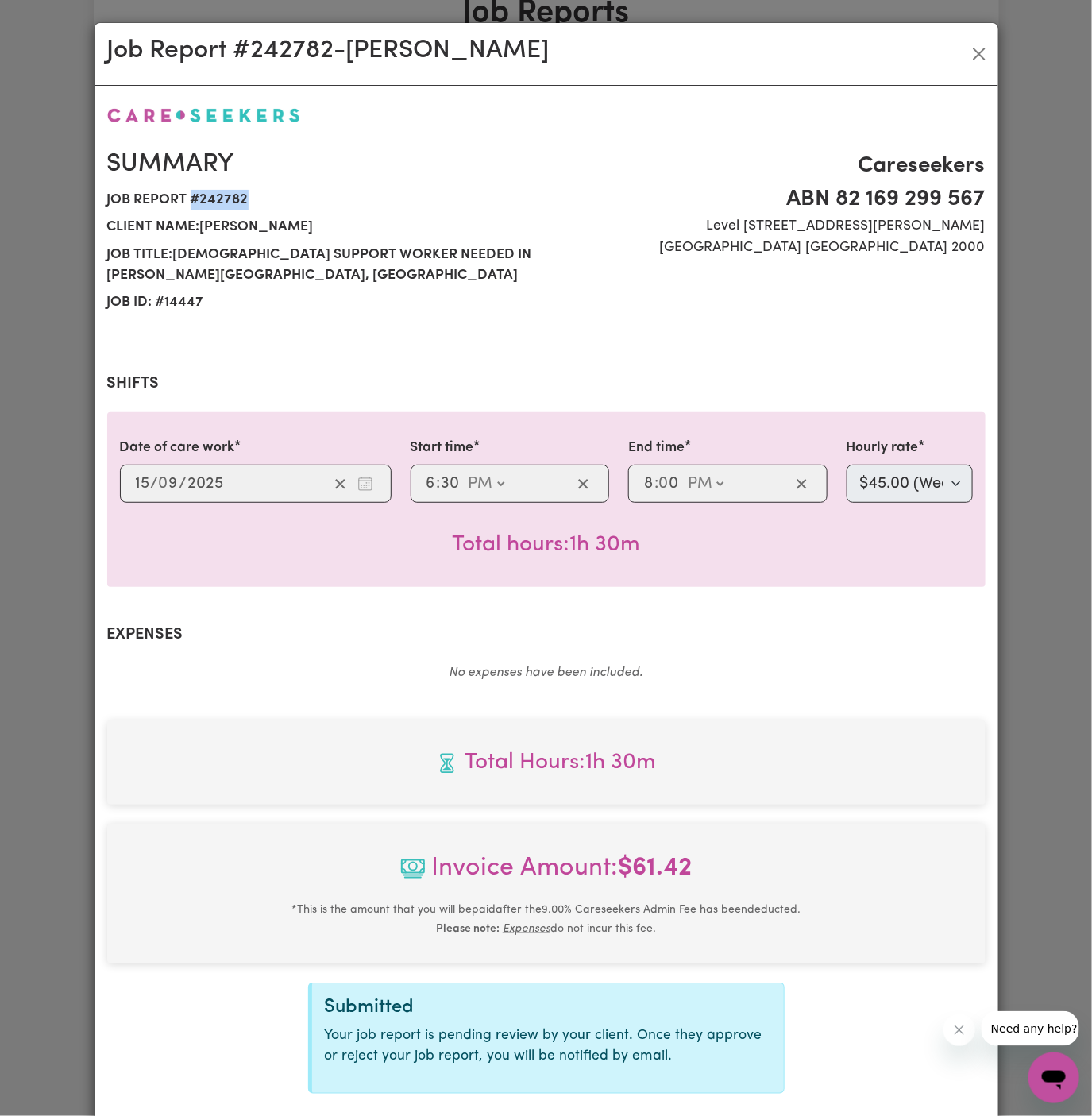
drag, startPoint x: 192, startPoint y: 196, endPoint x: 253, endPoint y: 205, distance: 61.7
click at [253, 205] on span "Job report # 242782" at bounding box center [322, 200] width 429 height 27
copy span "# 242782"
click at [980, 52] on button "Close" at bounding box center [979, 54] width 25 height 25
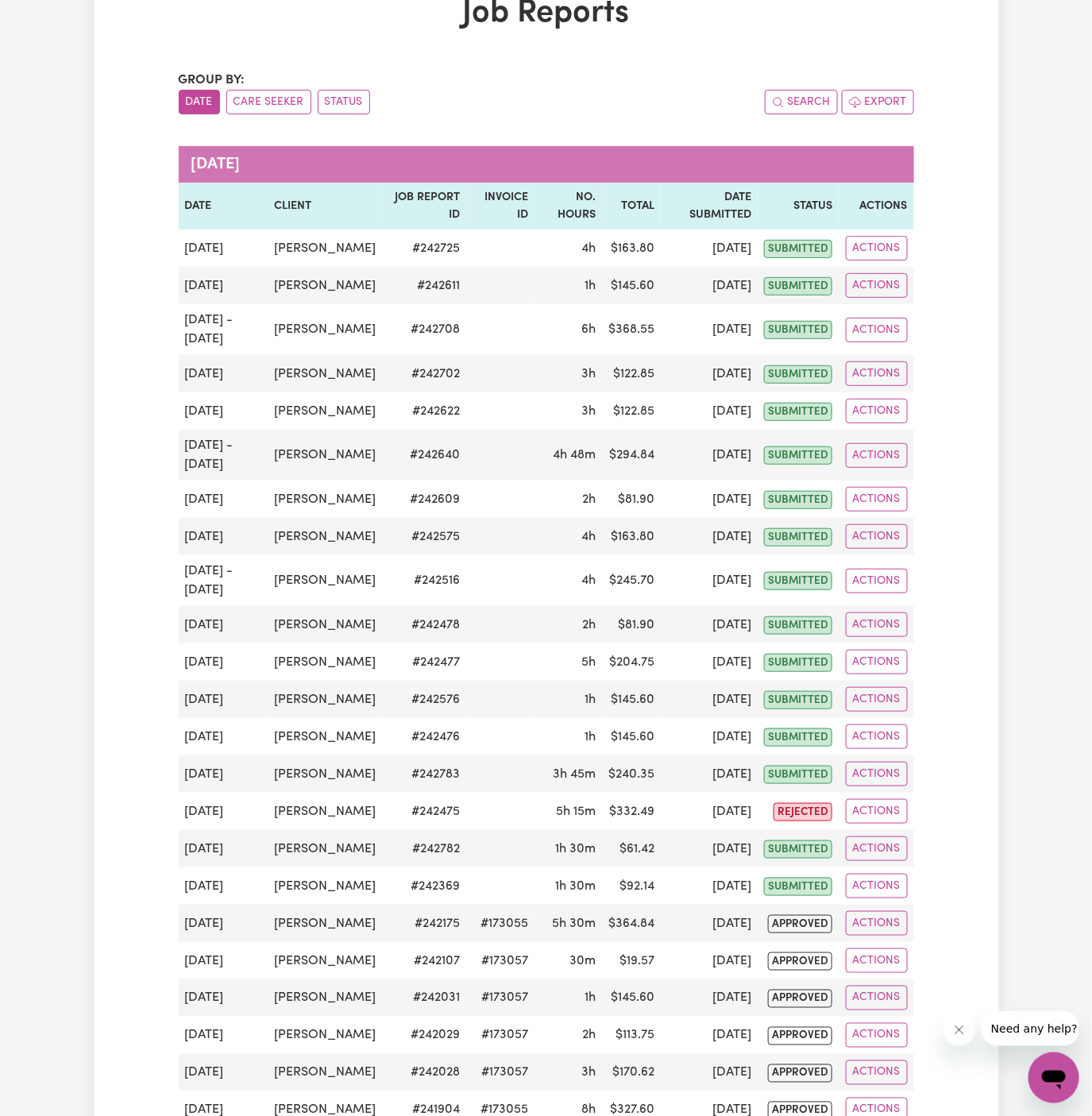
scroll to position [0, 0]
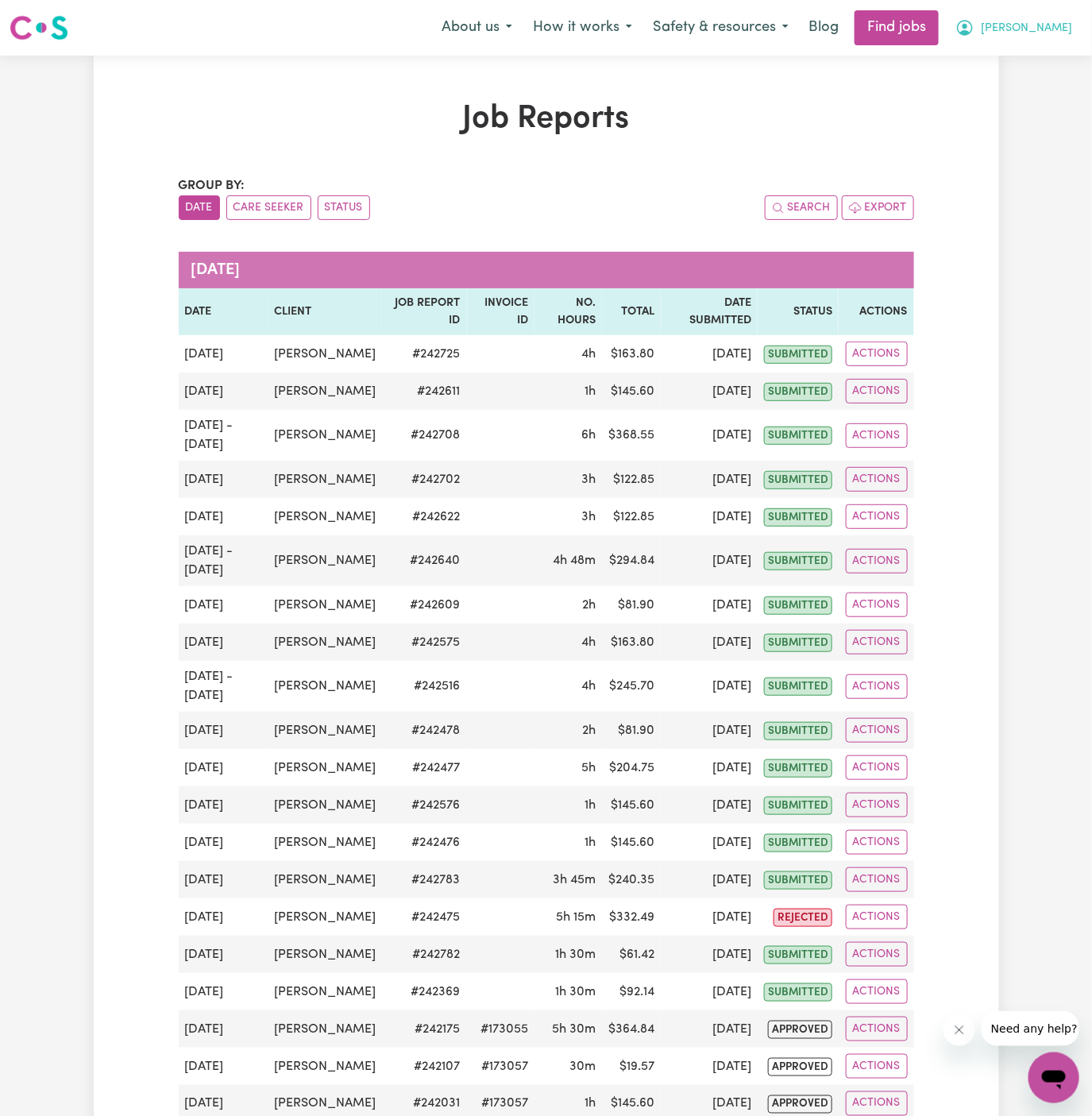
click at [1038, 24] on span "[PERSON_NAME]" at bounding box center [1026, 28] width 91 height 17
click at [1029, 127] on link "Logout" at bounding box center [1019, 121] width 125 height 30
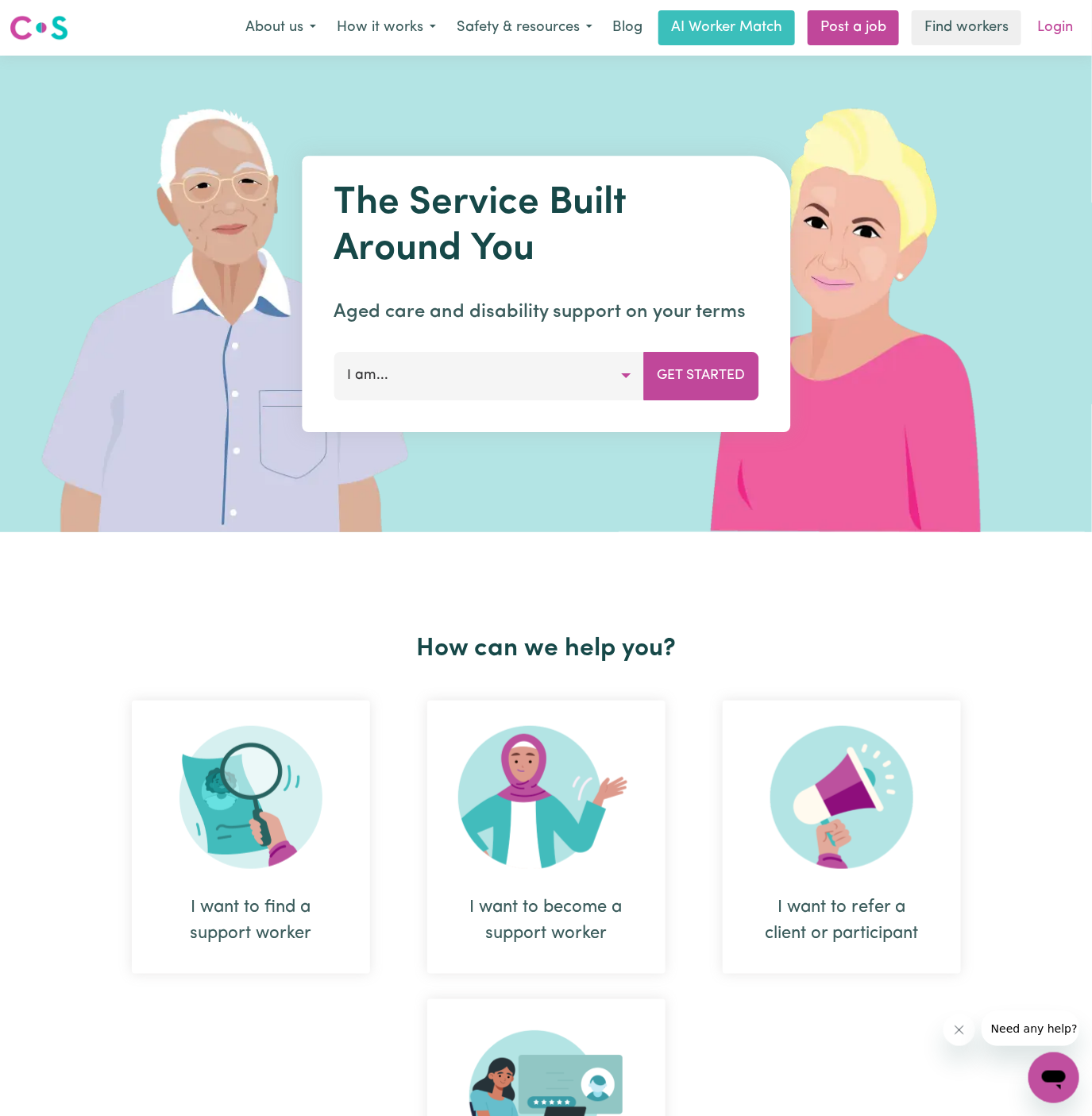
click at [1057, 30] on link "Login" at bounding box center [1055, 28] width 55 height 35
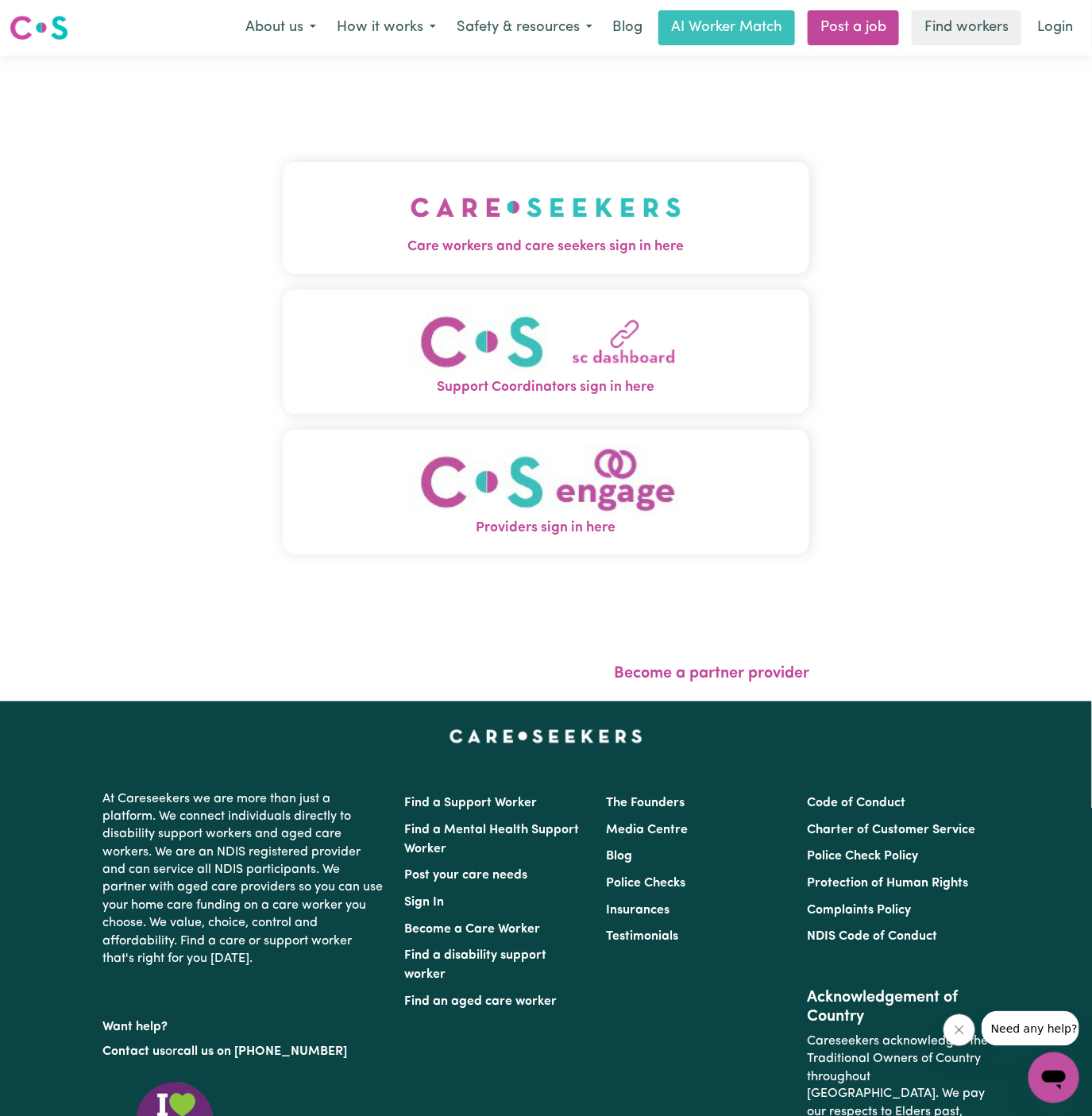
click at [596, 201] on img "Care workers and care seekers sign in here" at bounding box center [546, 207] width 271 height 59
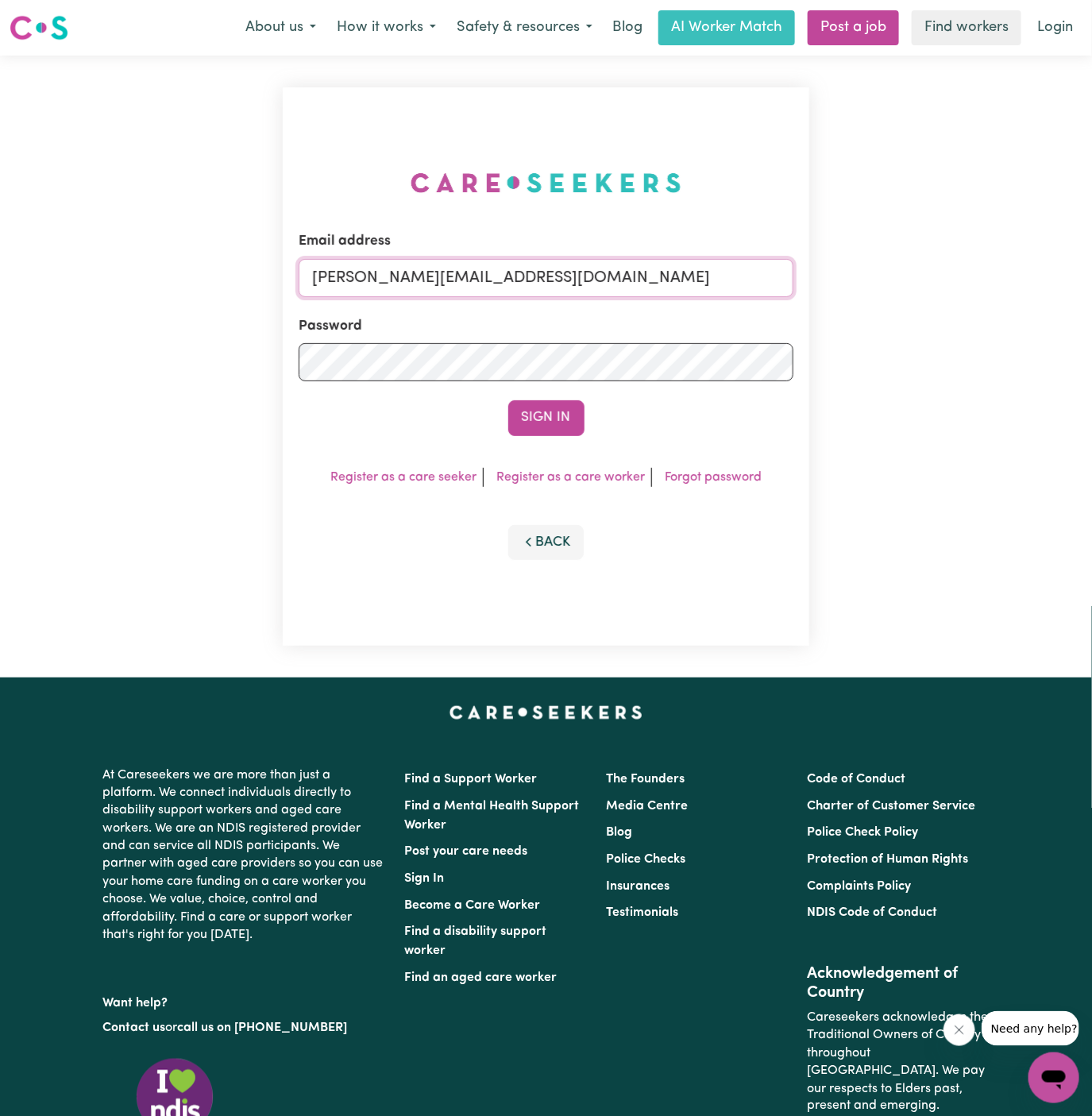
click at [661, 262] on input "[PERSON_NAME][EMAIL_ADDRESS][DOMAIN_NAME]" at bounding box center [546, 278] width 495 height 38
drag, startPoint x: 394, startPoint y: 281, endPoint x: 1031, endPoint y: 279, distance: 637.0
click at [1031, 279] on div "Email address [EMAIL_ADDRESS][DOMAIN_NAME] Password Sign In Register as a care …" at bounding box center [546, 366] width 1092 height 622
type input "[EMAIL_ADDRESS][DOMAIN_NAME]"
click at [566, 406] on button "Sign In" at bounding box center [547, 417] width 77 height 35
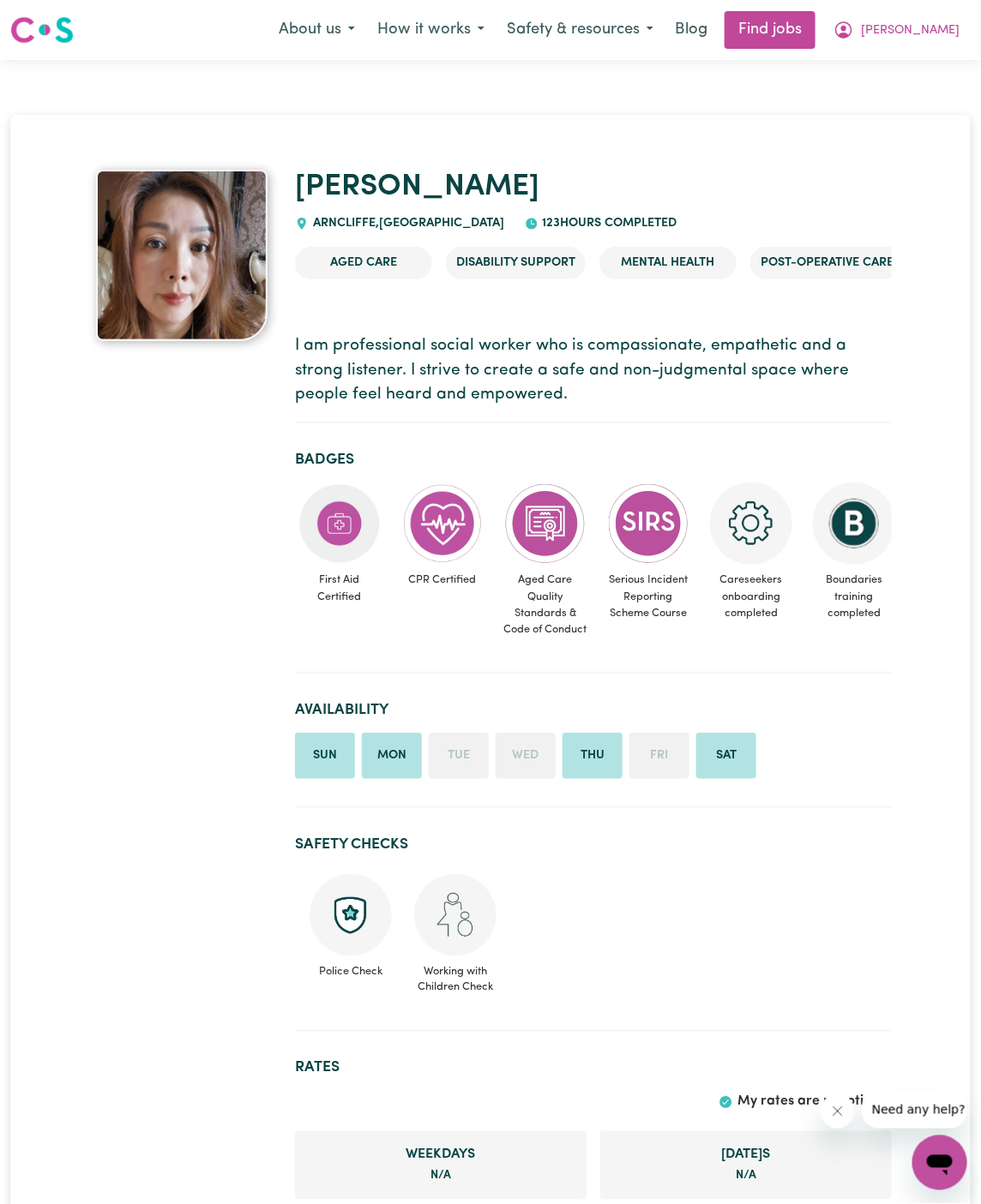
click at [362, 220] on span "ARNCLIFFE , New South Wales" at bounding box center [406, 223] width 195 height 13
copy span "ARNCLIFFE"
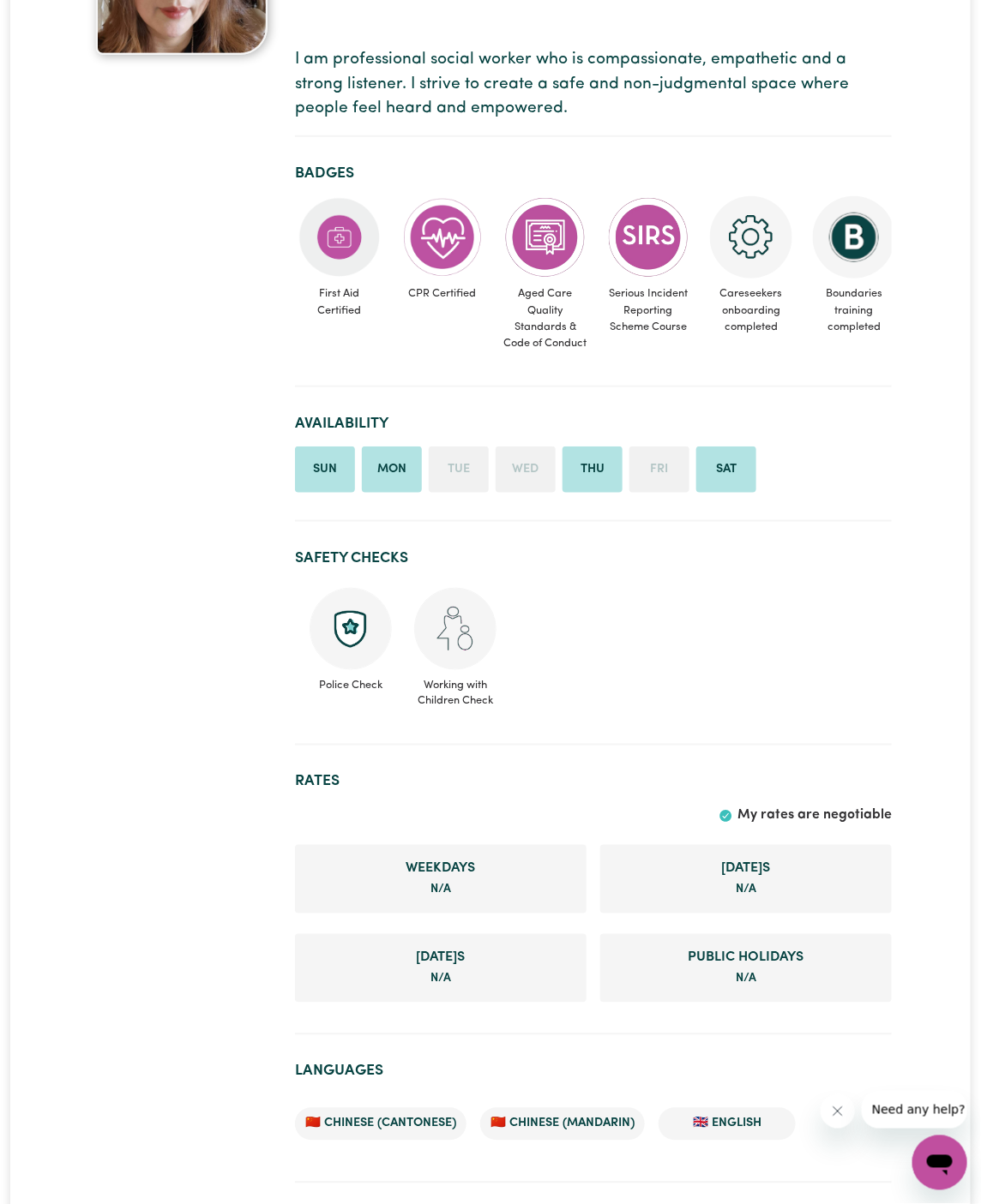
scroll to position [290, 0]
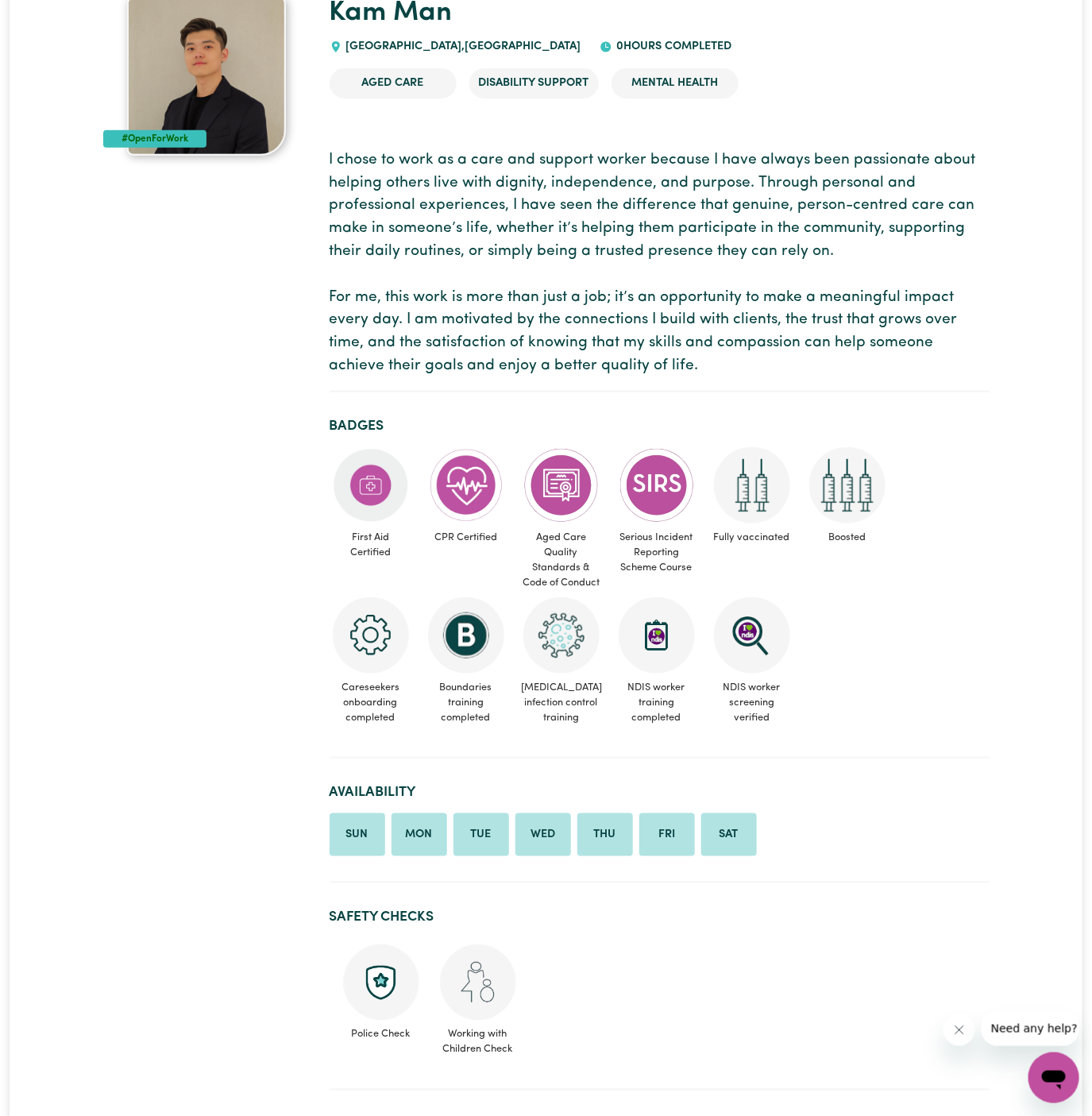
scroll to position [112, 0]
